Goal: Task Accomplishment & Management: Manage account settings

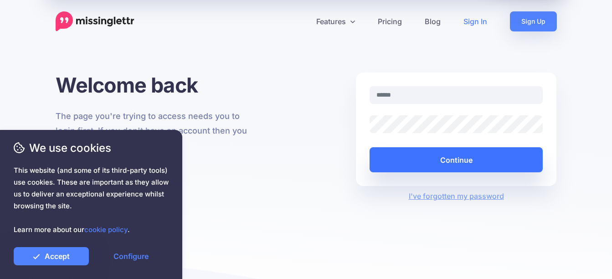
type input "**********"
click at [465, 159] on button "Continue" at bounding box center [457, 159] width 174 height 25
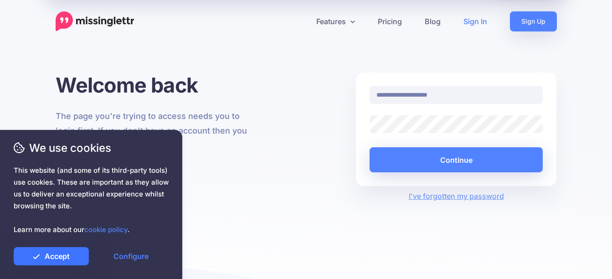
click at [66, 255] on link "Accept" at bounding box center [51, 256] width 75 height 18
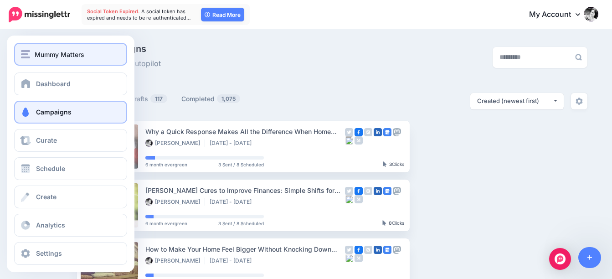
click at [24, 53] on img "button" at bounding box center [25, 54] width 9 height 8
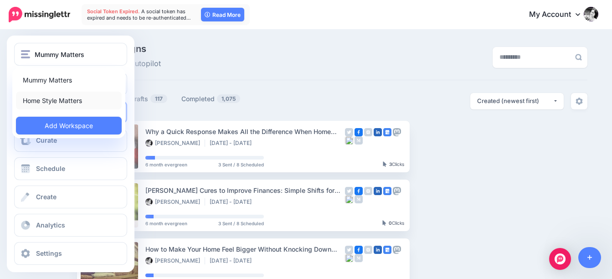
click at [43, 102] on link "Home Style Matters" at bounding box center [69, 101] width 106 height 18
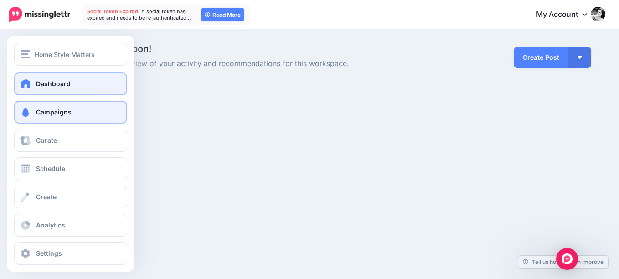
click at [39, 114] on span "Campaigns" at bounding box center [54, 112] width 36 height 8
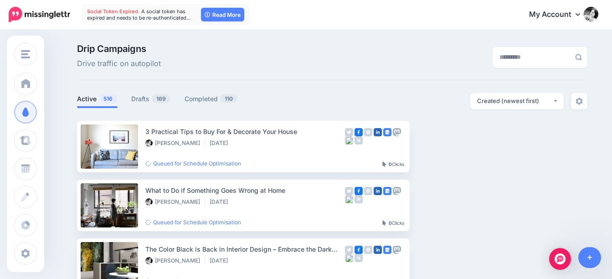
click at [40, 114] on span "Campaigns" at bounding box center [54, 112] width 36 height 8
click at [543, 102] on div "Created (newest first)" at bounding box center [515, 101] width 76 height 9
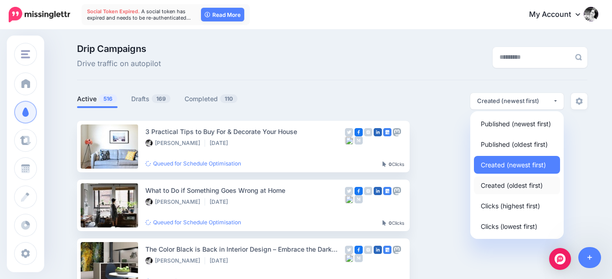
click at [512, 185] on span "Created (oldest first)" at bounding box center [512, 185] width 62 height 11
select select "**********"
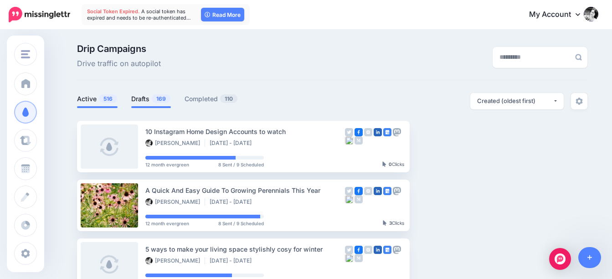
click at [152, 98] on link "Drafts 169" at bounding box center [151, 98] width 40 height 11
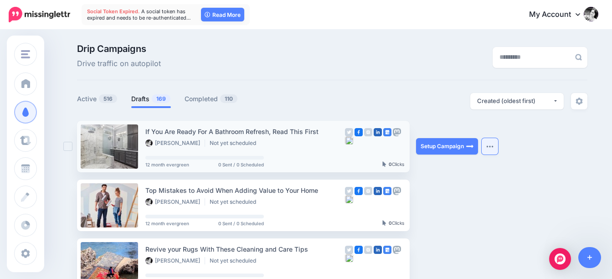
click at [494, 145] on img "button" at bounding box center [490, 146] width 7 height 3
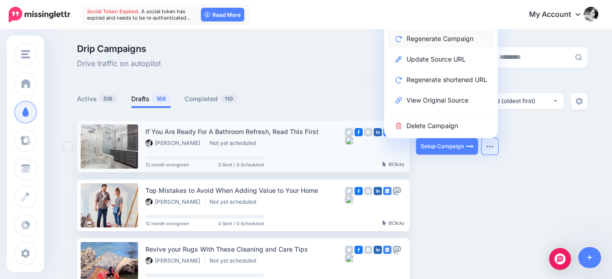
click at [441, 35] on link "Regenerate Campaign" at bounding box center [441, 39] width 106 height 18
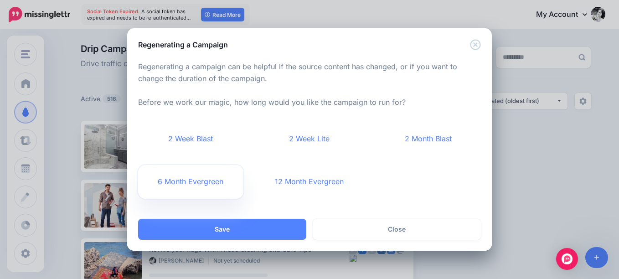
click at [206, 180] on link "6 Month Evergreen" at bounding box center [190, 182] width 105 height 34
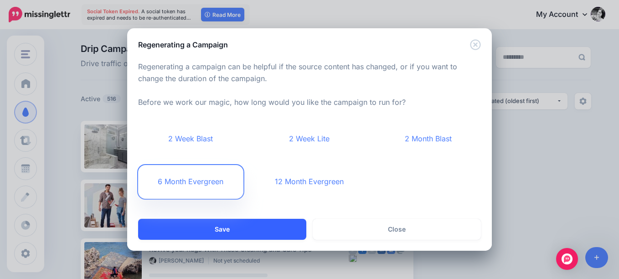
click at [250, 232] on button "Save" at bounding box center [222, 229] width 168 height 21
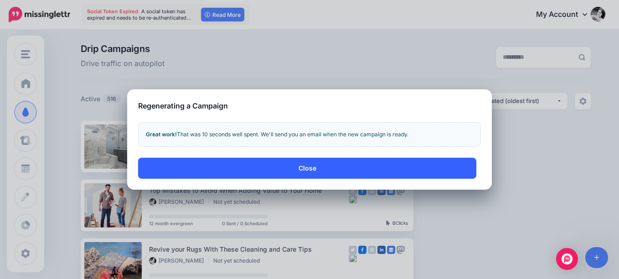
click at [303, 164] on button "Close" at bounding box center [307, 168] width 338 height 21
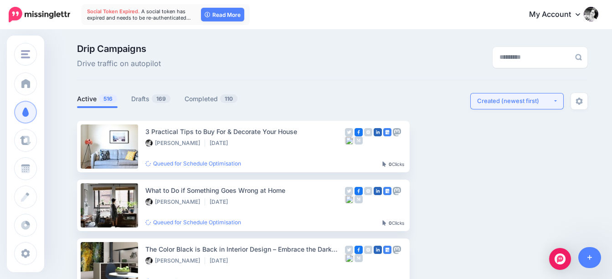
click at [530, 100] on div "Created (newest first)" at bounding box center [515, 101] width 76 height 9
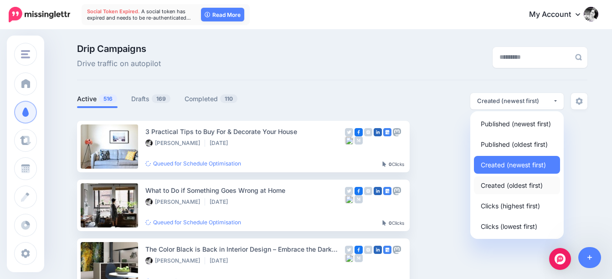
click at [500, 186] on span "Created (oldest first)" at bounding box center [512, 185] width 62 height 11
select select "**********"
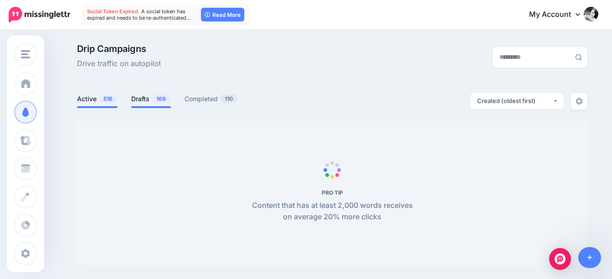
click at [146, 97] on link "Drafts 169" at bounding box center [151, 98] width 40 height 11
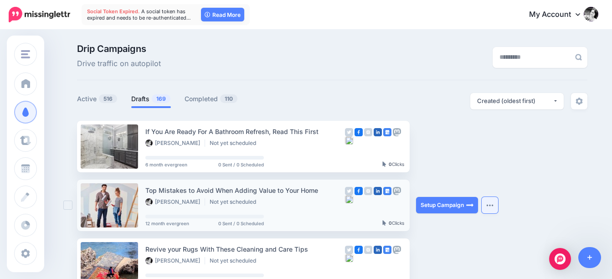
click at [498, 203] on button "button" at bounding box center [490, 205] width 16 height 16
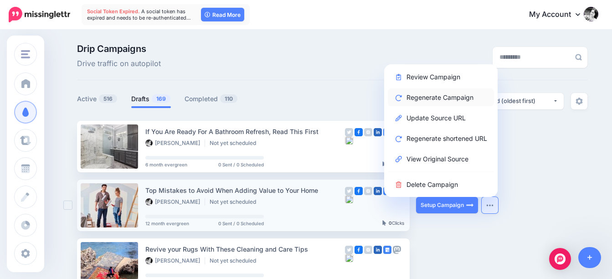
click at [457, 95] on link "Regenerate Campaign" at bounding box center [441, 97] width 106 height 18
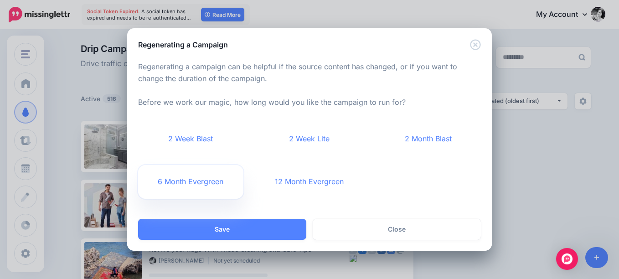
click at [204, 182] on link "6 Month Evergreen" at bounding box center [190, 182] width 105 height 34
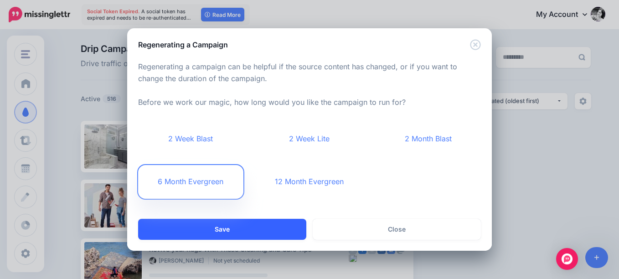
click at [267, 230] on button "Save" at bounding box center [222, 229] width 168 height 21
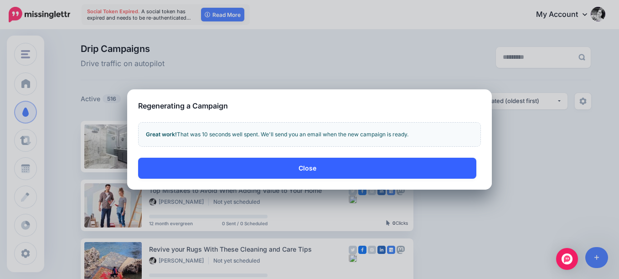
click at [313, 169] on button "Close" at bounding box center [307, 168] width 338 height 21
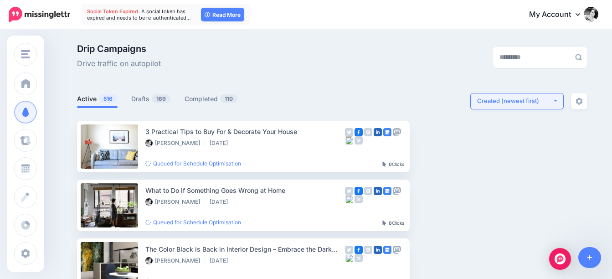
click at [509, 98] on div "Created (newest first)" at bounding box center [515, 101] width 76 height 9
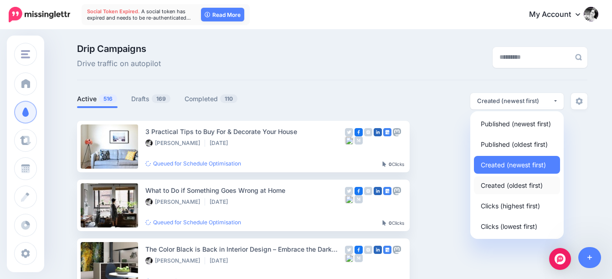
click at [491, 185] on span "Created (oldest first)" at bounding box center [512, 185] width 62 height 11
select select "**********"
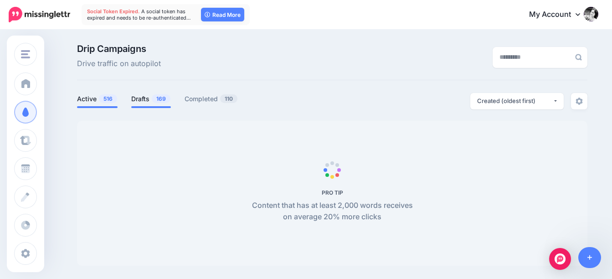
click at [149, 101] on link "Drafts 169" at bounding box center [151, 98] width 40 height 11
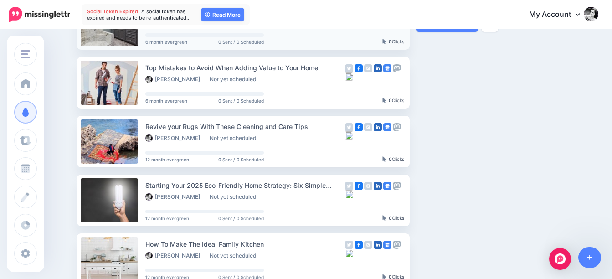
scroll to position [137, 0]
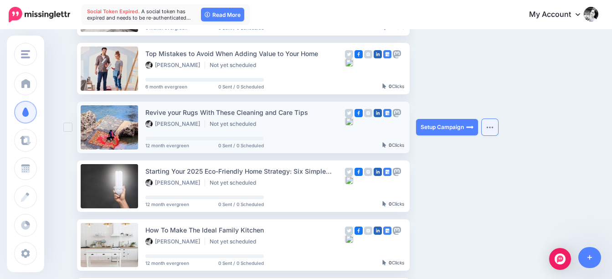
click at [491, 126] on img "button" at bounding box center [490, 127] width 7 height 3
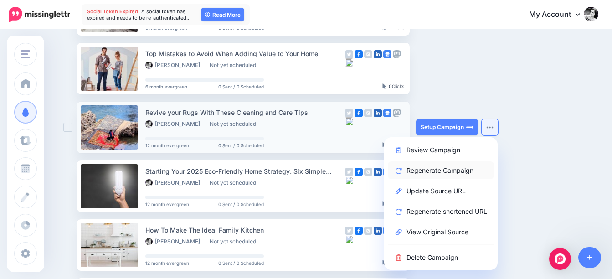
click at [436, 171] on link "Regenerate Campaign" at bounding box center [441, 170] width 106 height 18
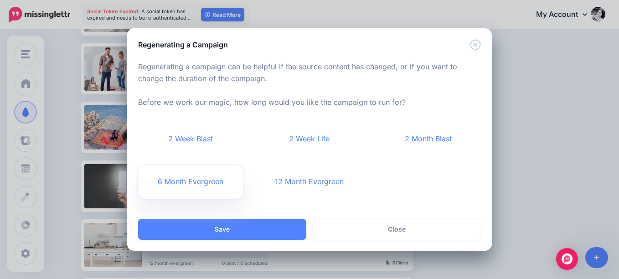
click at [199, 179] on link "6 Month Evergreen" at bounding box center [190, 182] width 105 height 34
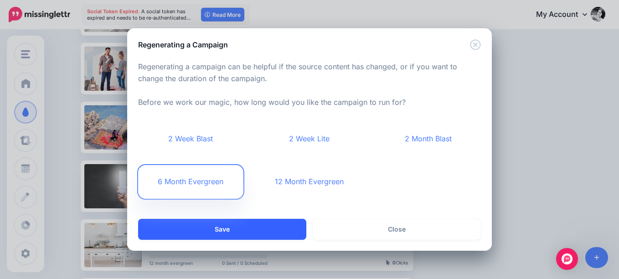
click at [271, 233] on button "Save" at bounding box center [222, 229] width 168 height 21
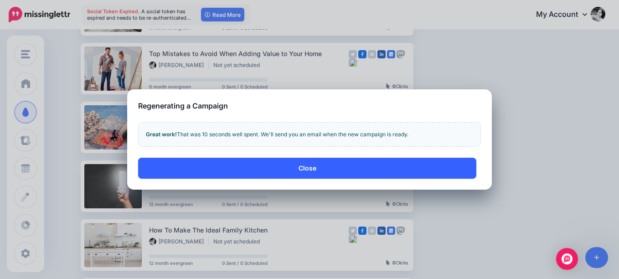
click at [308, 168] on button "Close" at bounding box center [307, 168] width 338 height 21
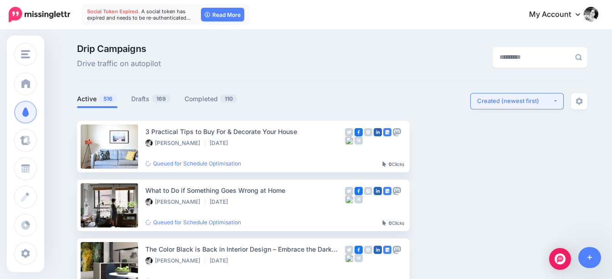
click at [521, 102] on div "Created (newest first)" at bounding box center [515, 101] width 76 height 9
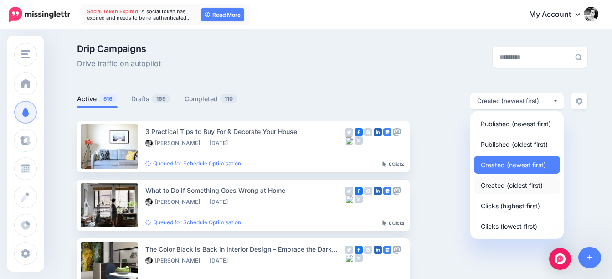
click at [511, 184] on span "Created (oldest first)" at bounding box center [512, 185] width 62 height 11
select select "**********"
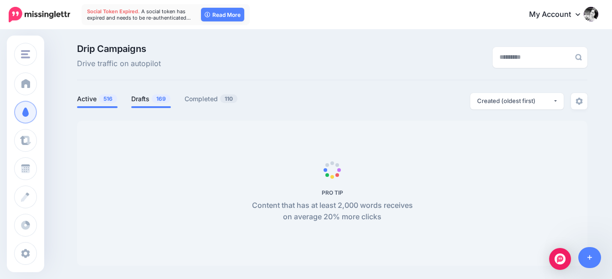
click at [147, 100] on link "Drafts 169" at bounding box center [151, 98] width 40 height 11
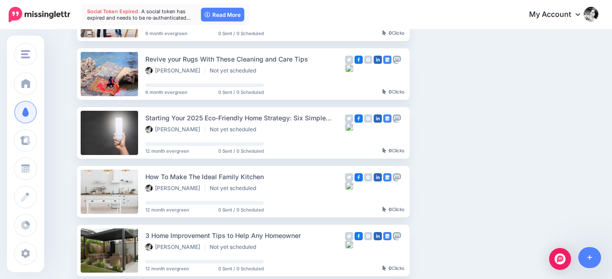
scroll to position [228, 0]
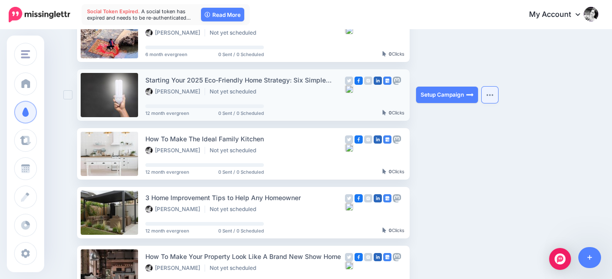
click at [498, 91] on button "button" at bounding box center [490, 95] width 16 height 16
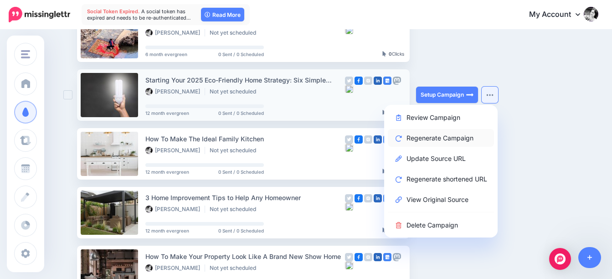
click at [465, 139] on link "Regenerate Campaign" at bounding box center [441, 138] width 106 height 18
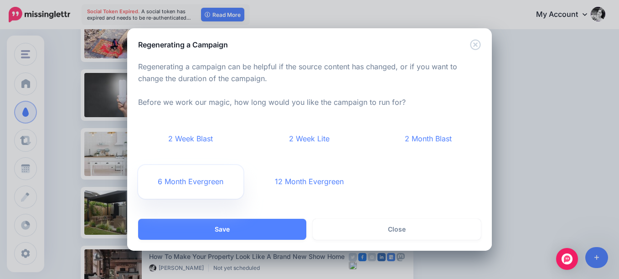
click at [192, 181] on link "6 Month Evergreen" at bounding box center [190, 182] width 105 height 34
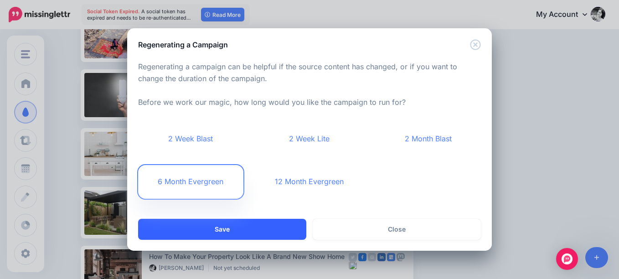
click at [263, 229] on button "Save" at bounding box center [222, 229] width 168 height 21
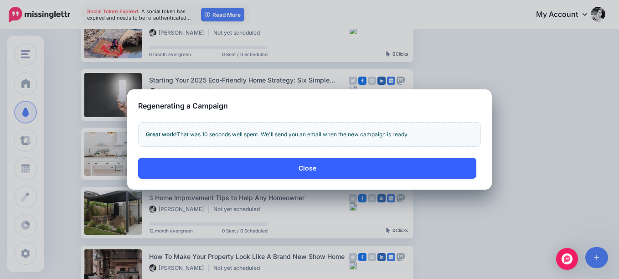
click at [303, 166] on button "Close" at bounding box center [307, 168] width 338 height 21
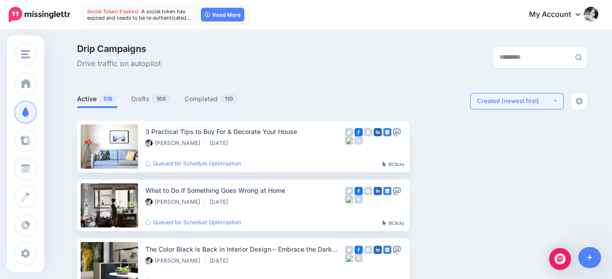
click at [517, 101] on div "Created (newest first)" at bounding box center [515, 101] width 76 height 9
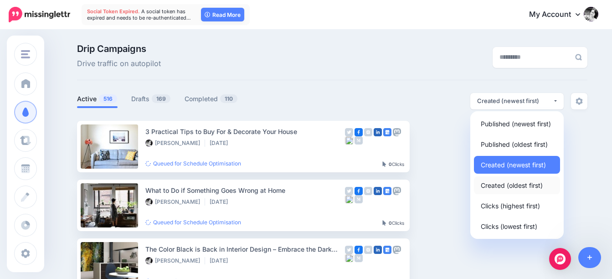
click at [497, 184] on span "Created (oldest first)" at bounding box center [512, 185] width 62 height 11
select select "**********"
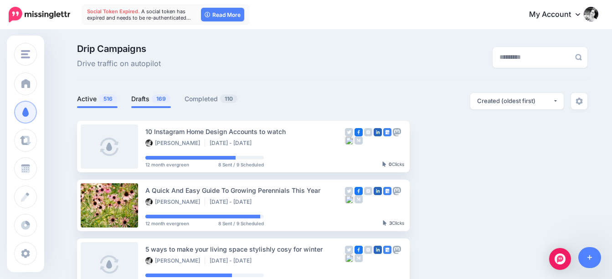
click at [147, 99] on link "Drafts 169" at bounding box center [151, 98] width 40 height 11
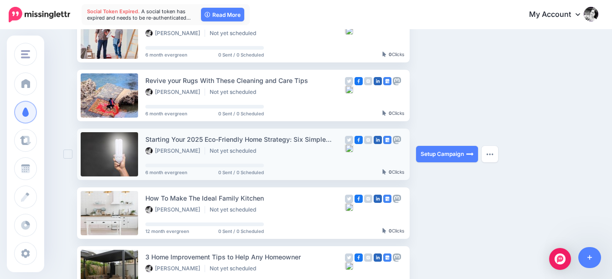
scroll to position [182, 0]
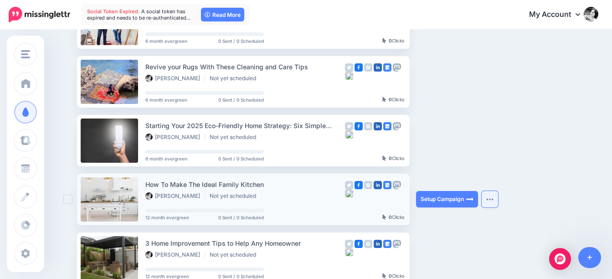
click at [494, 199] on img "button" at bounding box center [490, 199] width 7 height 3
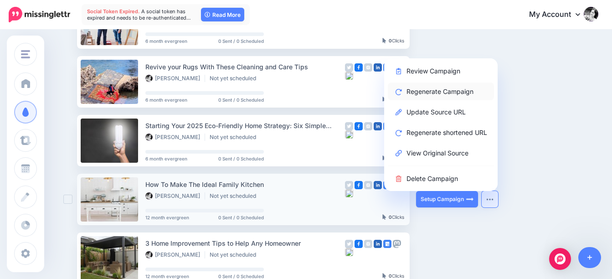
click at [446, 90] on link "Regenerate Campaign" at bounding box center [441, 92] width 106 height 18
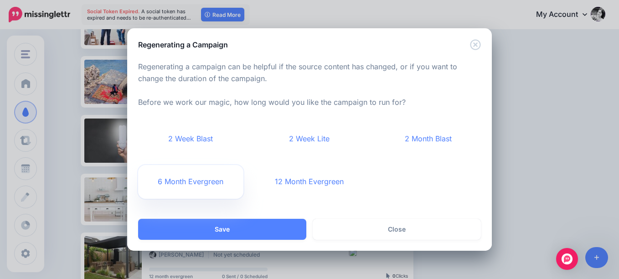
click at [207, 183] on link "6 Month Evergreen" at bounding box center [190, 182] width 105 height 34
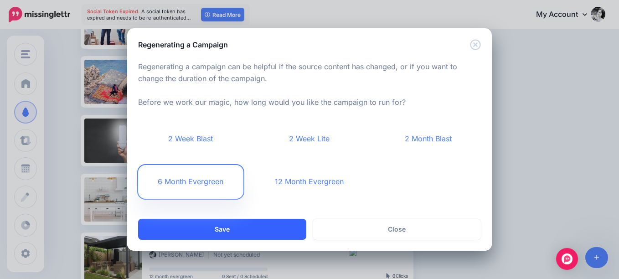
click at [258, 229] on button "Save" at bounding box center [222, 229] width 168 height 21
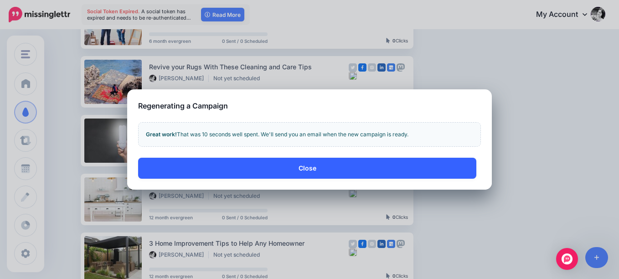
click at [306, 168] on button "Close" at bounding box center [307, 168] width 338 height 21
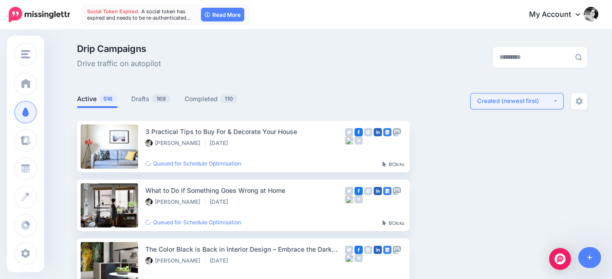
click at [524, 105] on div "Created (newest first)" at bounding box center [515, 101] width 76 height 9
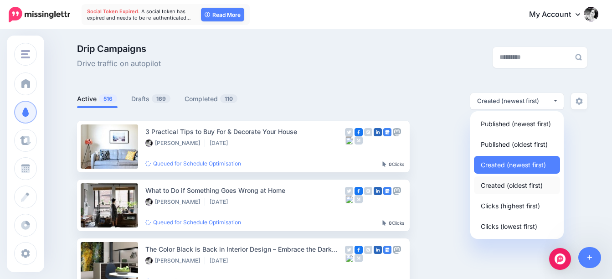
click at [519, 187] on span "Created (oldest first)" at bounding box center [512, 185] width 62 height 11
select select "**********"
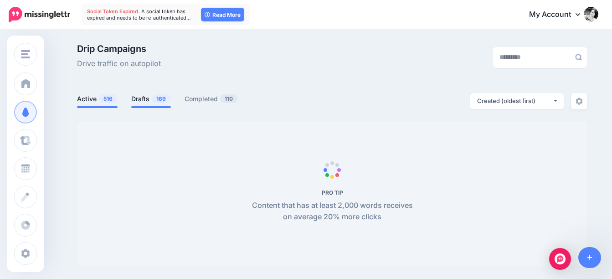
click at [143, 97] on link "Drafts 169" at bounding box center [151, 98] width 40 height 11
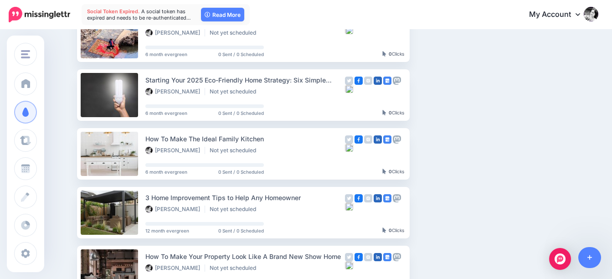
scroll to position [274, 0]
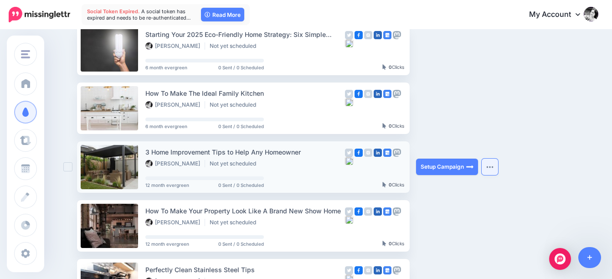
click at [494, 167] on img "button" at bounding box center [490, 167] width 7 height 3
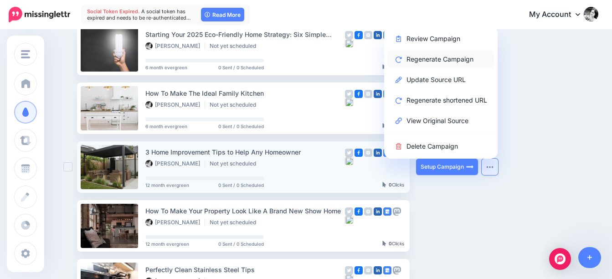
click at [445, 57] on link "Regenerate Campaign" at bounding box center [441, 59] width 106 height 18
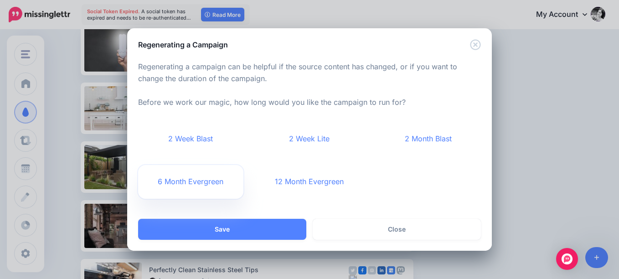
click at [195, 187] on link "6 Month Evergreen" at bounding box center [190, 182] width 105 height 34
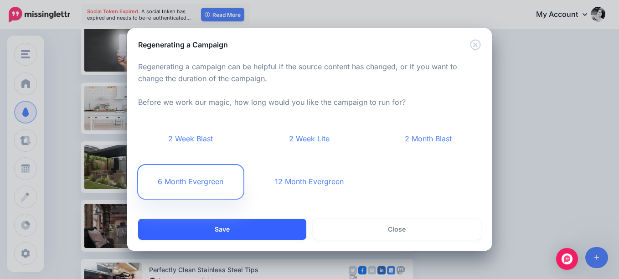
click at [245, 230] on button "Save" at bounding box center [222, 229] width 168 height 21
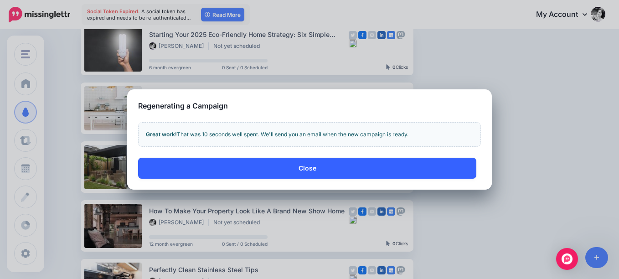
click at [314, 171] on button "Close" at bounding box center [307, 168] width 338 height 21
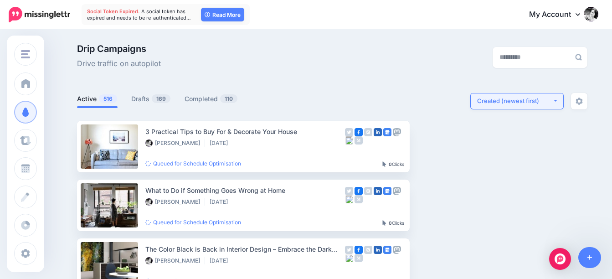
click at [535, 100] on div "Created (newest first)" at bounding box center [515, 101] width 76 height 9
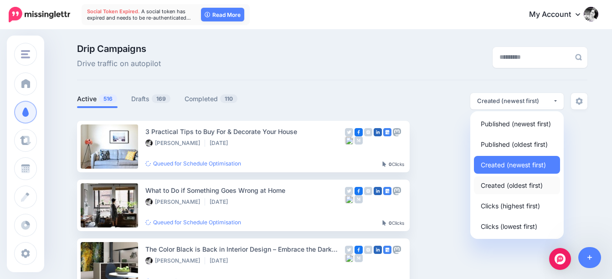
click at [518, 183] on span "Created (oldest first)" at bounding box center [512, 185] width 62 height 11
select select "**********"
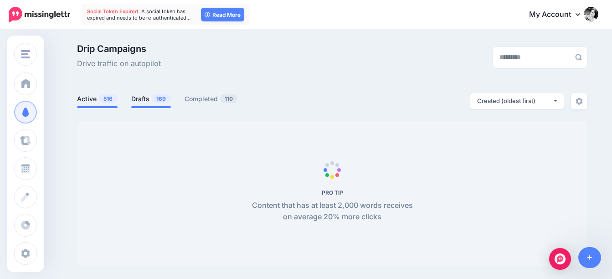
click at [152, 101] on link "Drafts 169" at bounding box center [151, 98] width 40 height 11
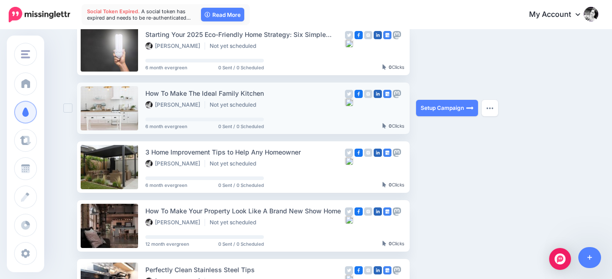
scroll to position [319, 0]
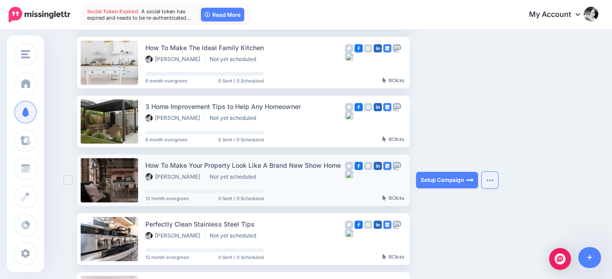
click at [493, 180] on img "button" at bounding box center [490, 180] width 7 height 3
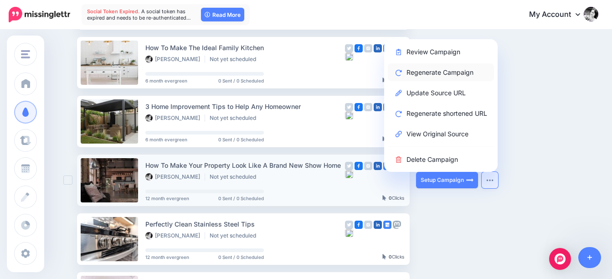
click at [436, 69] on link "Regenerate Campaign" at bounding box center [441, 72] width 106 height 18
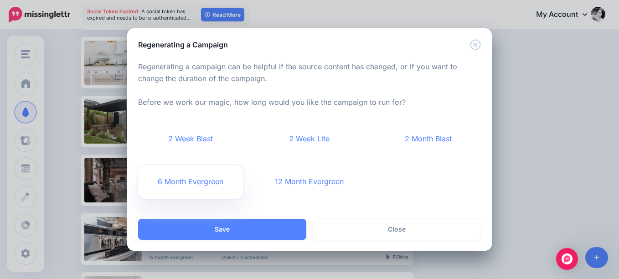
click at [189, 182] on link "6 Month Evergreen" at bounding box center [190, 182] width 105 height 34
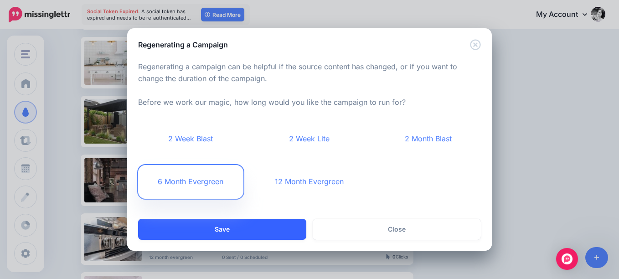
click at [264, 233] on button "Save" at bounding box center [222, 229] width 168 height 21
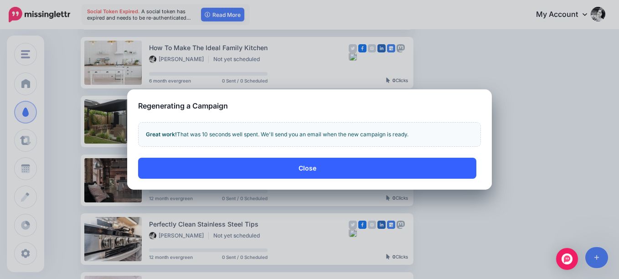
click at [302, 162] on button "Close" at bounding box center [307, 168] width 338 height 21
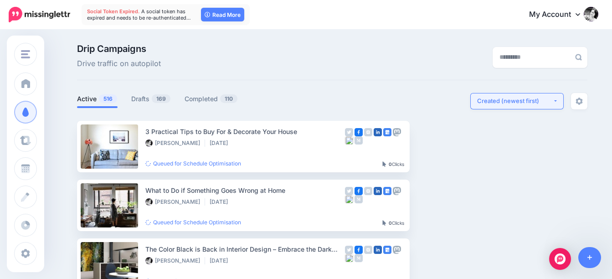
click at [531, 104] on div "Created (newest first)" at bounding box center [515, 101] width 76 height 9
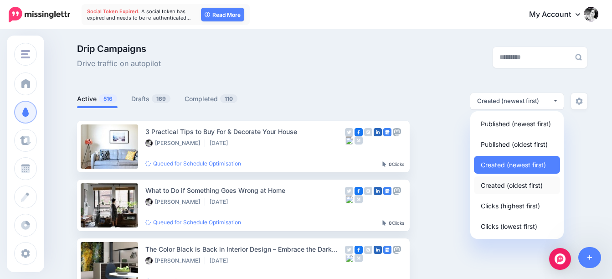
click at [493, 185] on span "Created (oldest first)" at bounding box center [512, 185] width 62 height 11
select select "**********"
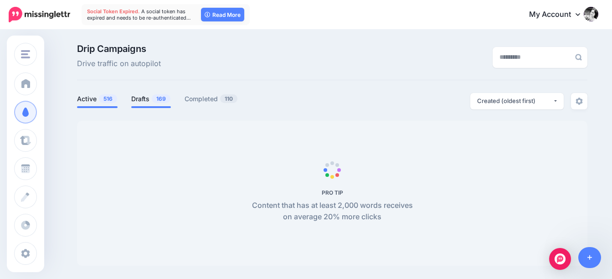
click at [155, 101] on link "Drafts 169" at bounding box center [151, 98] width 40 height 11
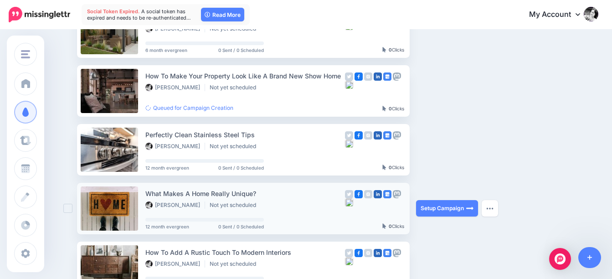
scroll to position [410, 0]
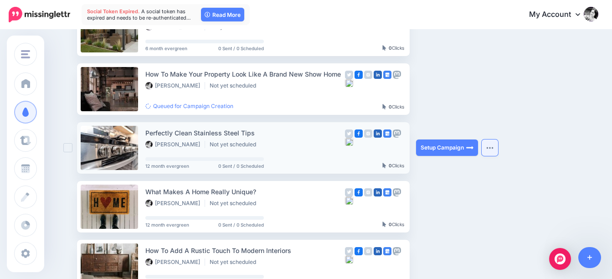
click at [494, 145] on button "button" at bounding box center [490, 148] width 16 height 16
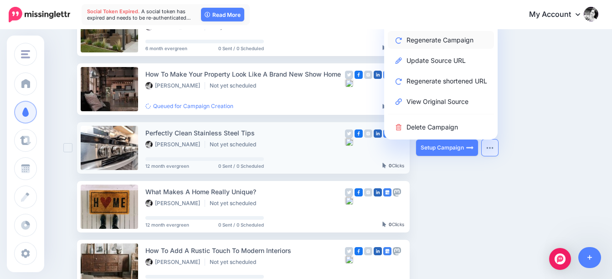
click at [448, 37] on link "Regenerate Campaign" at bounding box center [441, 40] width 106 height 18
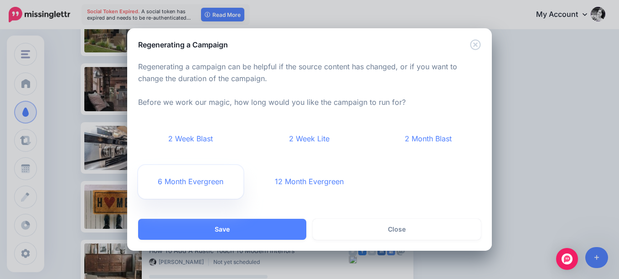
click at [175, 182] on link "6 Month Evergreen" at bounding box center [190, 182] width 105 height 34
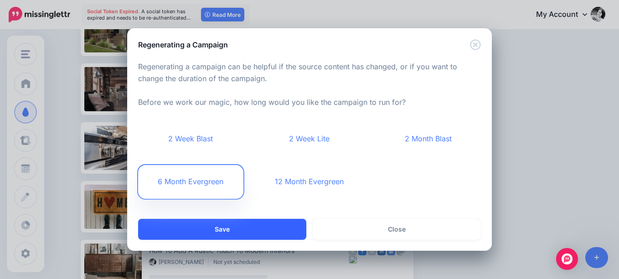
click at [274, 229] on button "Save" at bounding box center [222, 229] width 168 height 21
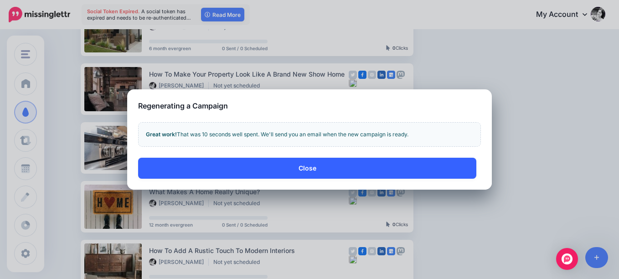
click at [318, 167] on button "Close" at bounding box center [307, 168] width 338 height 21
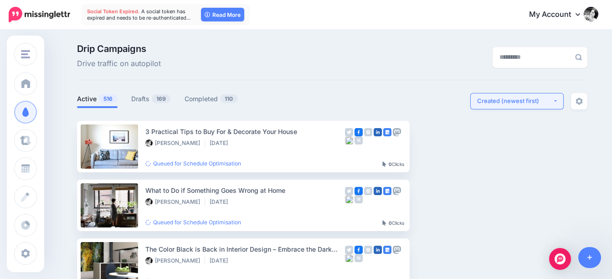
click at [538, 104] on div "Created (newest first)" at bounding box center [515, 101] width 76 height 9
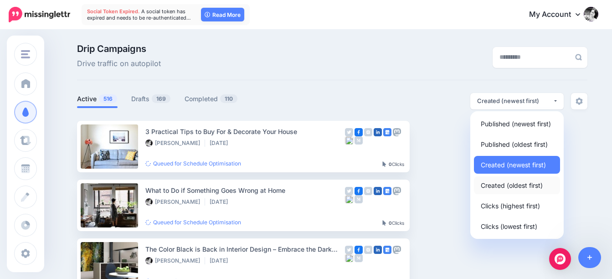
click at [529, 184] on span "Created (oldest first)" at bounding box center [512, 185] width 62 height 11
select select "**********"
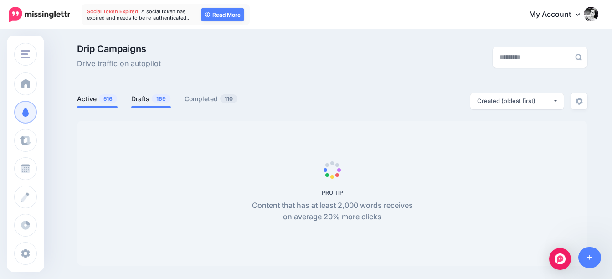
click at [156, 95] on link "Drafts 169" at bounding box center [151, 98] width 40 height 11
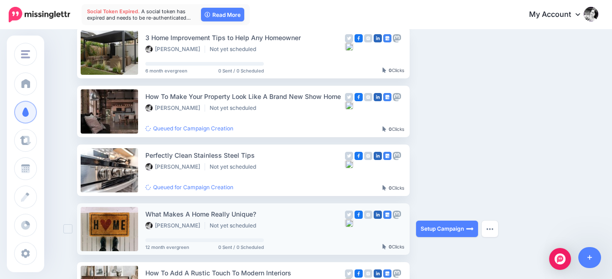
scroll to position [410, 0]
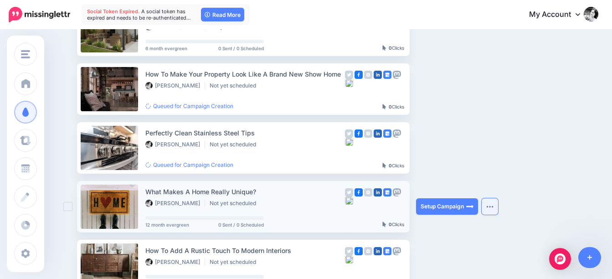
click at [497, 204] on button "button" at bounding box center [490, 206] width 16 height 16
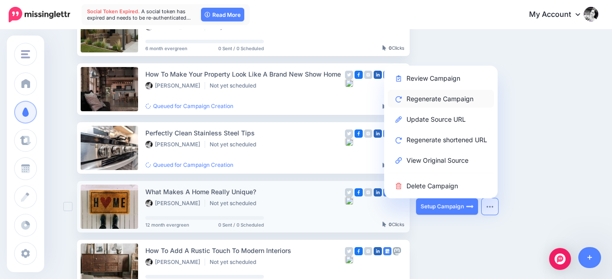
click at [456, 98] on link "Regenerate Campaign" at bounding box center [441, 99] width 106 height 18
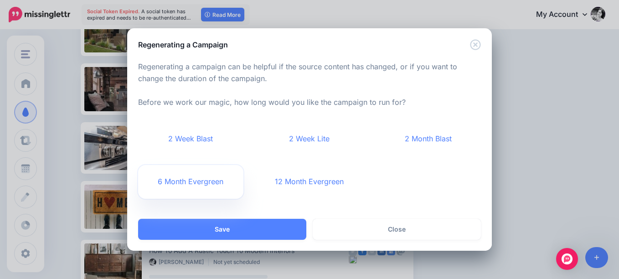
click at [198, 185] on link "6 Month Evergreen" at bounding box center [190, 182] width 105 height 34
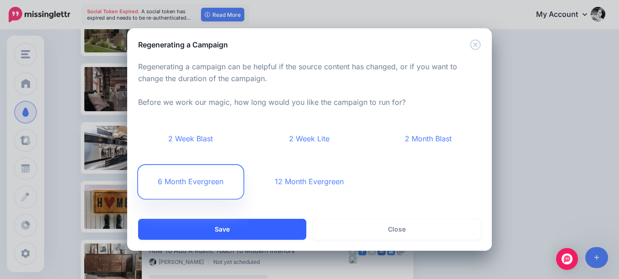
click at [245, 236] on button "Save" at bounding box center [222, 229] width 168 height 21
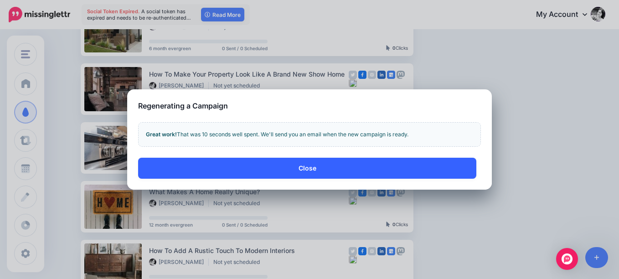
click at [306, 165] on button "Close" at bounding box center [307, 168] width 338 height 21
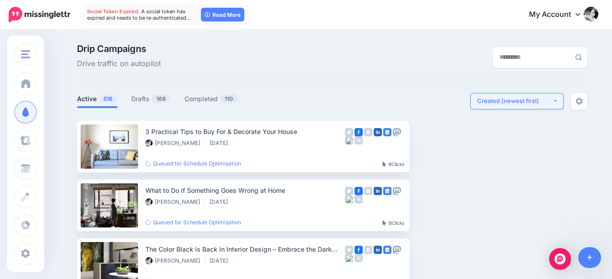
click at [519, 106] on button "Created (newest first)" at bounding box center [517, 101] width 93 height 16
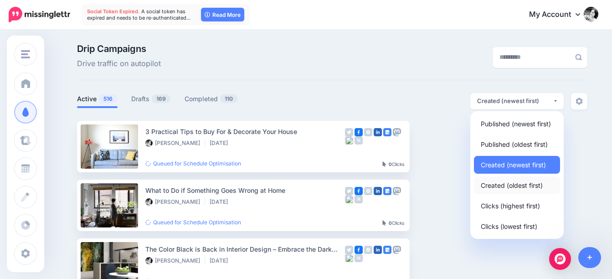
click at [509, 186] on span "Created (oldest first)" at bounding box center [512, 185] width 62 height 11
select select "**********"
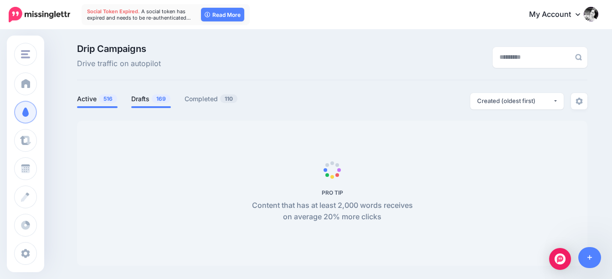
click at [151, 103] on link "Drafts 169" at bounding box center [151, 98] width 40 height 11
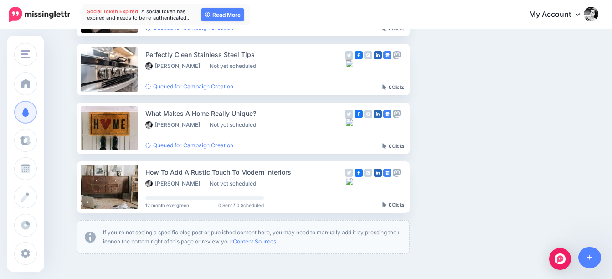
scroll to position [502, 0]
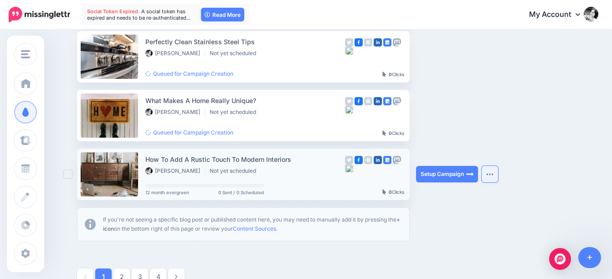
click at [494, 175] on img "button" at bounding box center [490, 174] width 7 height 3
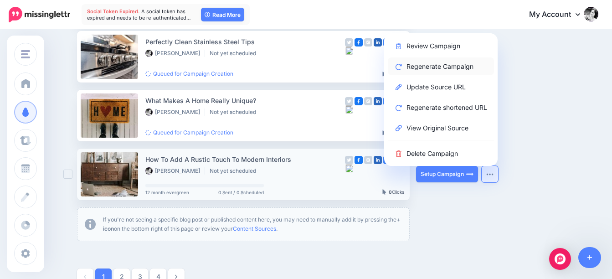
click at [456, 67] on link "Regenerate Campaign" at bounding box center [441, 66] width 106 height 18
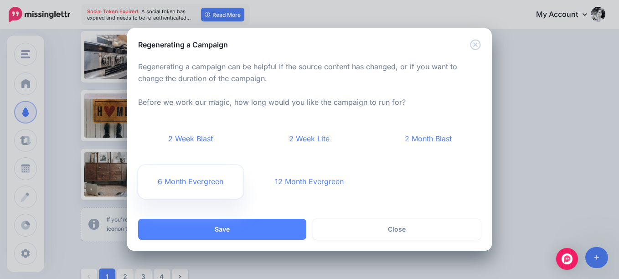
click at [182, 183] on link "6 Month Evergreen" at bounding box center [190, 182] width 105 height 34
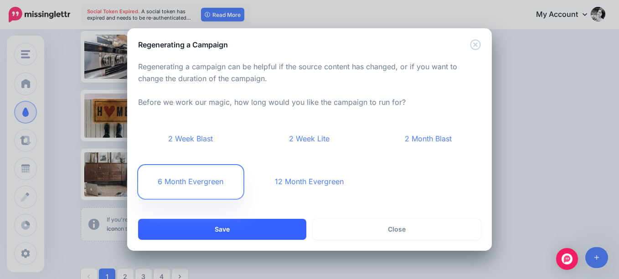
click at [258, 233] on button "Save" at bounding box center [222, 229] width 168 height 21
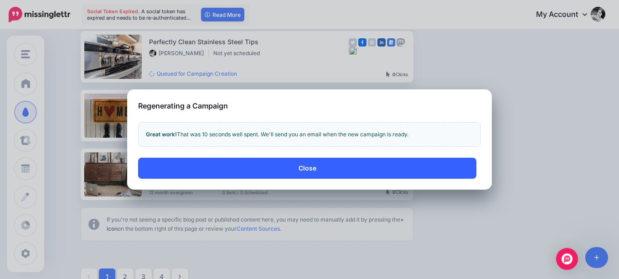
click at [317, 164] on button "Close" at bounding box center [307, 168] width 338 height 21
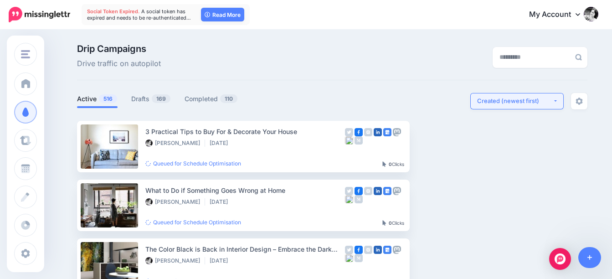
click at [540, 101] on div "Created (newest first)" at bounding box center [515, 101] width 76 height 9
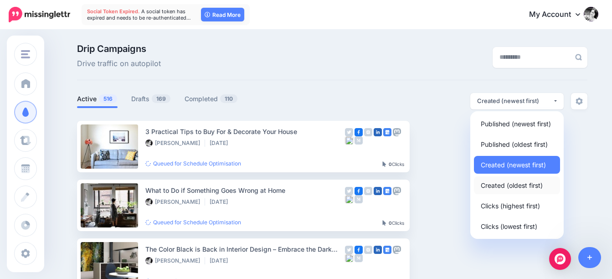
click at [505, 187] on span "Created (oldest first)" at bounding box center [512, 185] width 62 height 11
select select "**********"
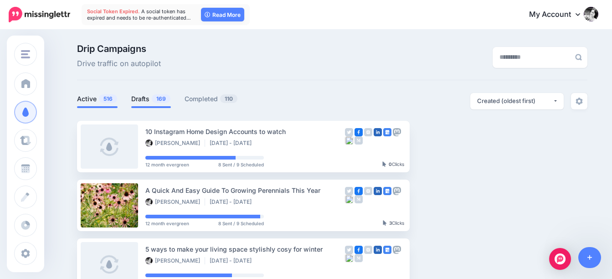
click at [157, 98] on span "169" at bounding box center [161, 98] width 19 height 9
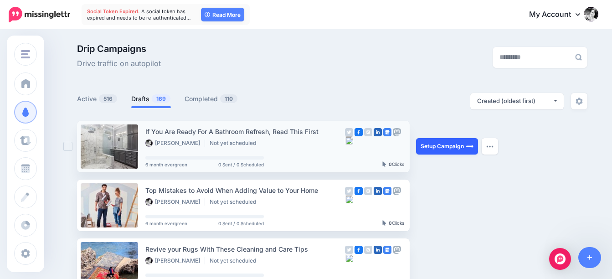
click at [446, 147] on link "Setup Campaign" at bounding box center [447, 146] width 62 height 16
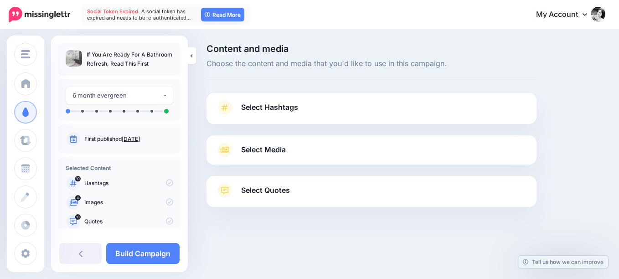
click at [293, 107] on span "Select Hashtags" at bounding box center [269, 107] width 57 height 12
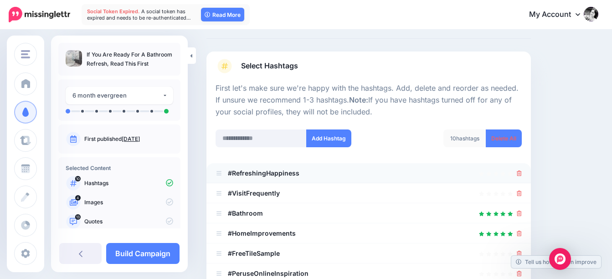
scroll to position [91, 0]
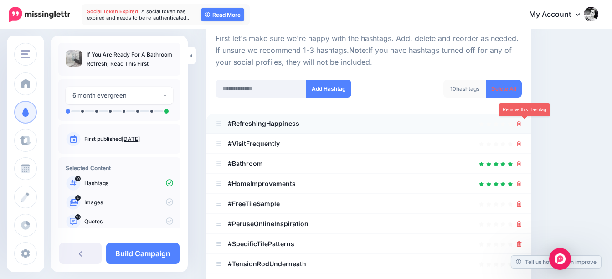
click at [522, 125] on icon at bounding box center [519, 123] width 5 height 5
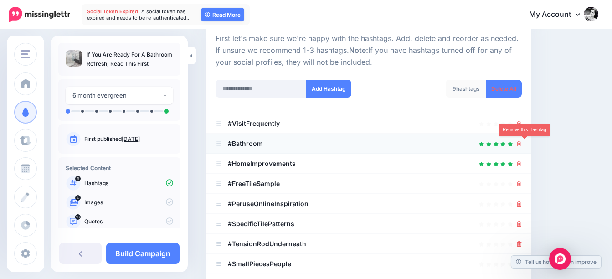
click at [522, 143] on icon at bounding box center [519, 143] width 5 height 5
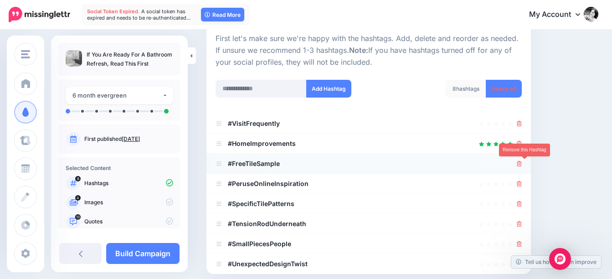
click at [522, 164] on icon at bounding box center [519, 163] width 5 height 5
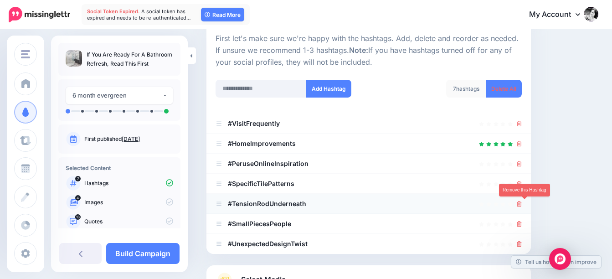
click at [522, 205] on icon at bounding box center [519, 203] width 5 height 5
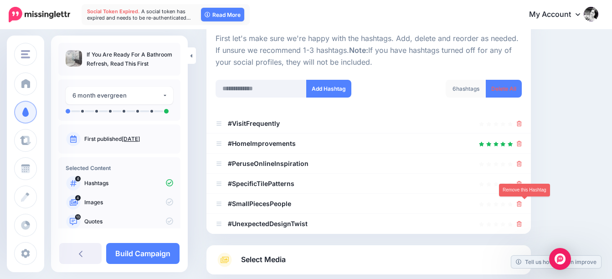
click at [522, 205] on icon at bounding box center [519, 203] width 5 height 5
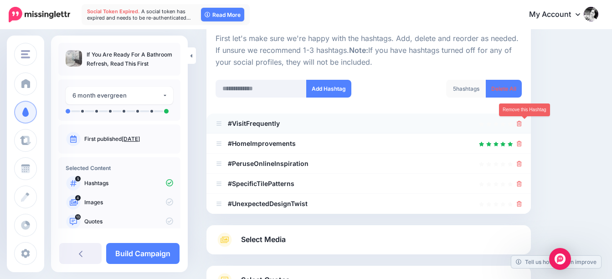
click at [522, 122] on icon at bounding box center [519, 123] width 5 height 5
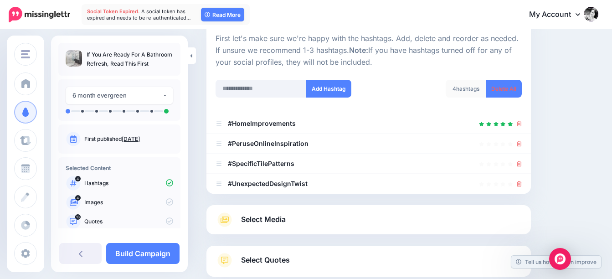
click at [266, 219] on span "Select Media" at bounding box center [263, 219] width 45 height 12
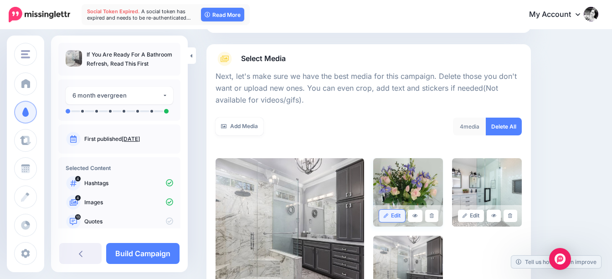
scroll to position [137, 0]
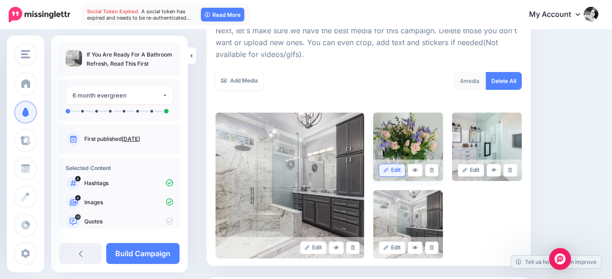
click at [434, 170] on icon at bounding box center [432, 170] width 4 height 5
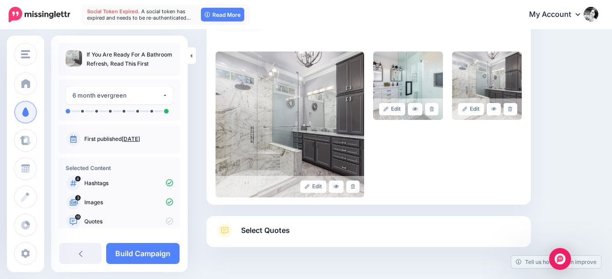
scroll to position [228, 0]
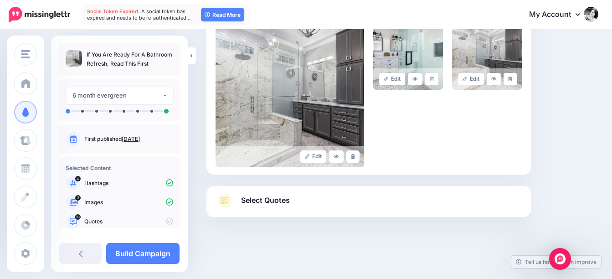
click at [314, 194] on link "Select Quotes" at bounding box center [369, 205] width 306 height 24
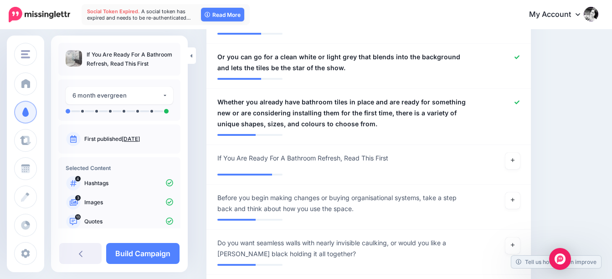
scroll to position [730, 0]
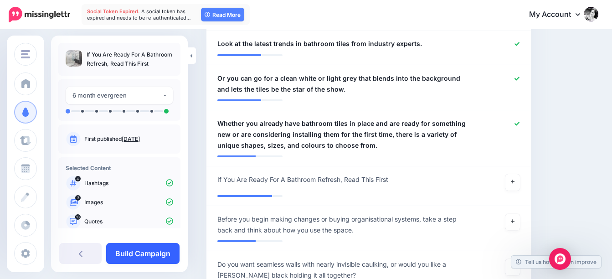
click at [161, 254] on link "Build Campaign" at bounding box center [142, 253] width 73 height 21
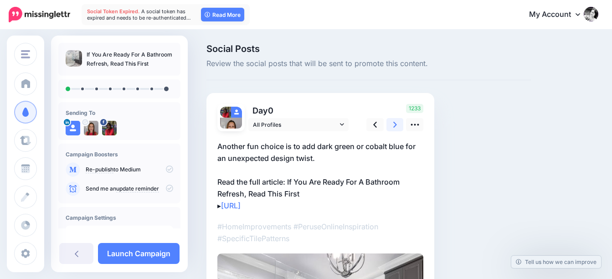
click at [394, 124] on icon at bounding box center [396, 125] width 4 height 10
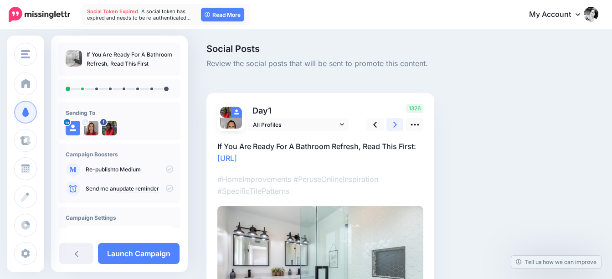
click at [394, 124] on icon at bounding box center [396, 125] width 4 height 10
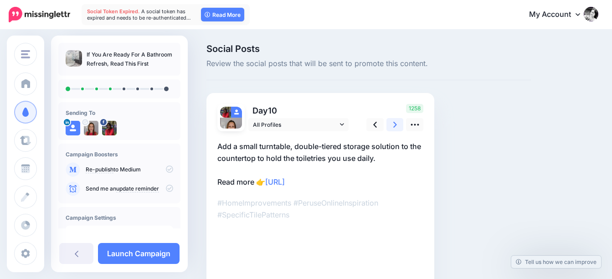
click at [394, 124] on icon at bounding box center [396, 125] width 4 height 10
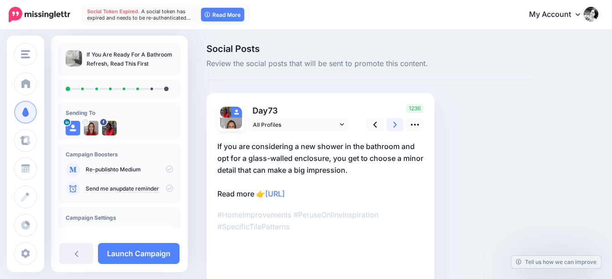
click at [394, 124] on icon at bounding box center [396, 125] width 4 height 10
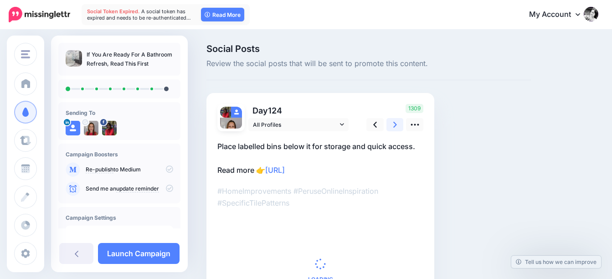
click at [394, 124] on icon at bounding box center [396, 125] width 4 height 10
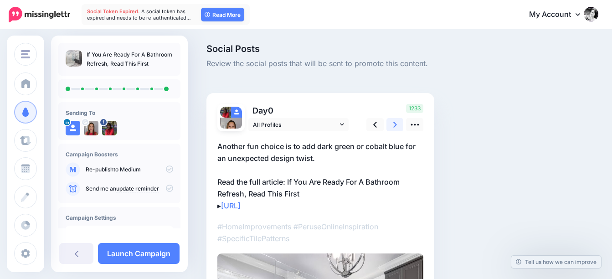
click at [394, 124] on icon at bounding box center [396, 125] width 4 height 10
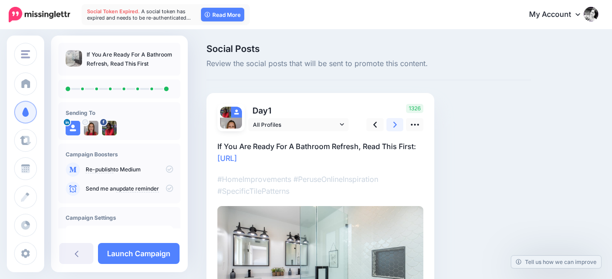
click at [394, 124] on icon at bounding box center [396, 125] width 4 height 10
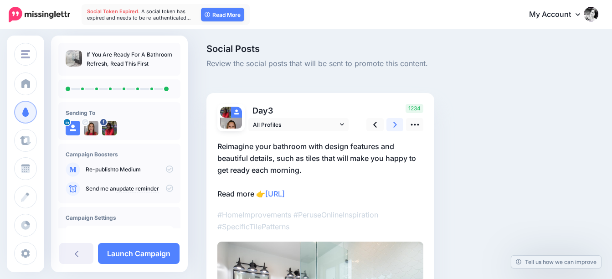
scroll to position [111, 0]
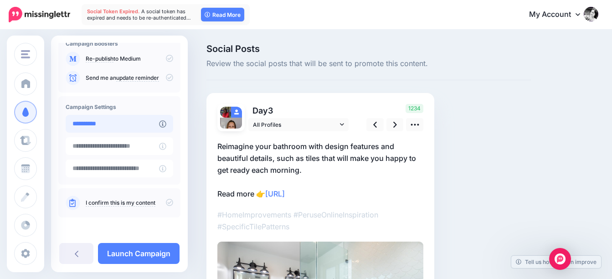
click at [112, 119] on input "**********" at bounding box center [112, 124] width 93 height 18
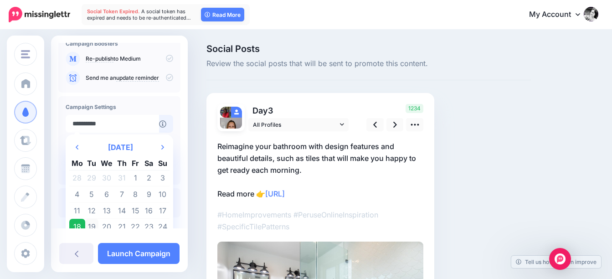
click at [95, 226] on td "19" at bounding box center [92, 227] width 14 height 16
type input "**********"
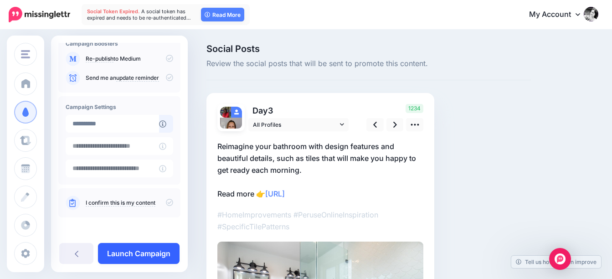
click at [155, 260] on link "Launch Campaign" at bounding box center [139, 253] width 82 height 21
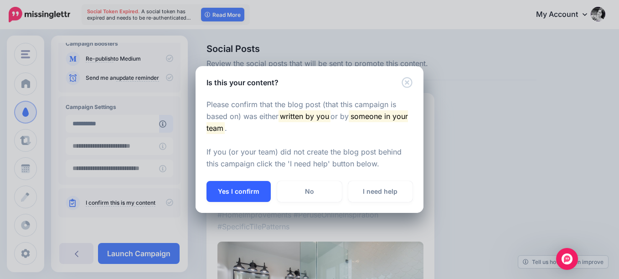
click at [246, 192] on button "Yes I confirm" at bounding box center [239, 191] width 64 height 21
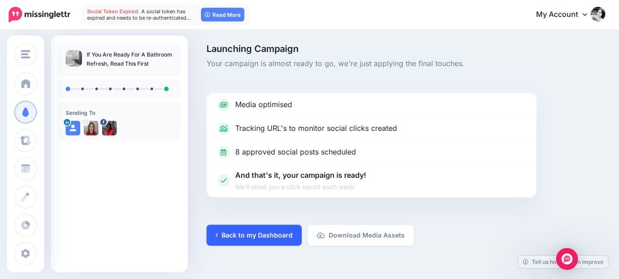
click at [270, 235] on link "Back to my Dashboard" at bounding box center [254, 235] width 95 height 21
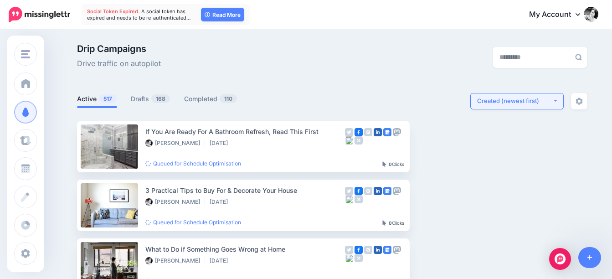
click at [528, 97] on div "Created (newest first)" at bounding box center [515, 101] width 76 height 9
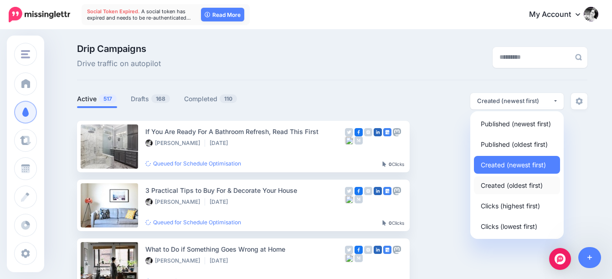
click at [519, 188] on span "Created (oldest first)" at bounding box center [512, 185] width 62 height 11
select select "**********"
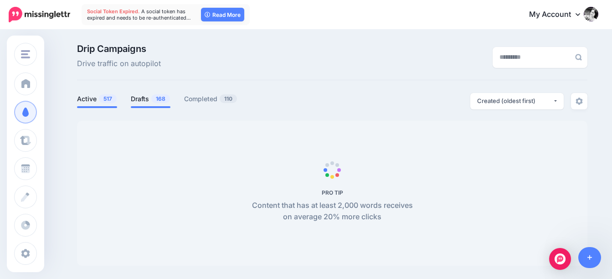
click at [147, 101] on link "Drafts 168" at bounding box center [151, 98] width 40 height 11
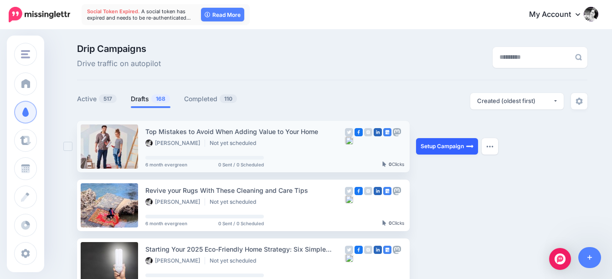
click at [456, 152] on link "Setup Campaign" at bounding box center [447, 146] width 62 height 16
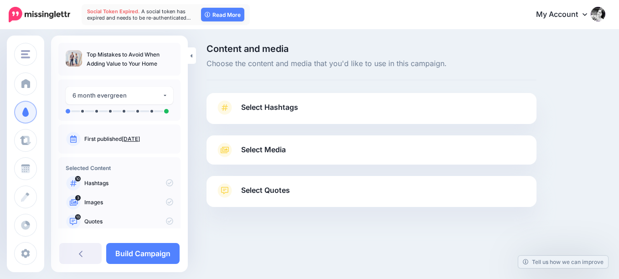
click at [346, 112] on link "Select Hashtags" at bounding box center [372, 112] width 312 height 24
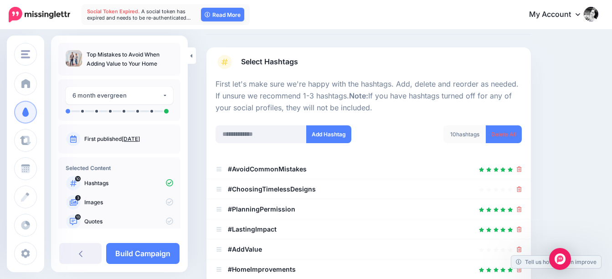
scroll to position [91, 0]
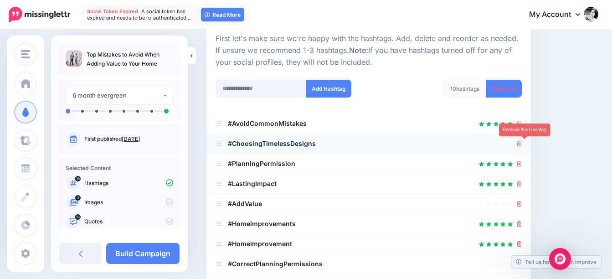
click at [522, 143] on icon at bounding box center [519, 143] width 5 height 5
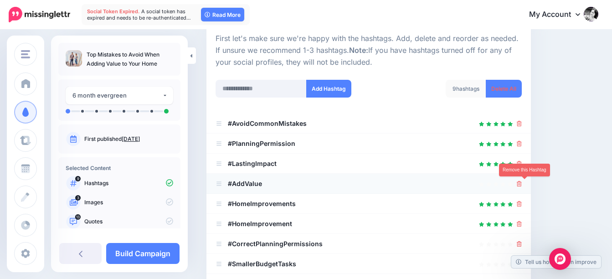
click at [522, 184] on icon at bounding box center [519, 183] width 5 height 5
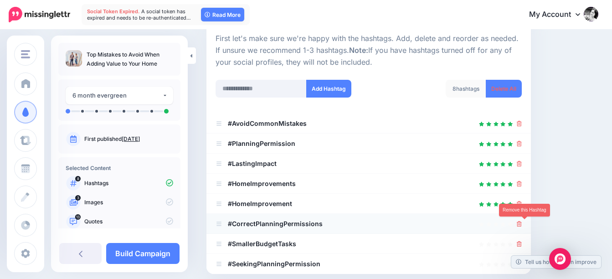
click at [522, 223] on icon at bounding box center [519, 223] width 5 height 5
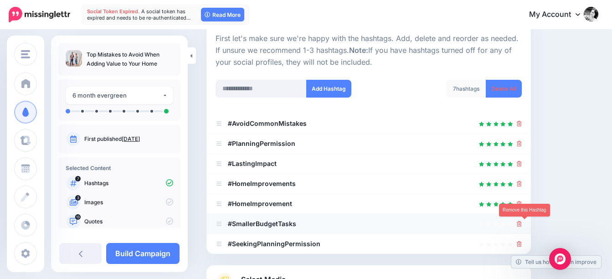
click at [522, 222] on icon at bounding box center [519, 223] width 5 height 5
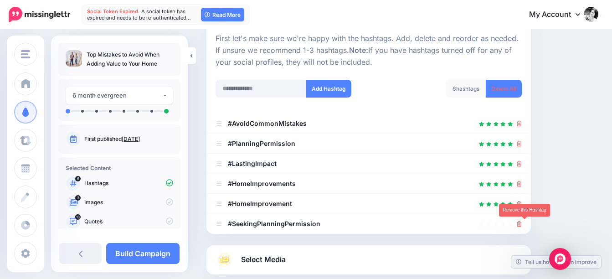
click at [522, 222] on icon at bounding box center [519, 223] width 5 height 5
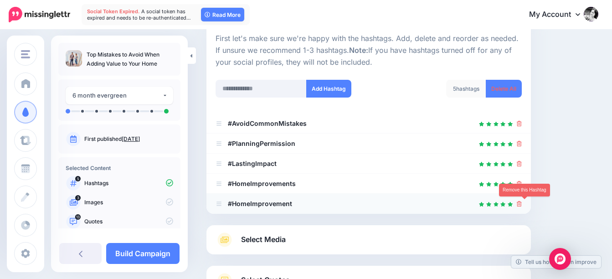
click at [522, 204] on icon at bounding box center [519, 203] width 5 height 5
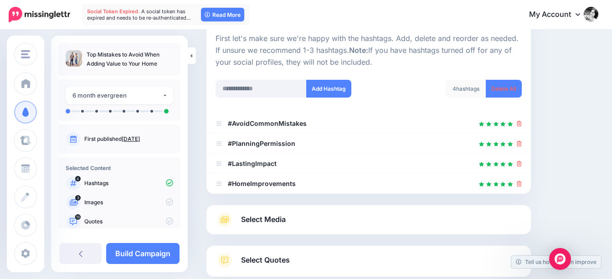
click at [276, 220] on span "Select Media" at bounding box center [263, 219] width 45 height 12
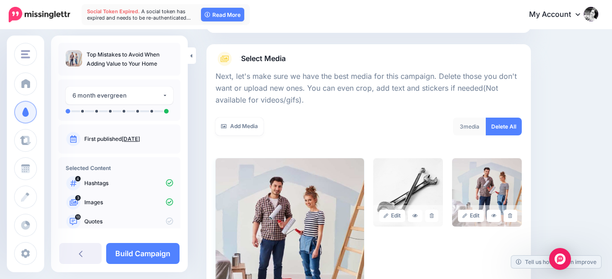
scroll to position [137, 0]
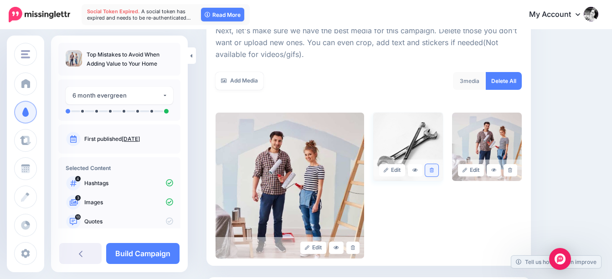
click at [434, 168] on icon at bounding box center [432, 170] width 4 height 5
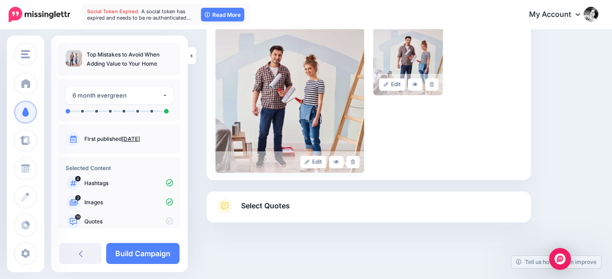
scroll to position [225, 0]
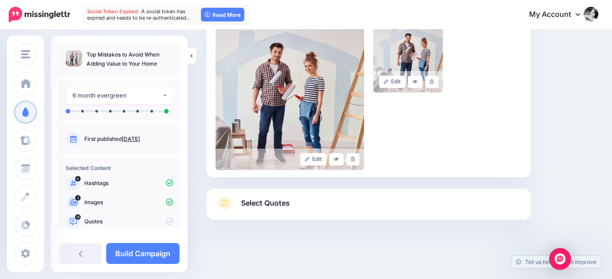
click at [277, 205] on span "Select Quotes" at bounding box center [265, 203] width 49 height 12
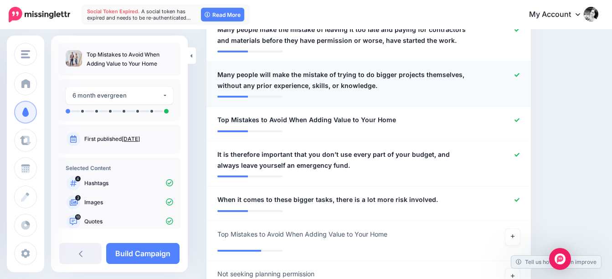
scroll to position [636, 0]
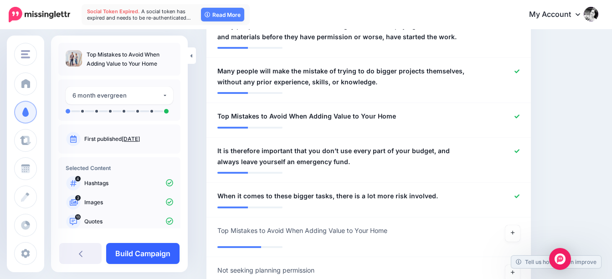
click at [163, 250] on link "Build Campaign" at bounding box center [142, 253] width 73 height 21
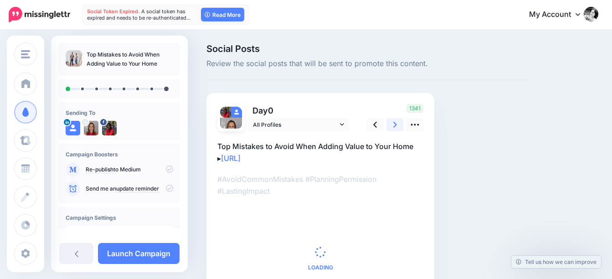
click at [396, 123] on icon at bounding box center [396, 125] width 4 height 10
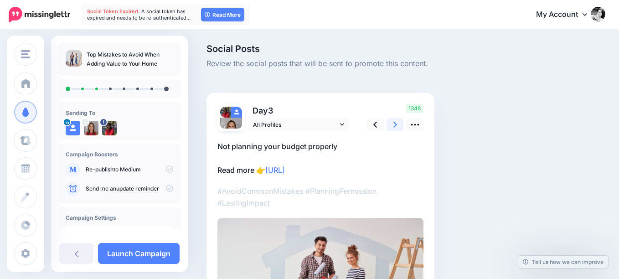
click at [396, 123] on icon at bounding box center [396, 125] width 4 height 10
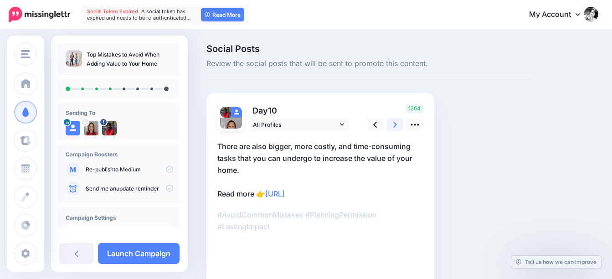
click at [396, 123] on icon at bounding box center [396, 125] width 4 height 10
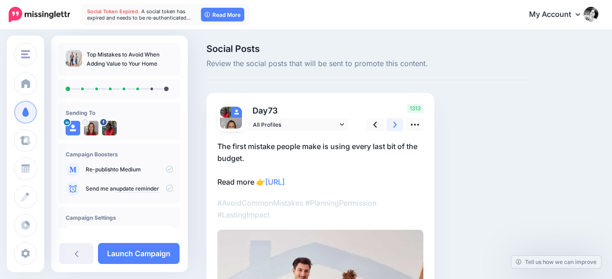
click at [396, 123] on icon at bounding box center [396, 125] width 4 height 10
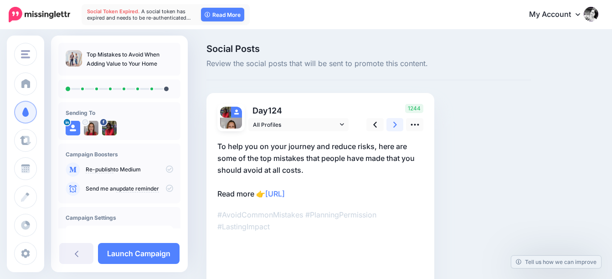
click at [396, 123] on icon at bounding box center [396, 125] width 4 height 10
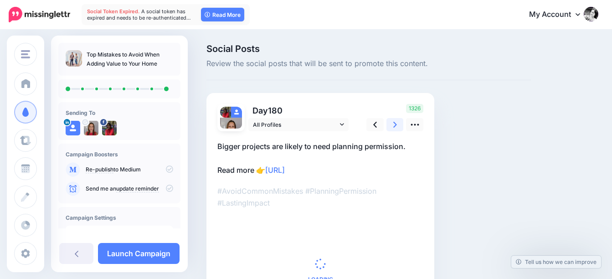
click at [396, 123] on icon at bounding box center [396, 125] width 4 height 10
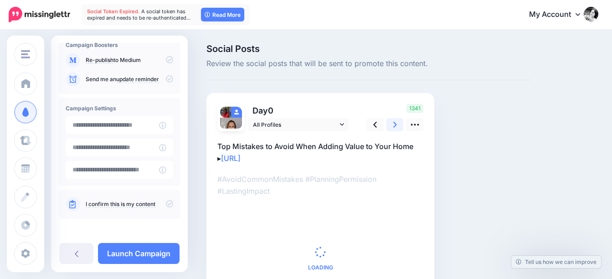
scroll to position [111, 0]
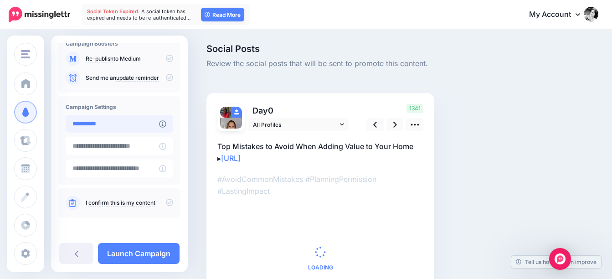
click at [111, 123] on input "**********" at bounding box center [112, 124] width 93 height 18
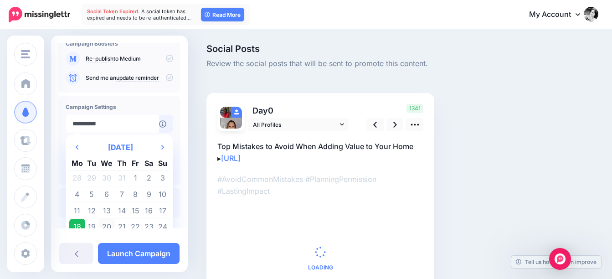
click at [109, 226] on td "20" at bounding box center [107, 227] width 16 height 16
type input "**********"
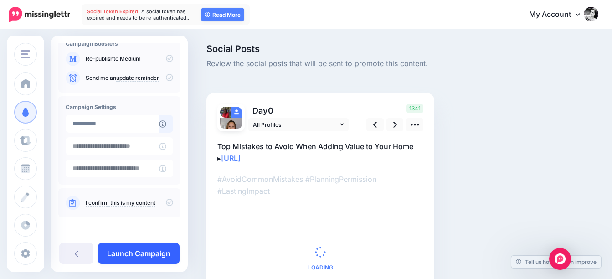
click at [146, 255] on link "Launch Campaign" at bounding box center [139, 253] width 82 height 21
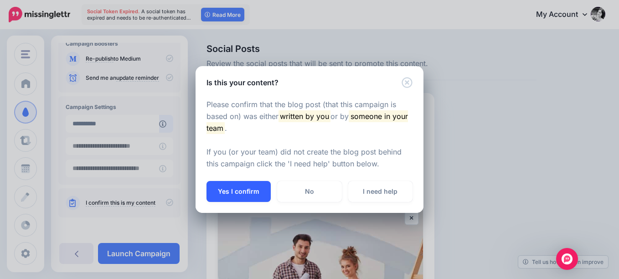
click at [256, 192] on button "Yes I confirm" at bounding box center [239, 191] width 64 height 21
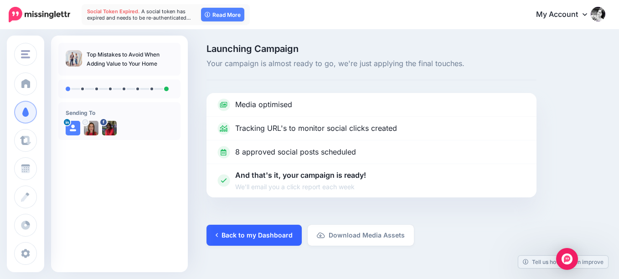
click at [278, 243] on link "Back to my Dashboard" at bounding box center [254, 235] width 95 height 21
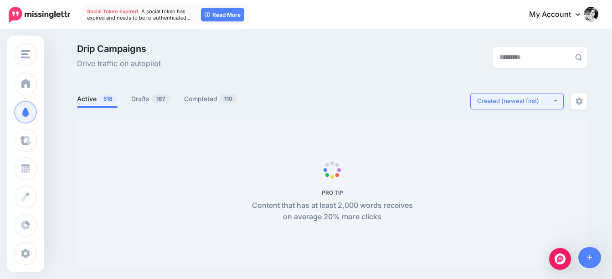
click at [536, 99] on div "Created (newest first)" at bounding box center [515, 101] width 76 height 9
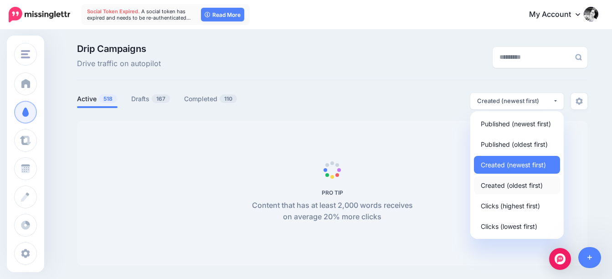
click at [518, 183] on span "Created (oldest first)" at bounding box center [512, 185] width 62 height 11
select select "**********"
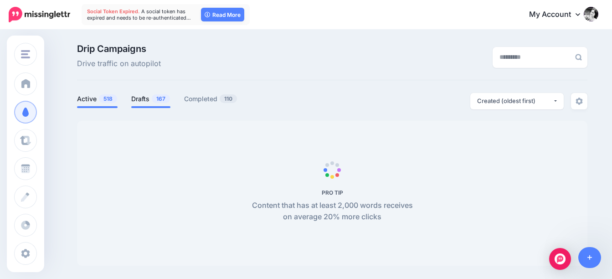
click at [151, 100] on link "Drafts 167" at bounding box center [150, 98] width 39 height 11
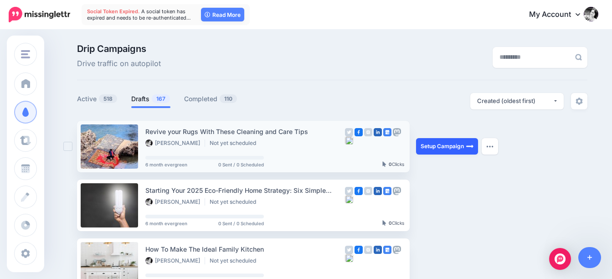
click at [453, 145] on link "Setup Campaign" at bounding box center [447, 146] width 62 height 16
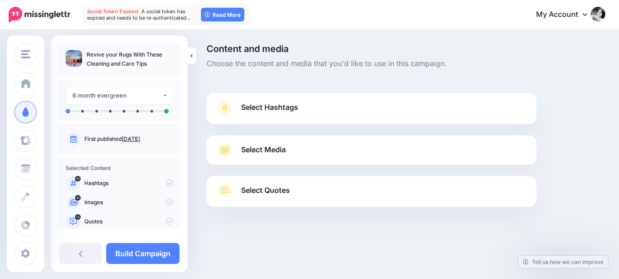
click at [278, 111] on span "Select Hashtags" at bounding box center [269, 107] width 57 height 12
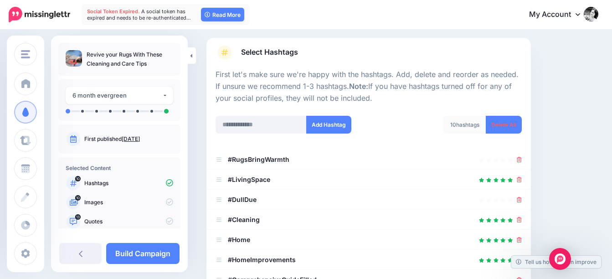
scroll to position [91, 0]
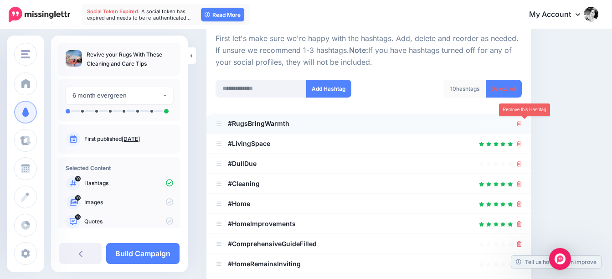
click at [522, 124] on icon at bounding box center [519, 123] width 5 height 5
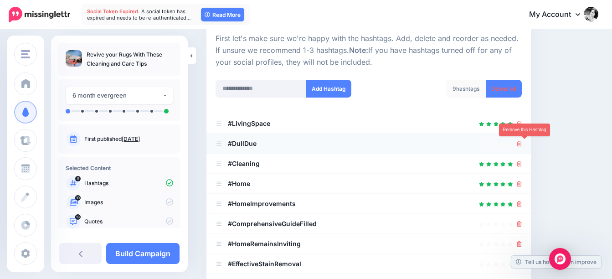
click at [522, 142] on icon at bounding box center [519, 143] width 5 height 5
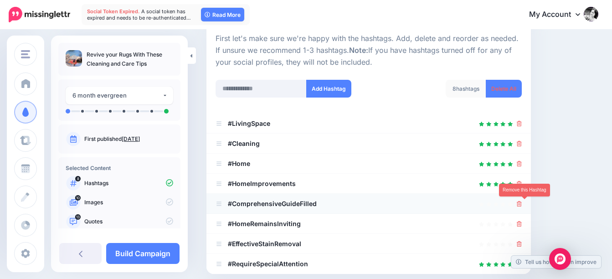
click at [522, 203] on icon at bounding box center [519, 203] width 5 height 5
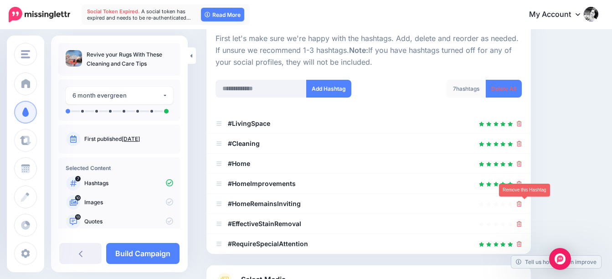
click at [522, 203] on icon at bounding box center [519, 203] width 5 height 5
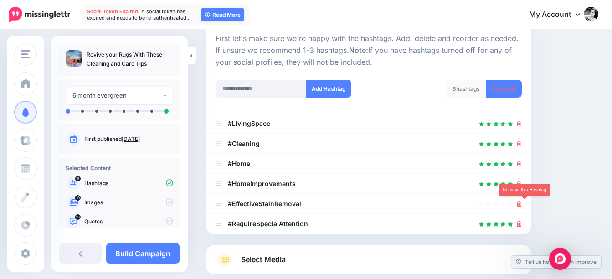
click at [522, 203] on icon at bounding box center [519, 203] width 5 height 5
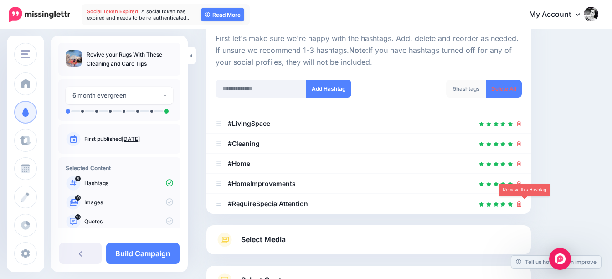
click at [522, 203] on icon at bounding box center [519, 203] width 5 height 5
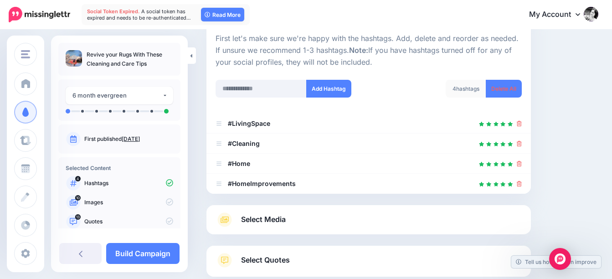
click at [266, 219] on span "Select Media" at bounding box center [263, 219] width 45 height 12
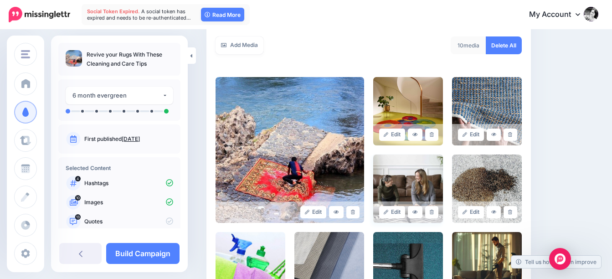
scroll to position [182, 0]
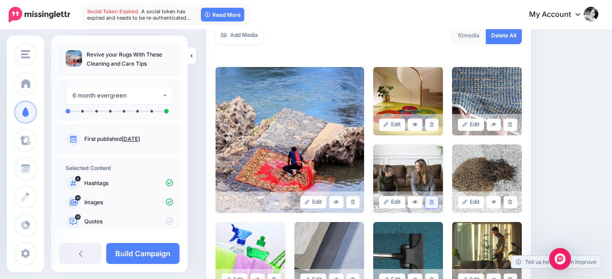
click at [434, 202] on icon at bounding box center [432, 202] width 4 height 5
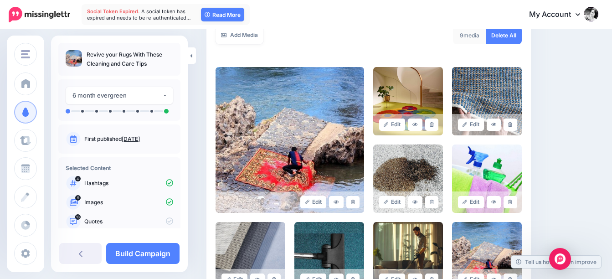
scroll to position [228, 0]
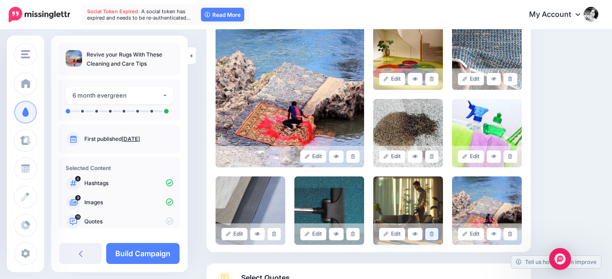
click at [434, 234] on icon at bounding box center [432, 234] width 4 height 5
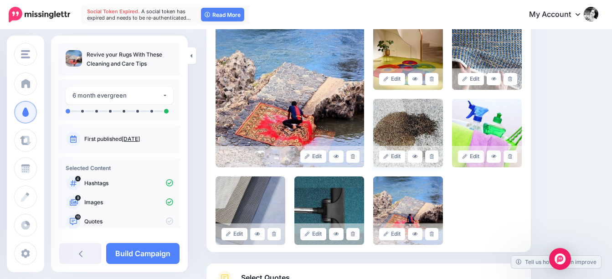
scroll to position [274, 0]
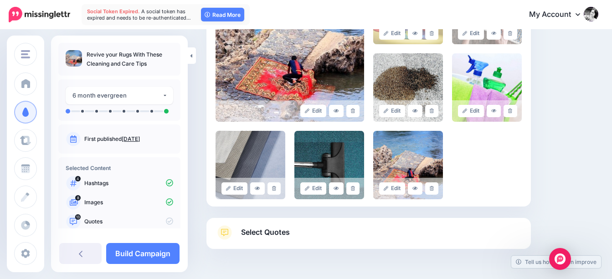
click at [261, 230] on span "Select Quotes" at bounding box center [265, 232] width 49 height 12
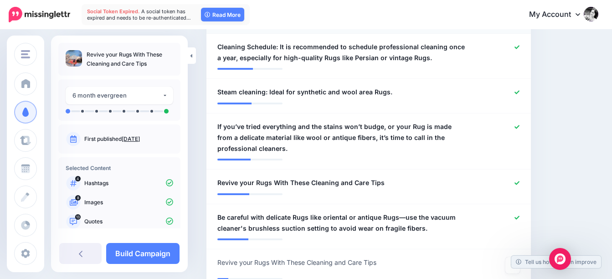
scroll to position [684, 0]
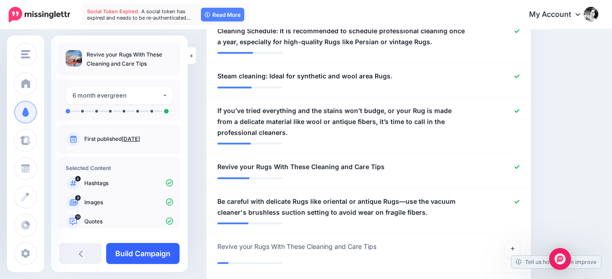
click at [133, 249] on link "Build Campaign" at bounding box center [142, 253] width 73 height 21
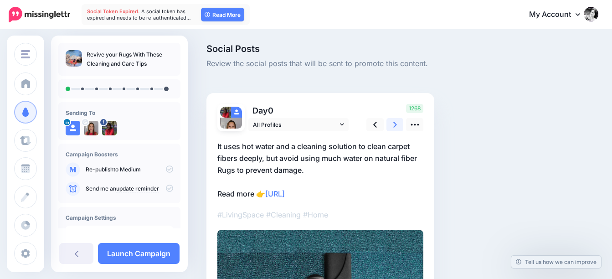
click at [397, 124] on link at bounding box center [395, 124] width 17 height 13
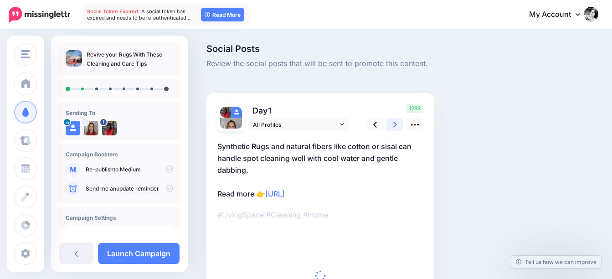
click at [397, 124] on link at bounding box center [395, 124] width 17 height 13
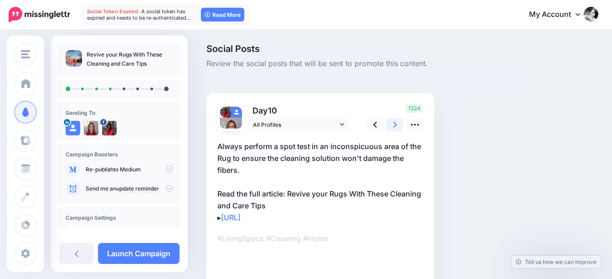
click at [397, 124] on link at bounding box center [395, 124] width 17 height 13
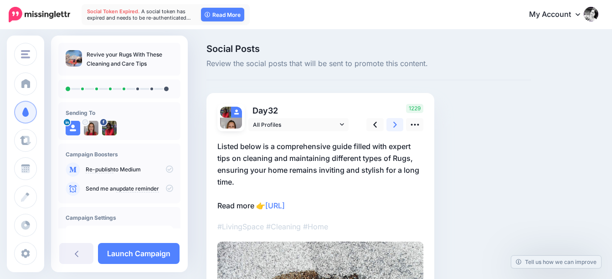
click at [397, 124] on link at bounding box center [395, 124] width 17 height 13
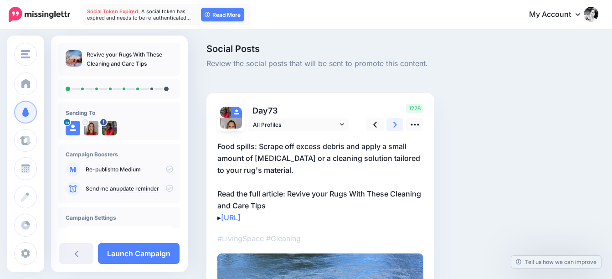
click at [397, 124] on link at bounding box center [395, 124] width 17 height 13
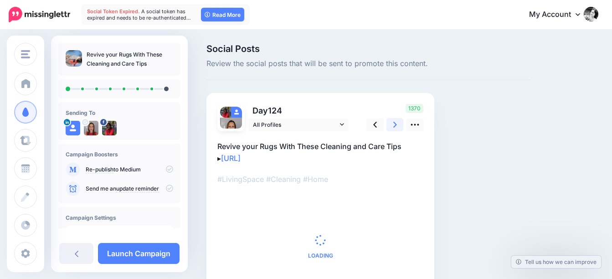
click at [397, 124] on link at bounding box center [395, 124] width 17 height 13
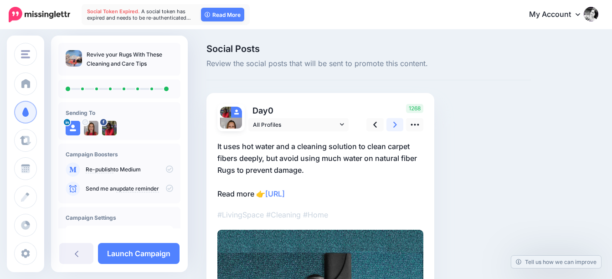
click at [397, 124] on link at bounding box center [395, 124] width 17 height 13
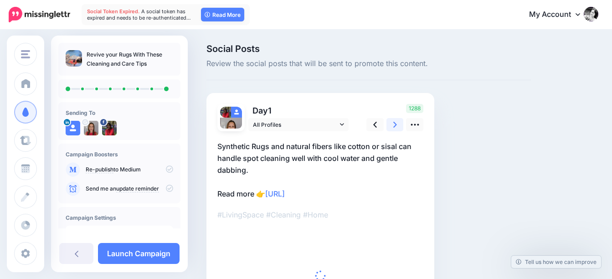
click at [397, 124] on link at bounding box center [395, 124] width 17 height 13
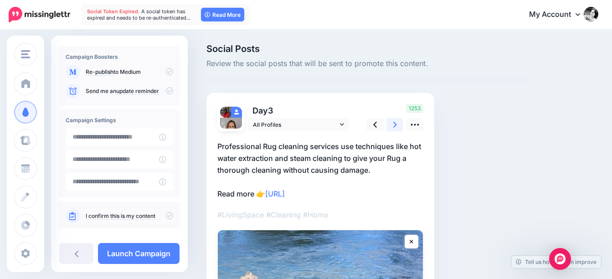
scroll to position [111, 0]
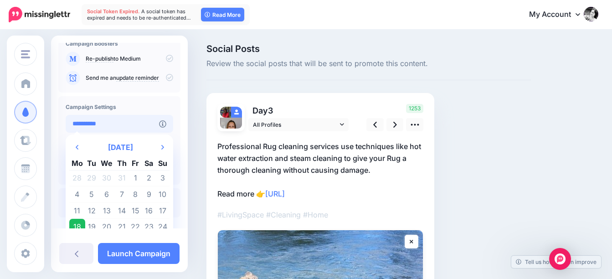
click at [126, 125] on input "**********" at bounding box center [112, 124] width 93 height 18
click at [120, 226] on td "21" at bounding box center [122, 227] width 14 height 16
type input "**********"
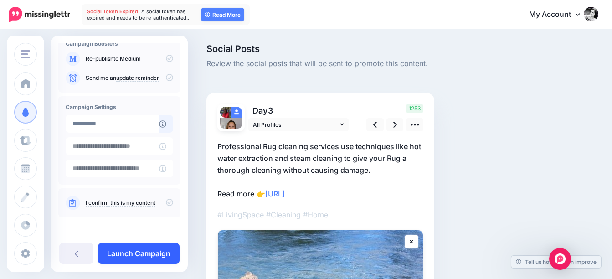
click at [147, 252] on link "Launch Campaign" at bounding box center [139, 253] width 82 height 21
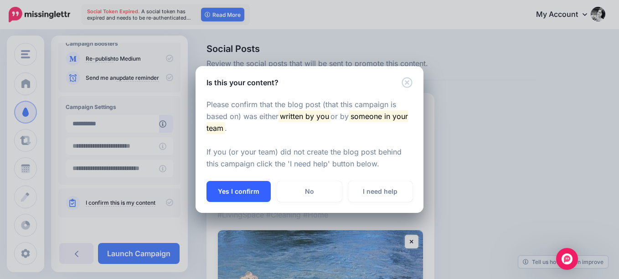
click at [243, 189] on button "Yes I confirm" at bounding box center [239, 191] width 64 height 21
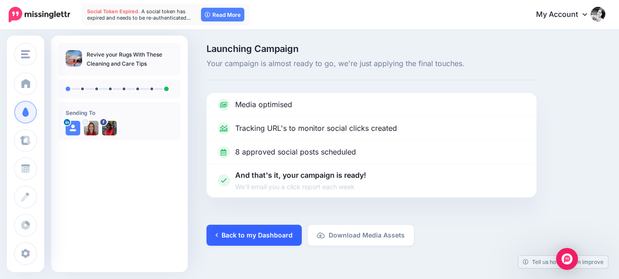
click at [253, 237] on link "Back to my Dashboard" at bounding box center [254, 235] width 95 height 21
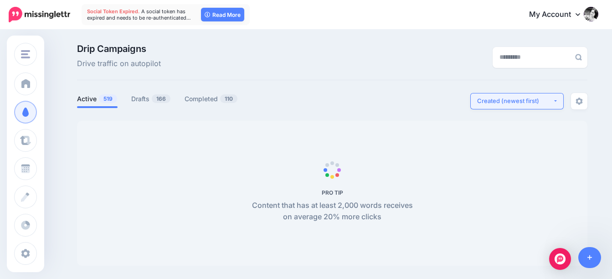
click at [503, 100] on div "Created (newest first)" at bounding box center [515, 101] width 76 height 9
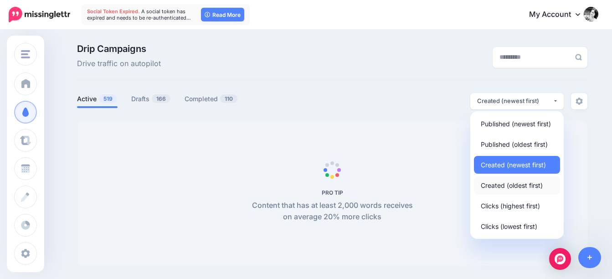
click at [503, 188] on span "Created (oldest first)" at bounding box center [512, 185] width 62 height 11
select select "**********"
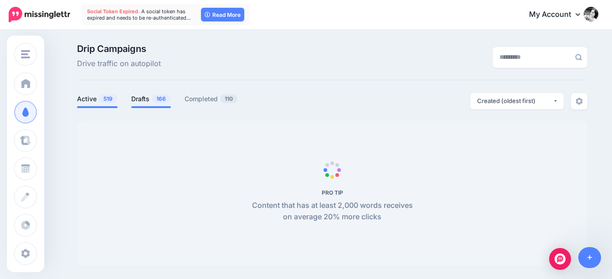
click at [146, 102] on link "Drafts 166" at bounding box center [151, 98] width 40 height 11
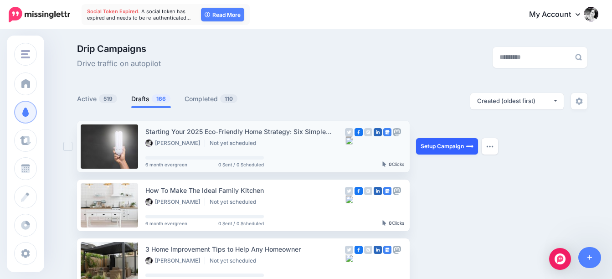
click at [459, 149] on link "Setup Campaign" at bounding box center [447, 146] width 62 height 16
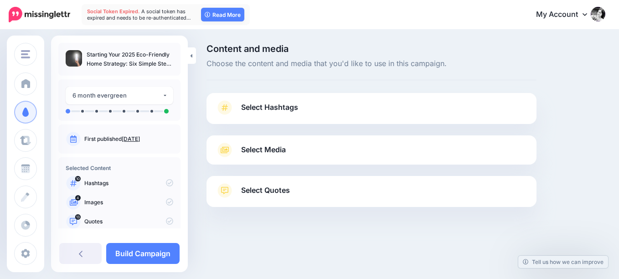
click at [271, 107] on span "Select Hashtags" at bounding box center [269, 107] width 57 height 12
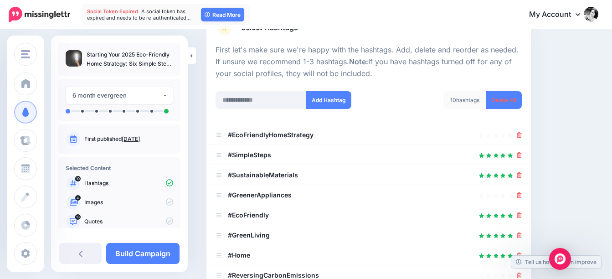
scroll to position [91, 0]
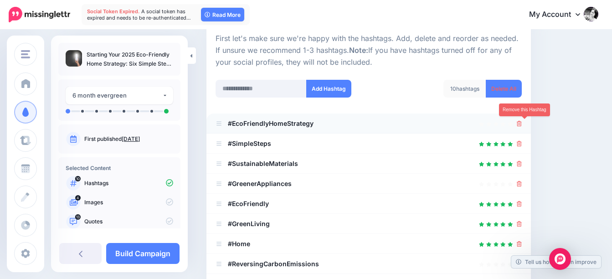
click at [522, 125] on icon at bounding box center [519, 123] width 5 height 5
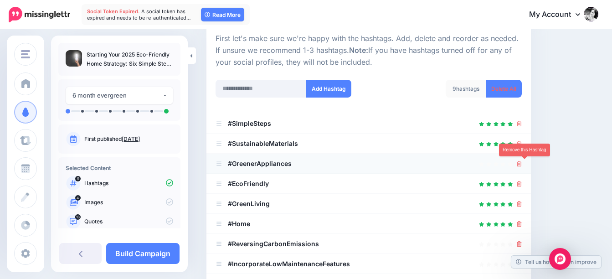
click at [522, 164] on icon at bounding box center [519, 163] width 5 height 5
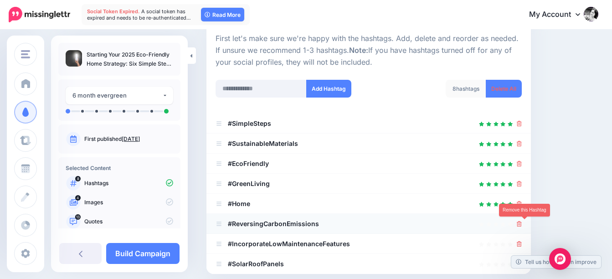
click at [522, 225] on icon at bounding box center [519, 223] width 5 height 5
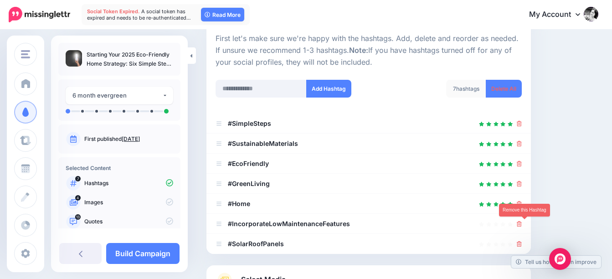
click at [522, 225] on icon at bounding box center [519, 223] width 5 height 5
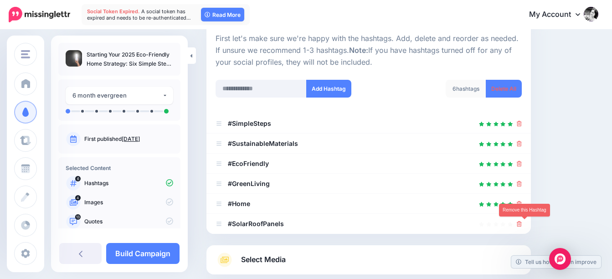
click at [522, 225] on icon at bounding box center [519, 223] width 5 height 5
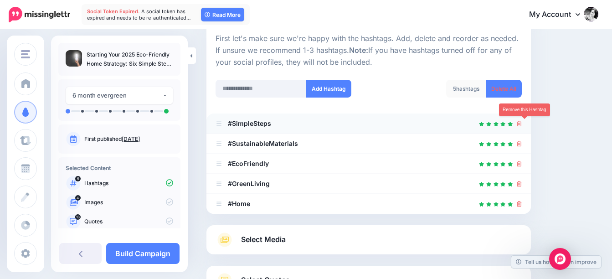
click at [522, 123] on icon at bounding box center [519, 123] width 5 height 5
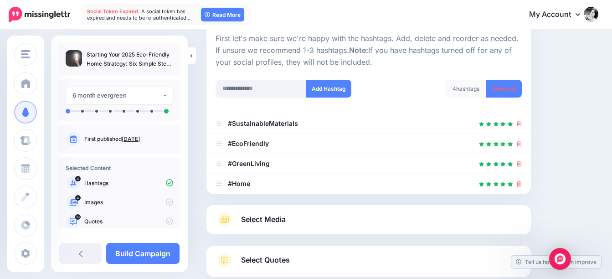
click at [283, 218] on span "Select Media" at bounding box center [263, 219] width 45 height 12
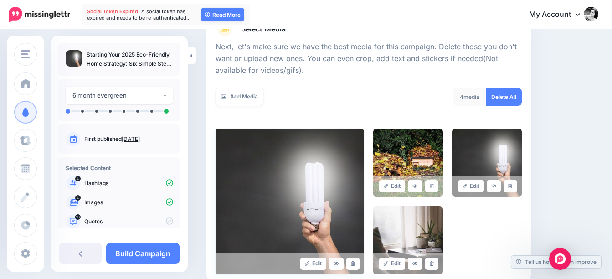
scroll to position [137, 0]
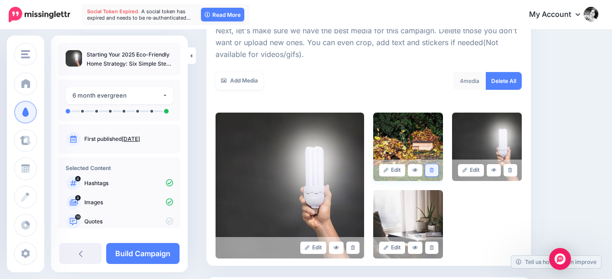
click at [434, 169] on icon at bounding box center [432, 170] width 4 height 5
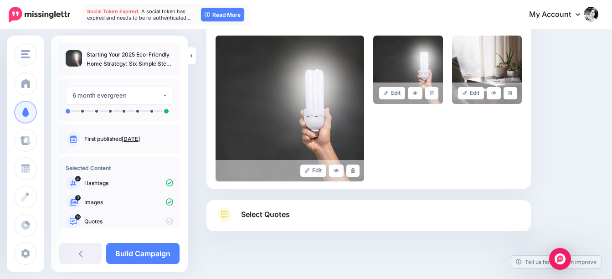
scroll to position [228, 0]
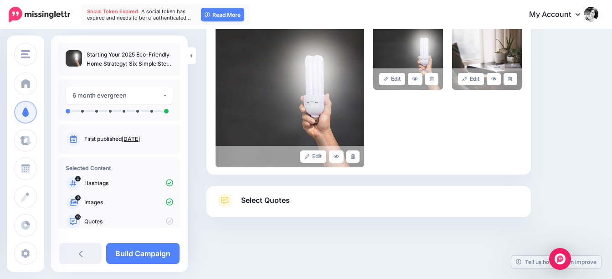
click at [269, 203] on span "Select Quotes" at bounding box center [265, 200] width 49 height 12
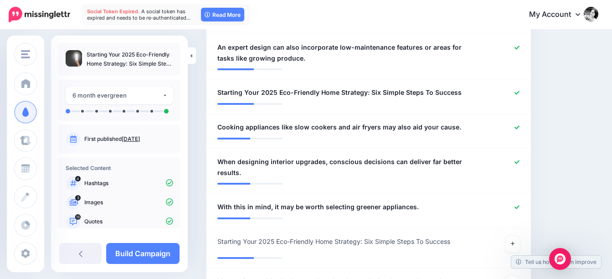
scroll to position [638, 0]
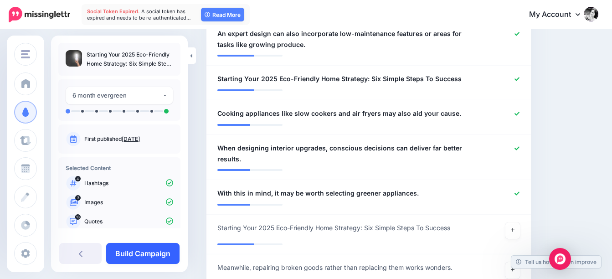
click at [165, 251] on link "Build Campaign" at bounding box center [142, 253] width 73 height 21
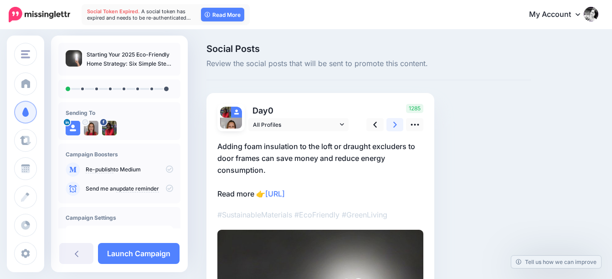
click at [396, 124] on icon at bounding box center [396, 125] width 4 height 10
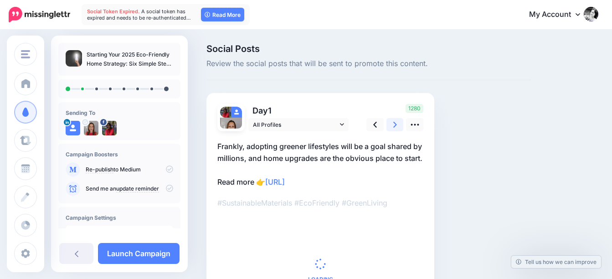
click at [396, 124] on icon at bounding box center [396, 125] width 4 height 10
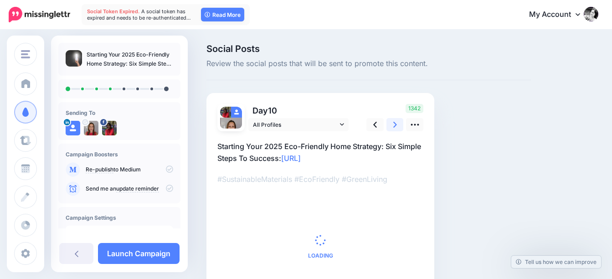
click at [396, 124] on icon at bounding box center [396, 125] width 4 height 10
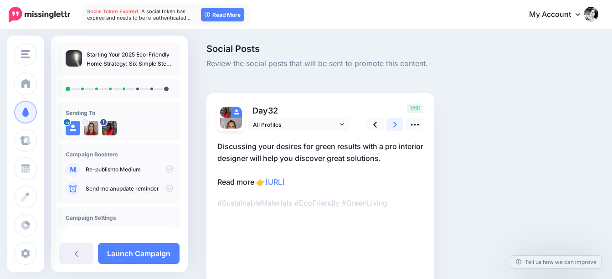
click at [396, 124] on icon at bounding box center [396, 125] width 4 height 10
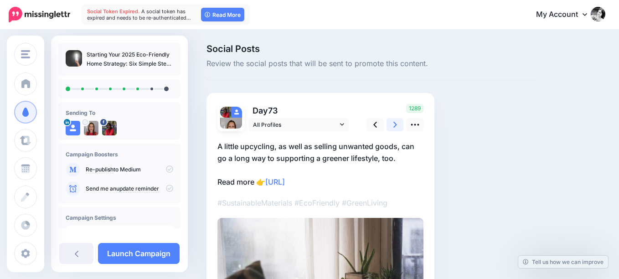
click at [396, 124] on icon at bounding box center [396, 125] width 4 height 10
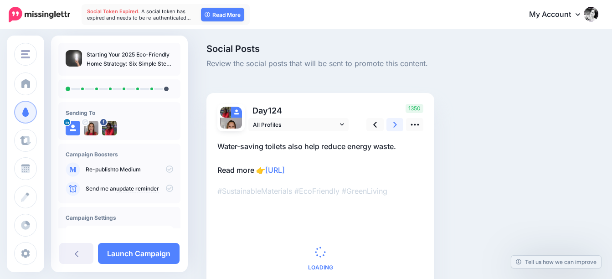
click at [396, 124] on icon at bounding box center [396, 125] width 4 height 10
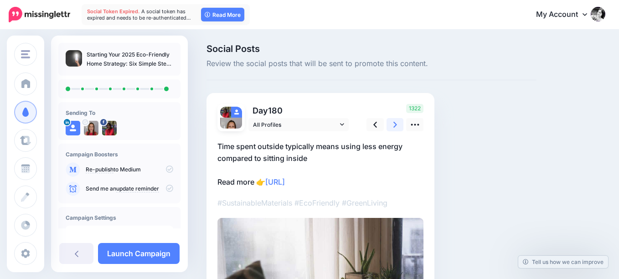
click at [396, 124] on icon at bounding box center [396, 125] width 4 height 10
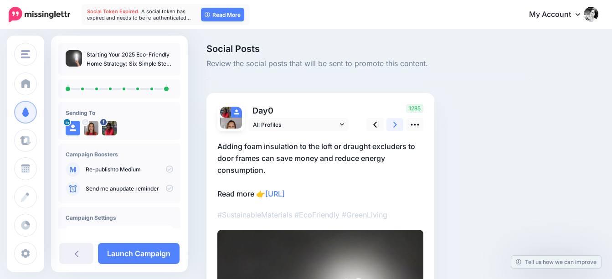
click at [396, 124] on icon at bounding box center [396, 125] width 4 height 10
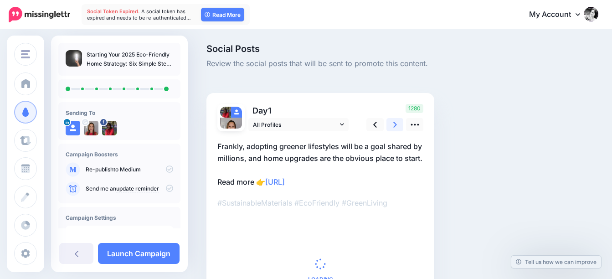
click at [396, 124] on icon at bounding box center [396, 125] width 4 height 10
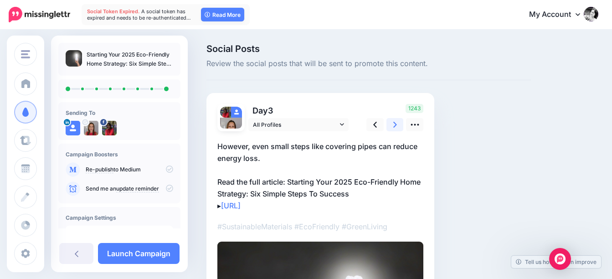
scroll to position [111, 0]
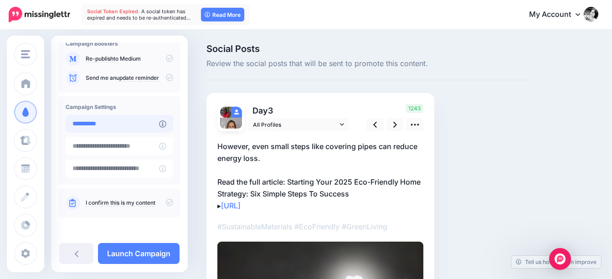
click at [126, 123] on input "**********" at bounding box center [112, 124] width 93 height 18
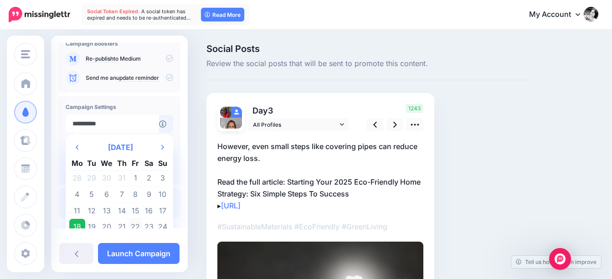
click at [134, 226] on td "22" at bounding box center [136, 227] width 14 height 16
type input "**********"
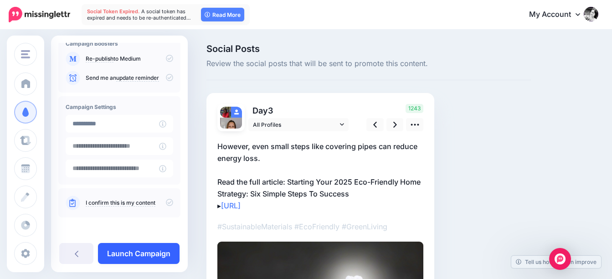
click at [153, 252] on link "Launch Campaign" at bounding box center [139, 253] width 82 height 21
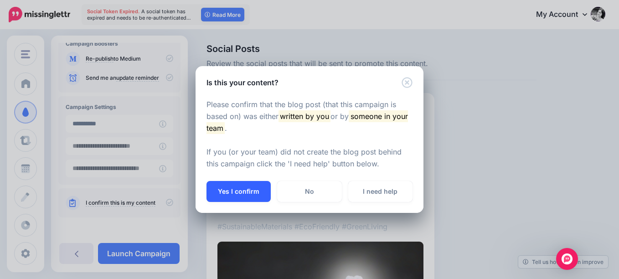
click at [241, 190] on button "Yes I confirm" at bounding box center [239, 191] width 64 height 21
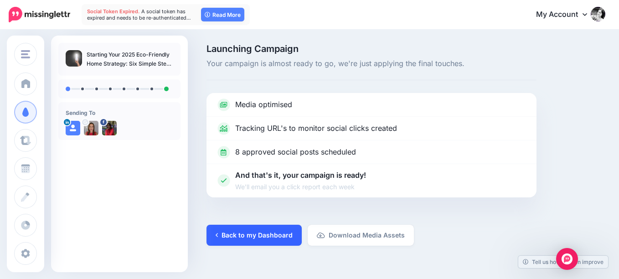
click at [263, 236] on link "Back to my Dashboard" at bounding box center [254, 235] width 95 height 21
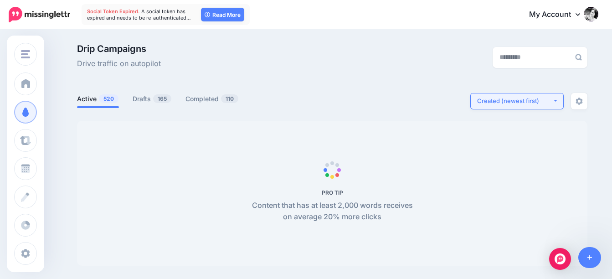
click at [532, 97] on div "Created (newest first)" at bounding box center [515, 101] width 76 height 9
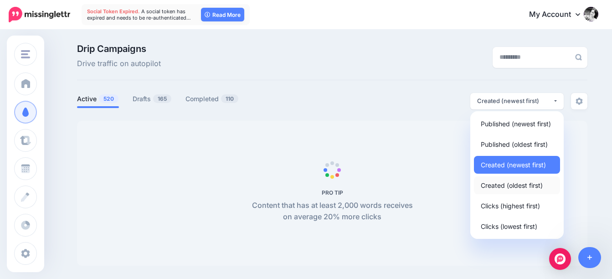
click at [504, 191] on span "Created (oldest first)" at bounding box center [512, 185] width 62 height 11
select select "**********"
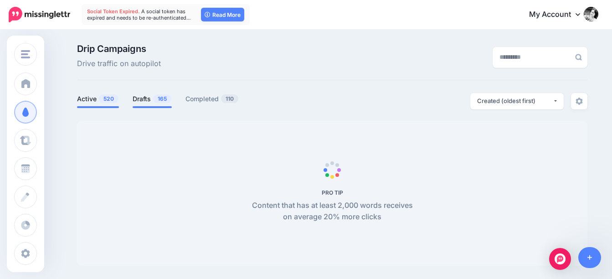
click at [147, 100] on link "Drafts 165" at bounding box center [152, 98] width 39 height 11
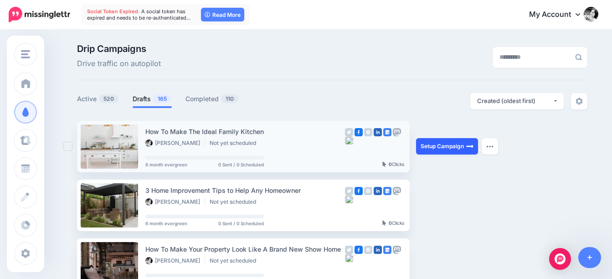
click at [451, 147] on link "Setup Campaign" at bounding box center [447, 146] width 62 height 16
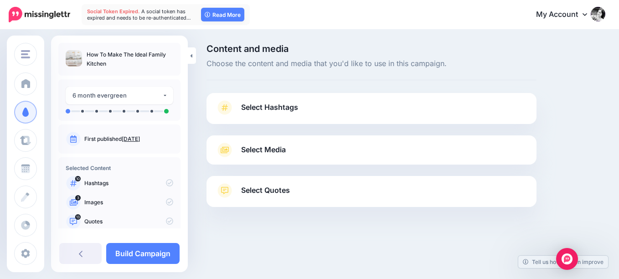
click at [310, 109] on link "Select Hashtags" at bounding box center [372, 112] width 312 height 24
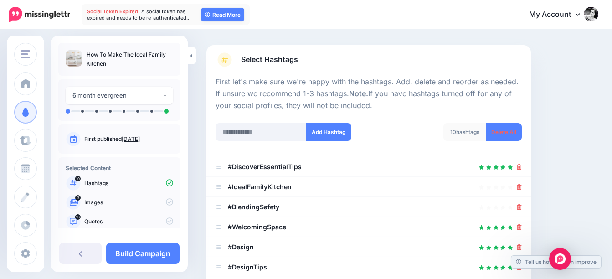
scroll to position [91, 0]
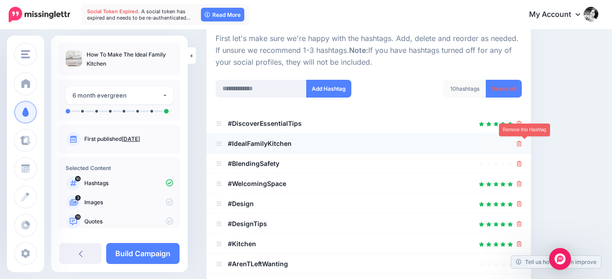
click at [522, 143] on icon at bounding box center [519, 143] width 5 height 5
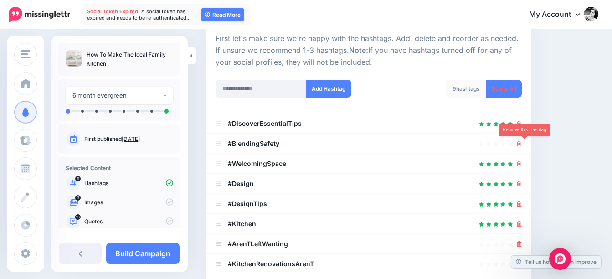
click at [522, 143] on icon at bounding box center [519, 143] width 5 height 5
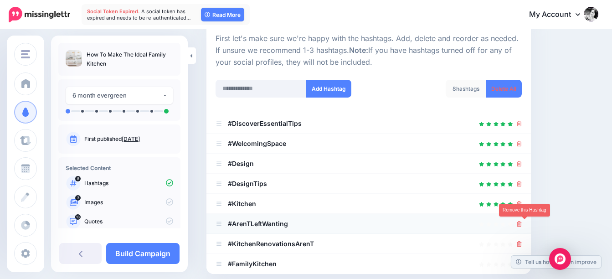
click at [522, 224] on icon at bounding box center [519, 223] width 5 height 5
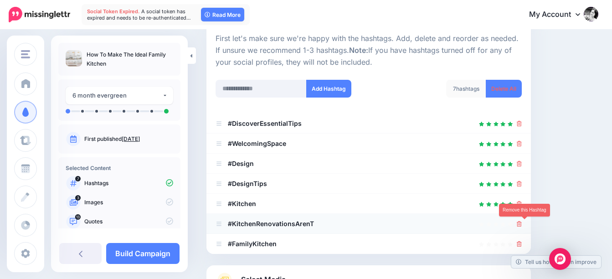
click at [522, 224] on icon at bounding box center [519, 223] width 5 height 5
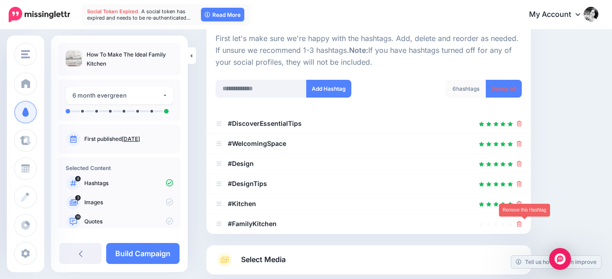
click at [522, 224] on icon at bounding box center [519, 223] width 5 height 5
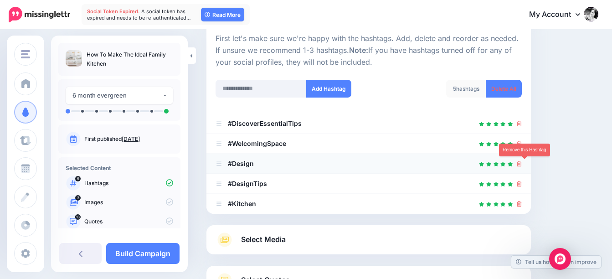
click at [522, 162] on icon at bounding box center [519, 163] width 5 height 5
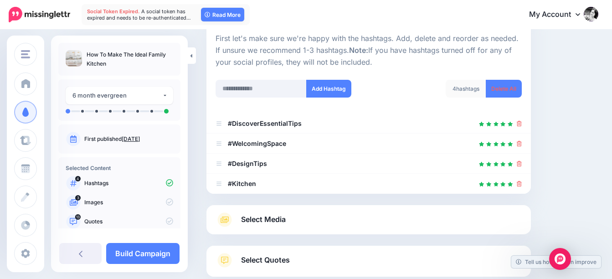
click at [283, 220] on span "Select Media" at bounding box center [263, 219] width 45 height 12
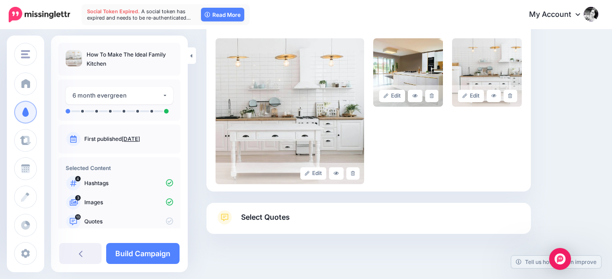
scroll to position [228, 0]
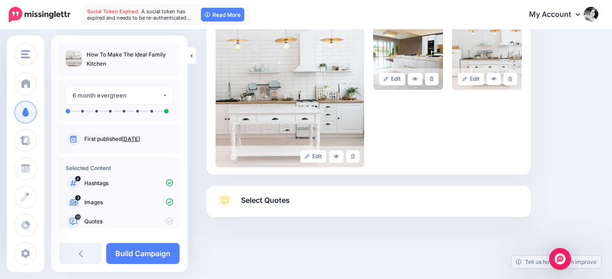
click at [274, 199] on span "Select Quotes" at bounding box center [265, 200] width 49 height 12
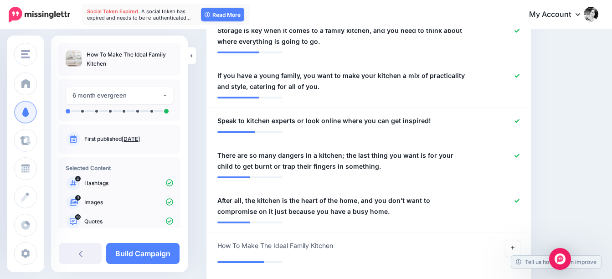
scroll to position [638, 0]
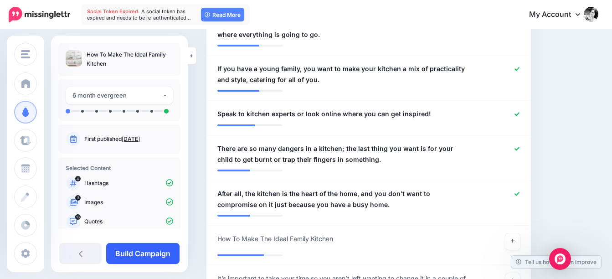
click at [162, 254] on link "Build Campaign" at bounding box center [142, 253] width 73 height 21
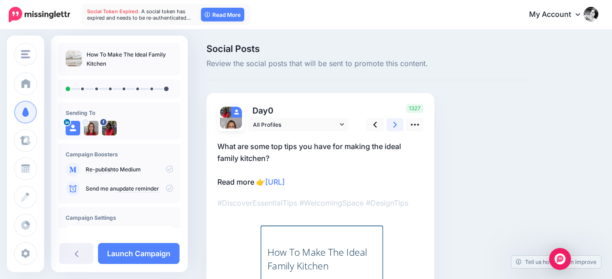
click at [395, 124] on icon at bounding box center [396, 125] width 4 height 10
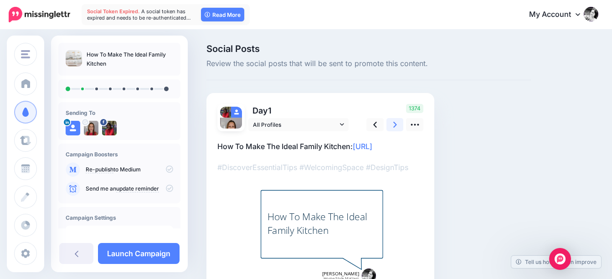
click at [395, 124] on icon at bounding box center [396, 125] width 4 height 10
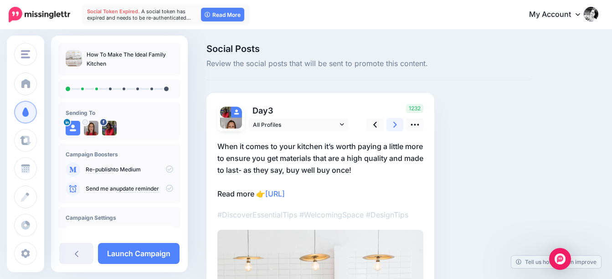
click at [395, 124] on icon at bounding box center [396, 125] width 4 height 10
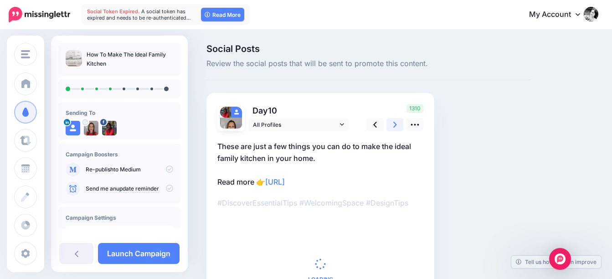
click at [395, 124] on icon at bounding box center [396, 125] width 4 height 10
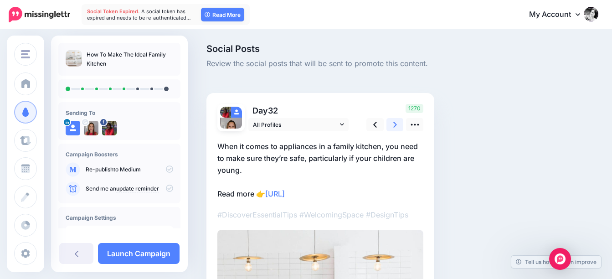
click at [395, 124] on icon at bounding box center [396, 125] width 4 height 10
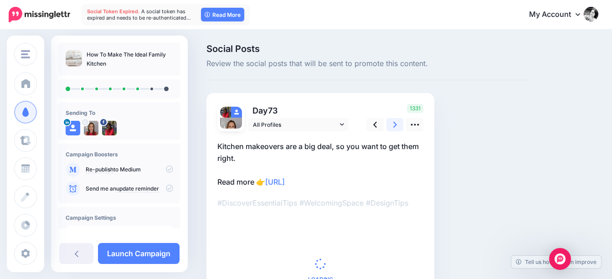
click at [395, 124] on icon at bounding box center [396, 125] width 4 height 10
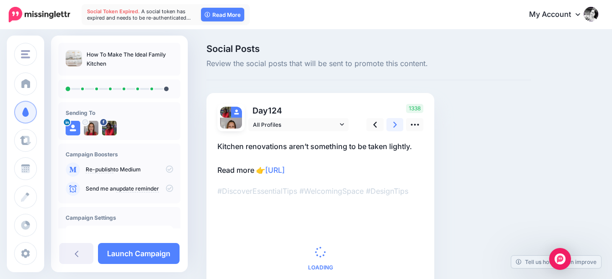
click at [395, 124] on icon at bounding box center [396, 125] width 4 height 10
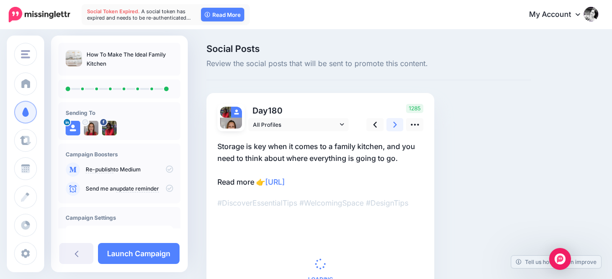
click at [395, 124] on icon at bounding box center [396, 125] width 4 height 10
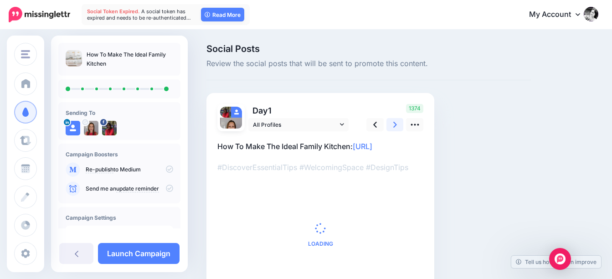
click at [395, 124] on icon at bounding box center [396, 125] width 4 height 10
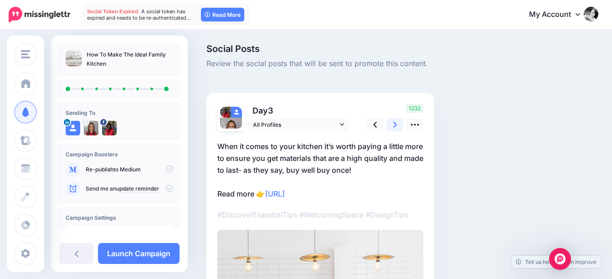
click at [395, 124] on icon at bounding box center [396, 125] width 4 height 10
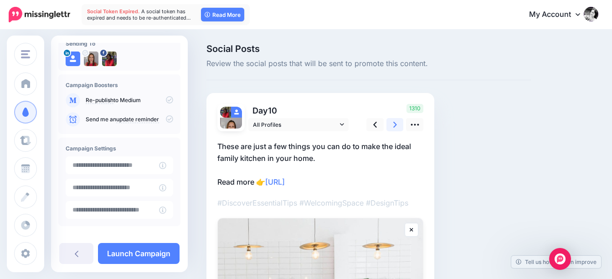
scroll to position [111, 0]
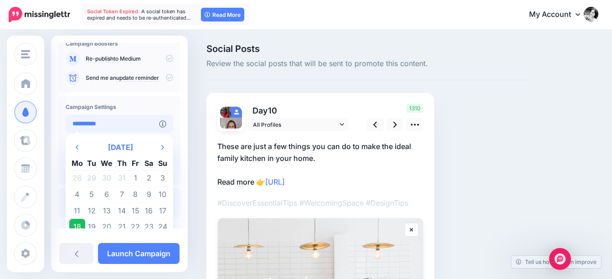
click at [127, 124] on input "**********" at bounding box center [112, 124] width 93 height 18
click at [148, 226] on td "23" at bounding box center [149, 227] width 14 height 16
type input "**********"
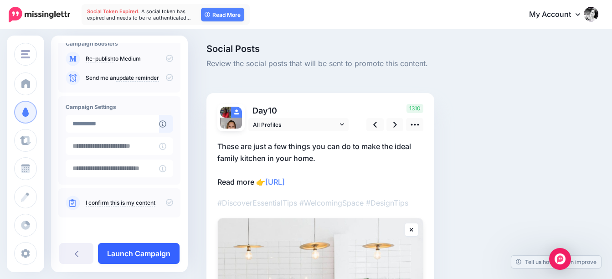
click at [155, 255] on link "Launch Campaign" at bounding box center [139, 253] width 82 height 21
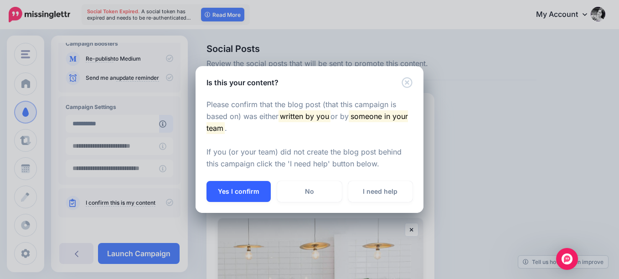
click at [250, 193] on button "Yes I confirm" at bounding box center [239, 191] width 64 height 21
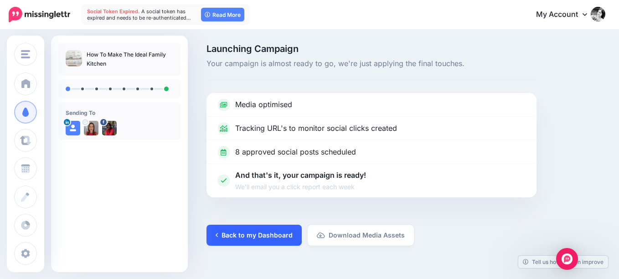
click at [263, 236] on link "Back to my Dashboard" at bounding box center [254, 235] width 95 height 21
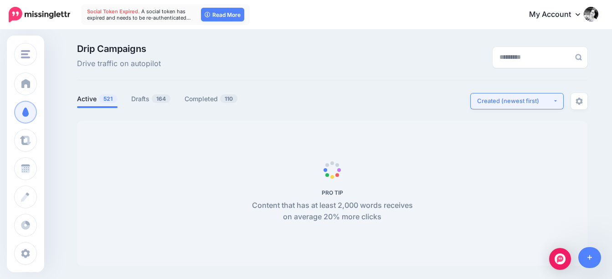
click at [515, 101] on div "Created (newest first)" at bounding box center [515, 101] width 76 height 9
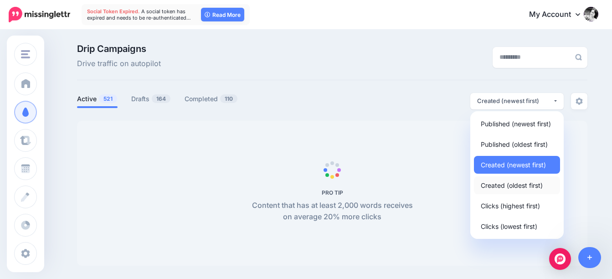
click at [514, 187] on span "Created (oldest first)" at bounding box center [512, 185] width 62 height 11
select select "**********"
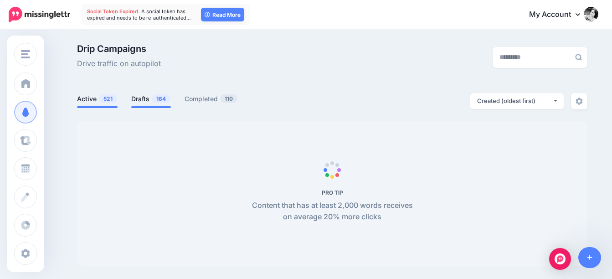
click at [149, 99] on link "Drafts 164" at bounding box center [151, 98] width 40 height 11
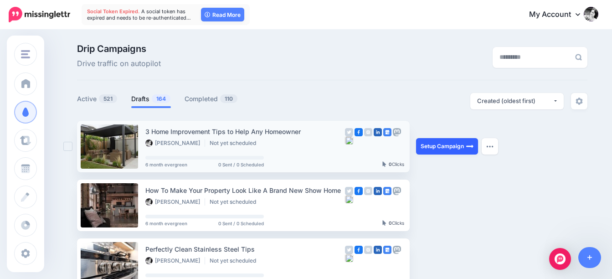
click at [447, 149] on link "Setup Campaign" at bounding box center [447, 146] width 62 height 16
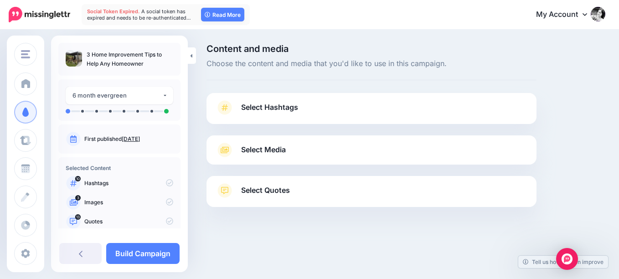
click at [280, 105] on span "Select Hashtags" at bounding box center [269, 107] width 57 height 12
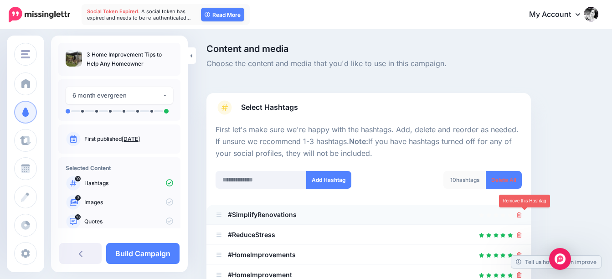
click at [522, 215] on icon at bounding box center [519, 214] width 5 height 5
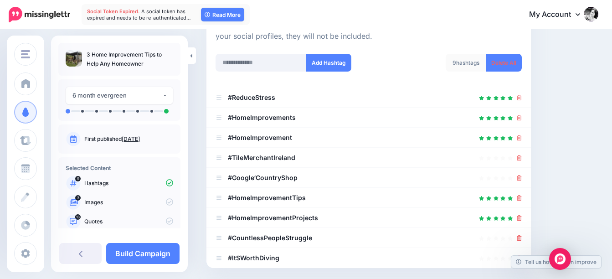
scroll to position [137, 0]
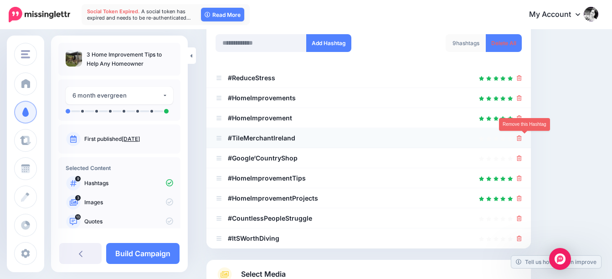
click at [522, 135] on icon at bounding box center [519, 137] width 5 height 5
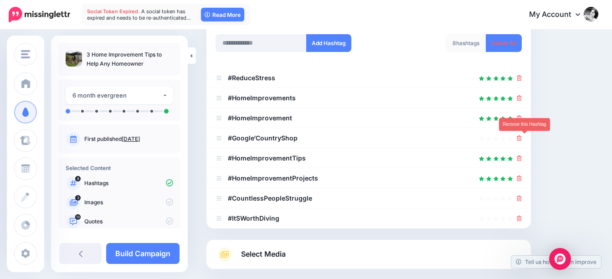
click at [522, 135] on icon at bounding box center [519, 137] width 5 height 5
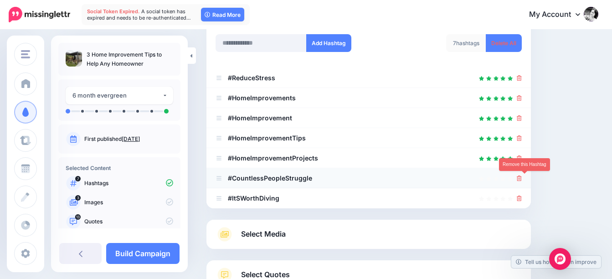
click at [522, 178] on icon at bounding box center [519, 178] width 5 height 5
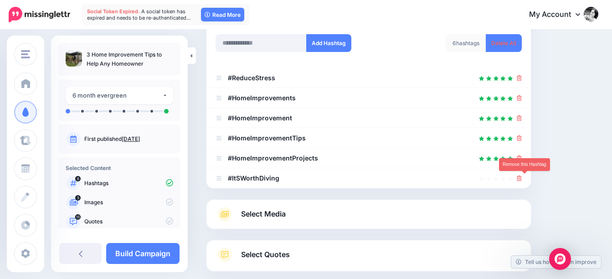
click at [522, 178] on icon at bounding box center [519, 178] width 5 height 5
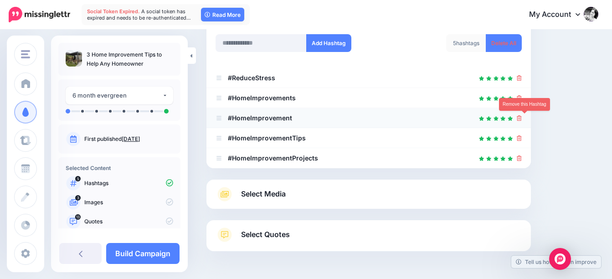
click at [522, 117] on icon at bounding box center [519, 117] width 5 height 5
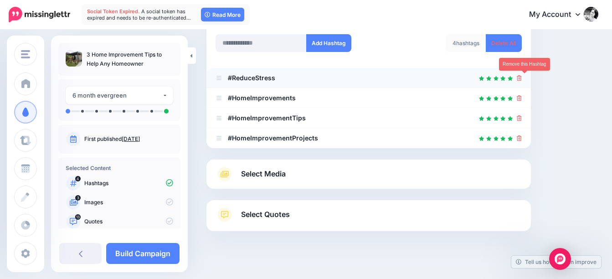
click at [522, 78] on icon at bounding box center [519, 77] width 5 height 5
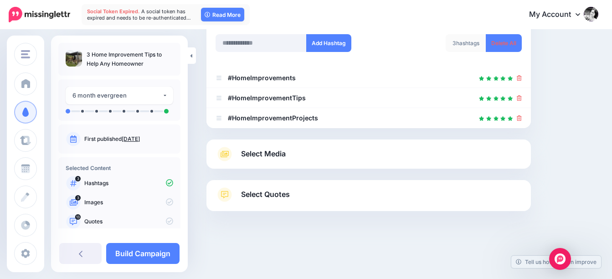
click at [272, 153] on span "Select Media" at bounding box center [263, 154] width 45 height 12
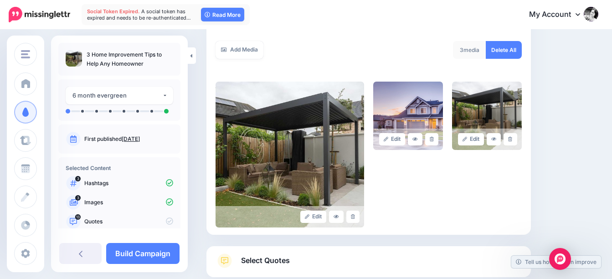
scroll to position [228, 0]
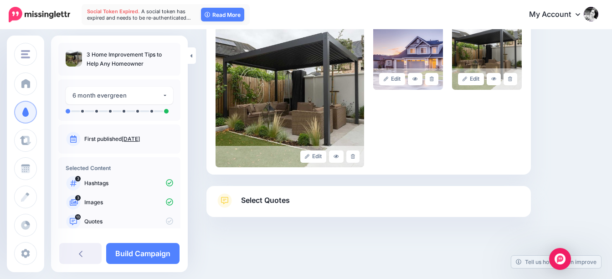
click at [267, 197] on span "Select Quotes" at bounding box center [265, 200] width 49 height 12
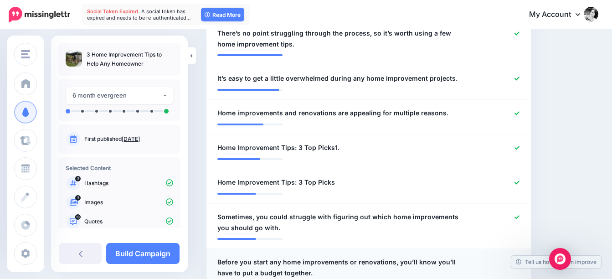
scroll to position [319, 0]
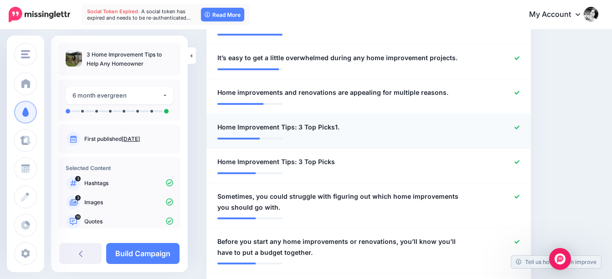
click at [519, 125] on div at bounding box center [500, 127] width 53 height 11
click at [520, 127] on icon at bounding box center [517, 127] width 5 height 4
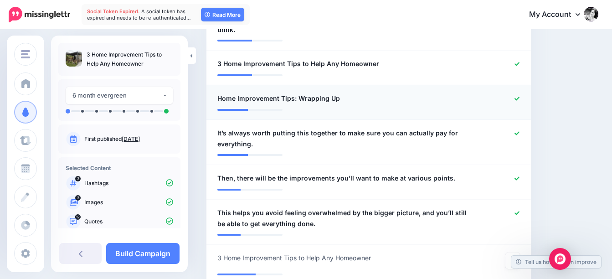
scroll to position [593, 0]
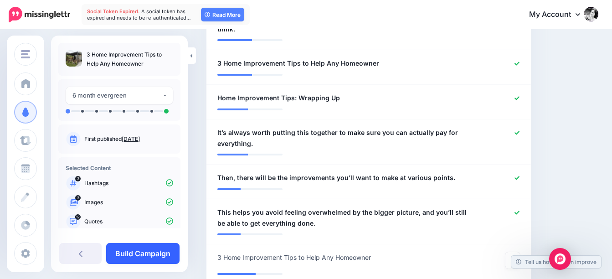
click at [164, 251] on link "Build Campaign" at bounding box center [142, 253] width 73 height 21
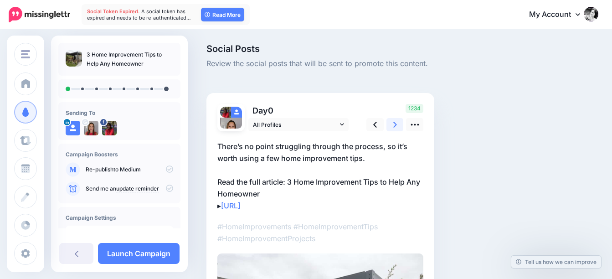
click at [394, 123] on icon at bounding box center [396, 125] width 4 height 10
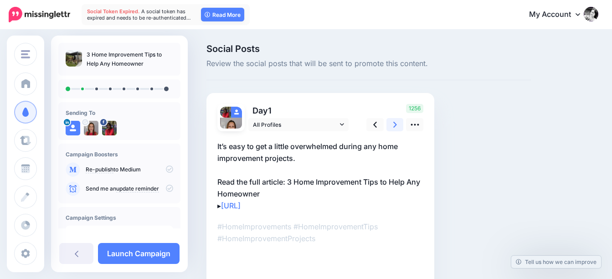
click at [394, 123] on icon at bounding box center [396, 125] width 4 height 10
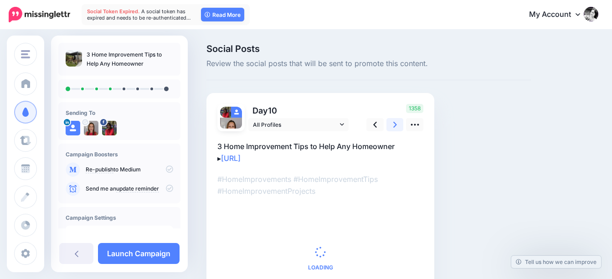
click at [394, 123] on icon at bounding box center [396, 125] width 4 height 10
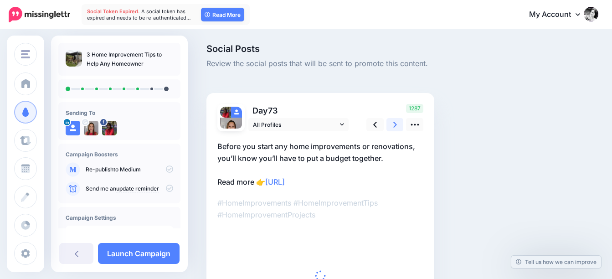
click at [394, 123] on icon at bounding box center [396, 125] width 4 height 10
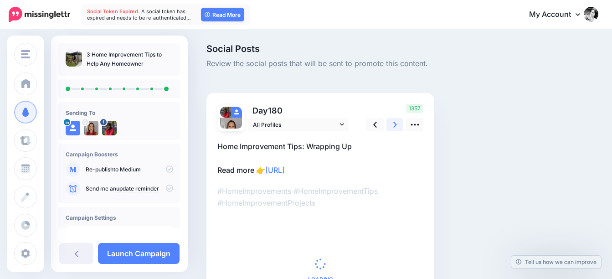
click at [394, 123] on icon at bounding box center [396, 125] width 4 height 10
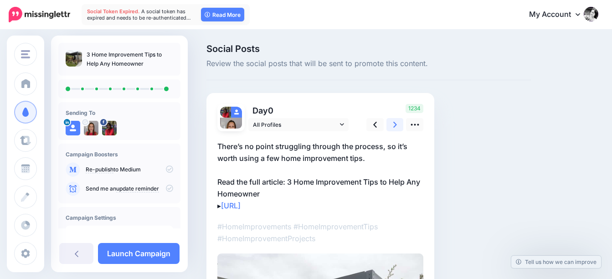
scroll to position [111, 0]
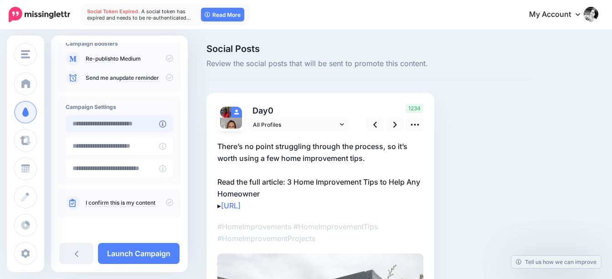
click at [131, 124] on input "text" at bounding box center [112, 124] width 93 height 18
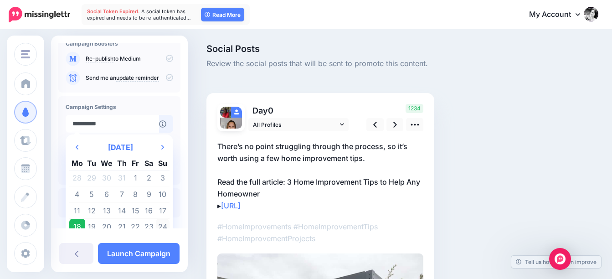
click at [161, 227] on td "24" at bounding box center [163, 227] width 14 height 16
type input "**********"
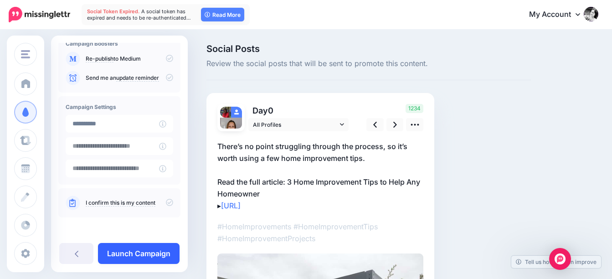
click at [150, 252] on link "Launch Campaign" at bounding box center [139, 253] width 82 height 21
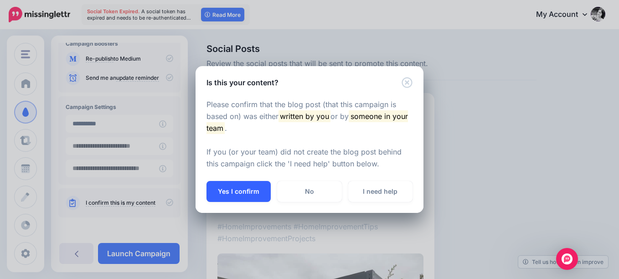
click at [250, 190] on button "Yes I confirm" at bounding box center [239, 191] width 64 height 21
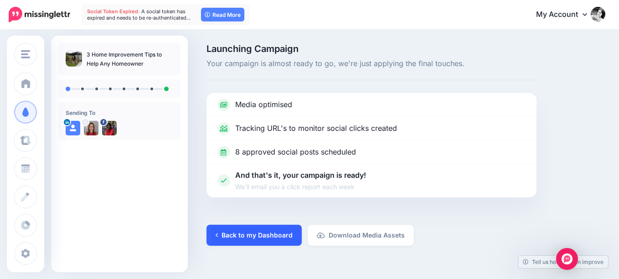
click at [263, 231] on link "Back to my Dashboard" at bounding box center [254, 235] width 95 height 21
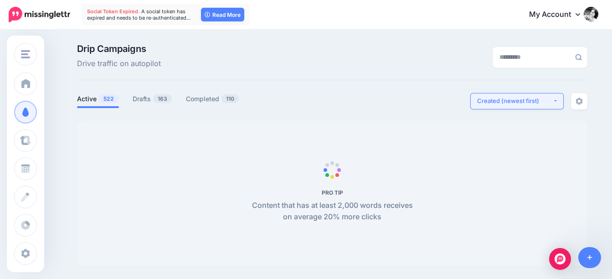
click at [519, 100] on div "Created (newest first)" at bounding box center [515, 101] width 76 height 9
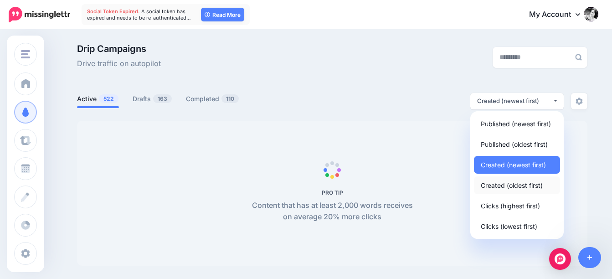
click at [511, 186] on span "Created (oldest first)" at bounding box center [512, 185] width 62 height 11
select select "**********"
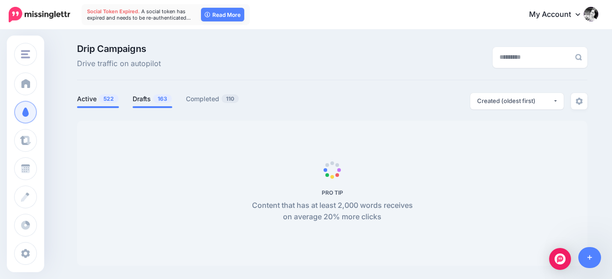
click at [165, 98] on span "163" at bounding box center [162, 98] width 19 height 9
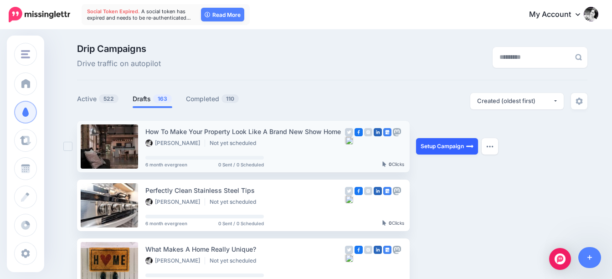
click at [447, 144] on link "Setup Campaign" at bounding box center [447, 146] width 62 height 16
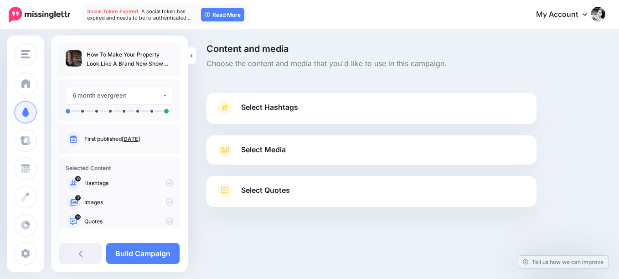
click at [284, 104] on span "Select Hashtags" at bounding box center [269, 107] width 57 height 12
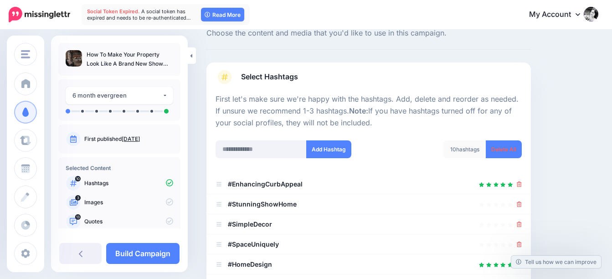
scroll to position [91, 0]
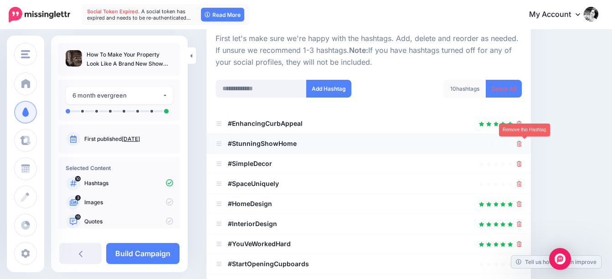
click at [522, 143] on icon at bounding box center [519, 143] width 5 height 5
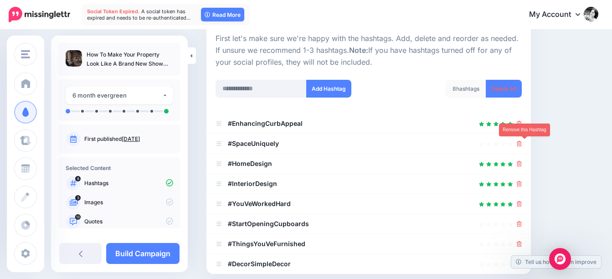
click at [522, 143] on icon at bounding box center [519, 143] width 5 height 5
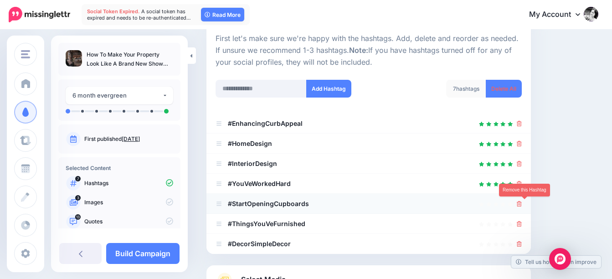
click at [522, 203] on icon at bounding box center [519, 203] width 5 height 5
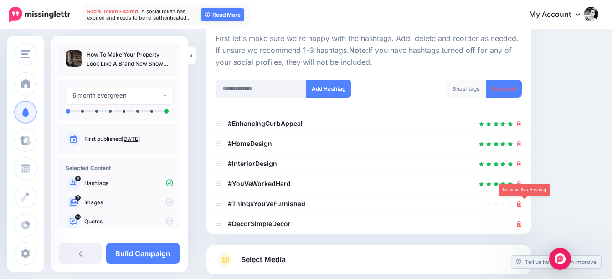
click at [522, 203] on icon at bounding box center [519, 203] width 5 height 5
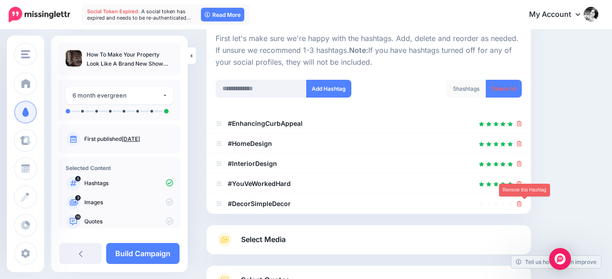
click at [522, 203] on icon at bounding box center [519, 203] width 5 height 5
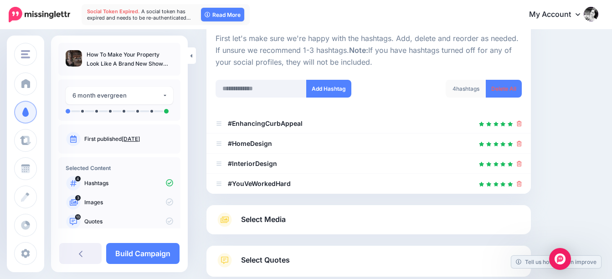
click at [281, 227] on div "Select Media Next, let's make sure we have the best media for this campaign. De…" at bounding box center [369, 219] width 325 height 29
click at [522, 182] on icon at bounding box center [519, 183] width 5 height 5
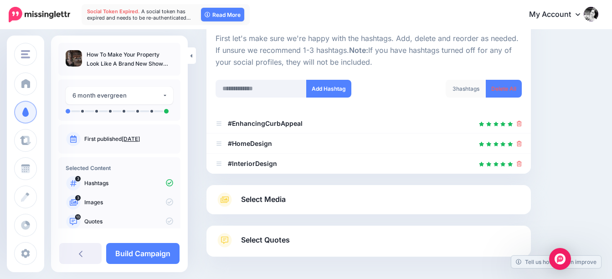
click at [268, 197] on span "Select Media" at bounding box center [263, 199] width 45 height 12
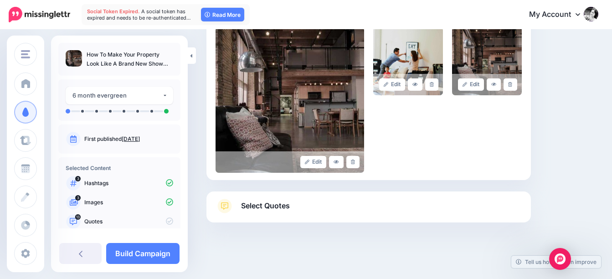
scroll to position [225, 0]
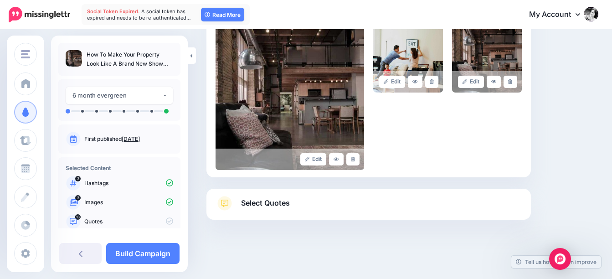
click at [276, 205] on span "Select Quotes" at bounding box center [265, 203] width 49 height 12
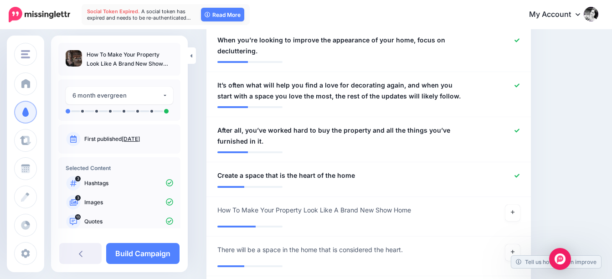
scroll to position [681, 0]
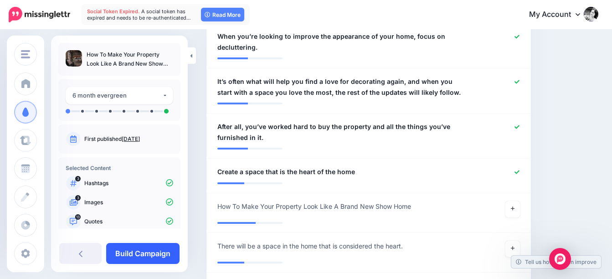
click at [166, 249] on link "Build Campaign" at bounding box center [142, 253] width 73 height 21
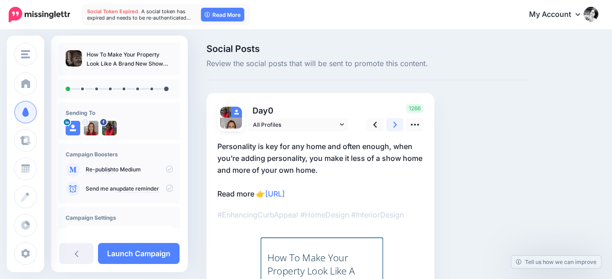
click at [394, 125] on icon at bounding box center [396, 125] width 4 height 10
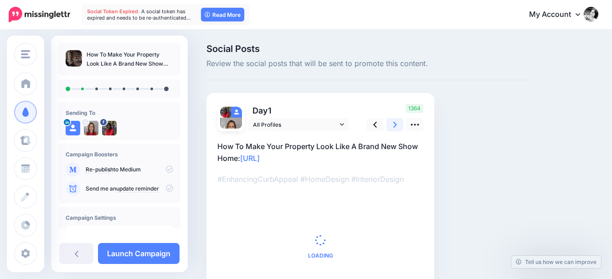
click at [394, 125] on icon at bounding box center [396, 125] width 4 height 10
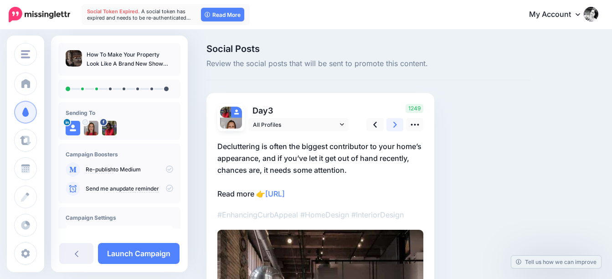
click at [394, 125] on icon at bounding box center [396, 125] width 4 height 10
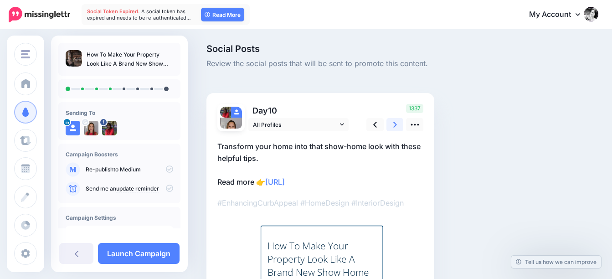
click at [394, 125] on icon at bounding box center [396, 125] width 4 height 10
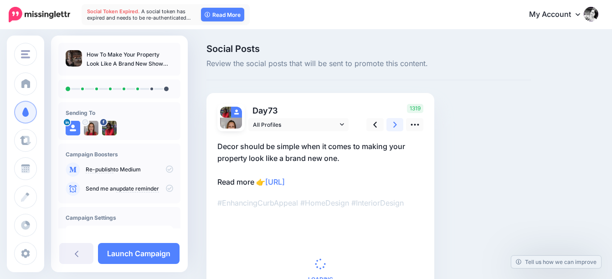
click at [394, 125] on icon at bounding box center [396, 125] width 4 height 10
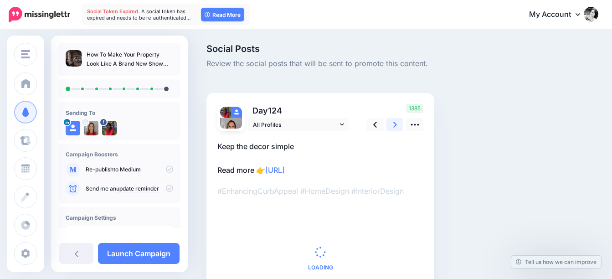
click at [394, 125] on icon at bounding box center [396, 125] width 4 height 10
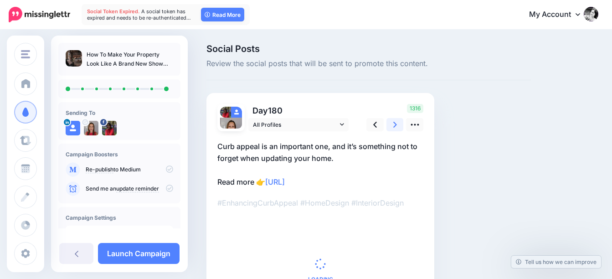
click at [395, 125] on icon at bounding box center [396, 125] width 4 height 10
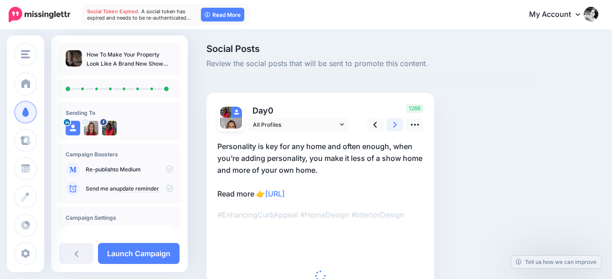
click at [395, 125] on icon at bounding box center [396, 125] width 4 height 10
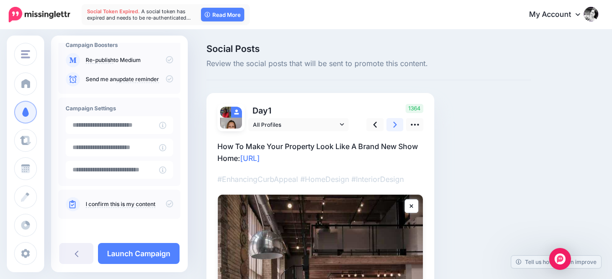
scroll to position [111, 0]
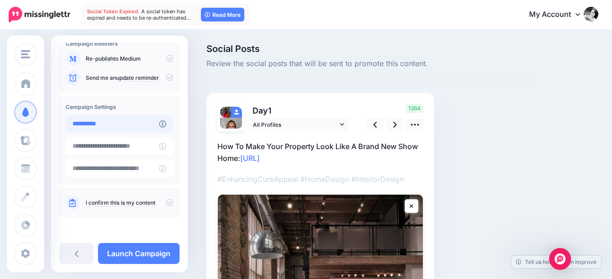
click at [124, 123] on input "**********" at bounding box center [112, 124] width 93 height 18
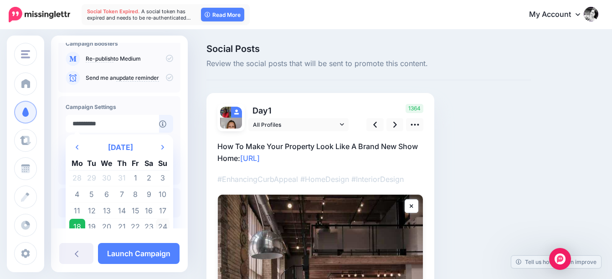
click at [163, 226] on td "24" at bounding box center [163, 227] width 14 height 16
type input "**********"
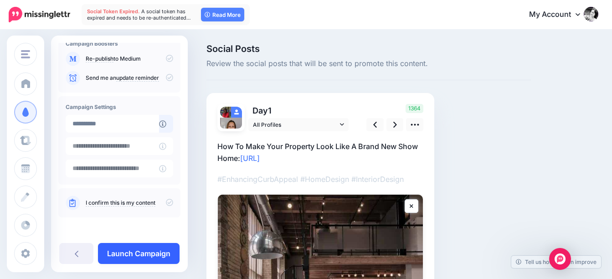
click at [150, 255] on link "Launch Campaign" at bounding box center [139, 253] width 82 height 21
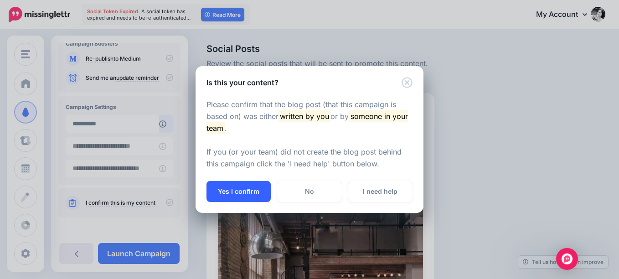
click at [252, 191] on button "Yes I confirm" at bounding box center [239, 191] width 64 height 21
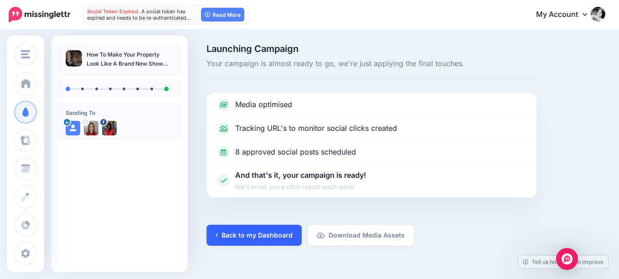
click at [264, 234] on link "Back to my Dashboard" at bounding box center [254, 235] width 95 height 21
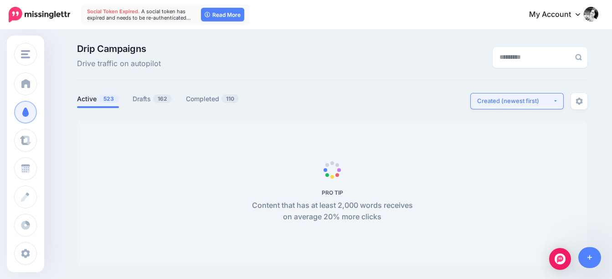
click at [499, 103] on div "Created (newest first)" at bounding box center [515, 101] width 76 height 9
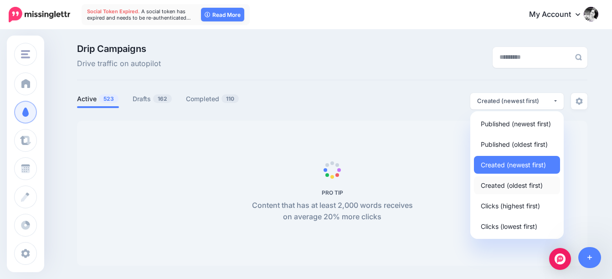
click at [517, 186] on span "Created (oldest first)" at bounding box center [512, 185] width 62 height 11
select select "**********"
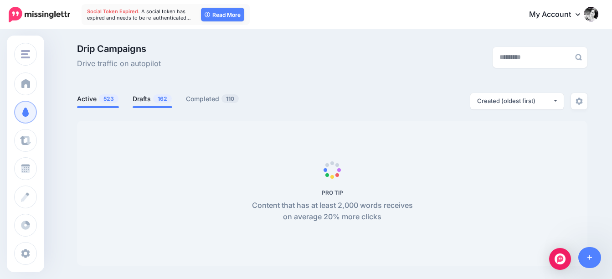
click at [147, 93] on link "Drafts 162" at bounding box center [153, 98] width 40 height 11
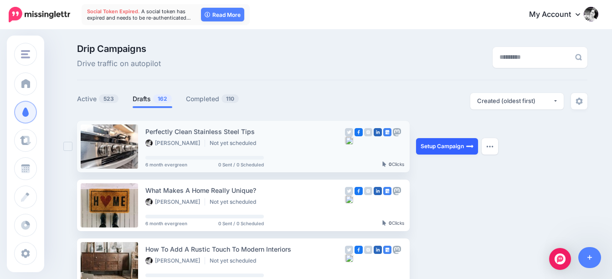
click at [452, 145] on link "Setup Campaign" at bounding box center [447, 146] width 62 height 16
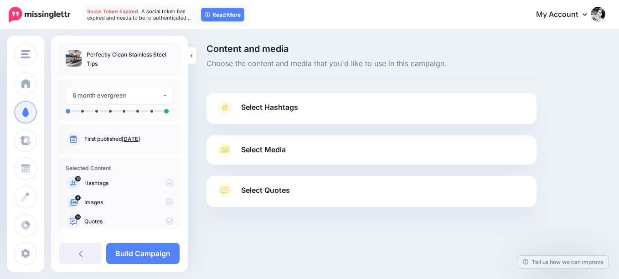
click at [275, 108] on span "Select Hashtags" at bounding box center [269, 107] width 57 height 12
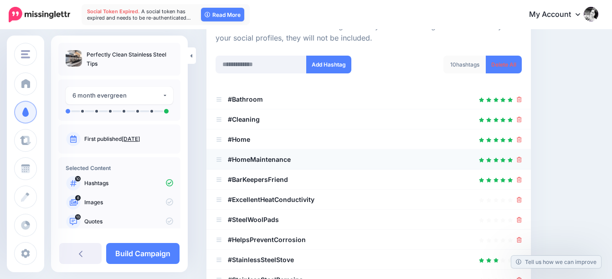
scroll to position [137, 0]
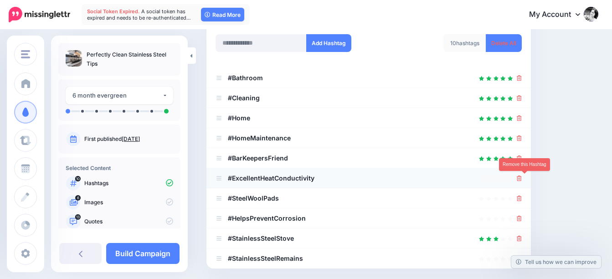
click at [522, 177] on icon at bounding box center [519, 178] width 5 height 5
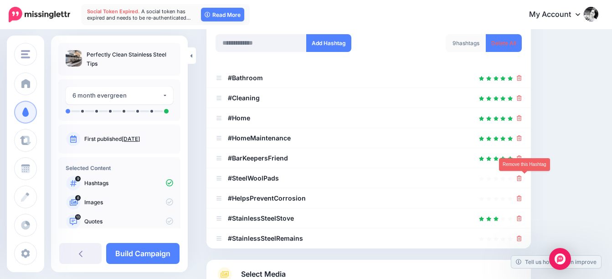
click at [522, 177] on icon at bounding box center [519, 178] width 5 height 5
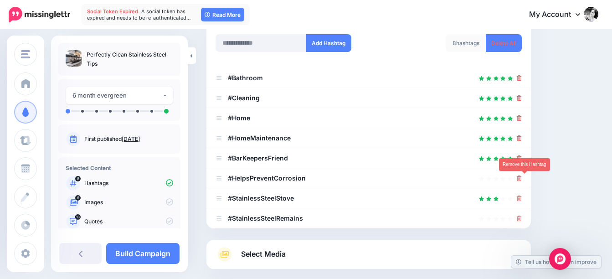
click at [522, 177] on icon at bounding box center [519, 178] width 5 height 5
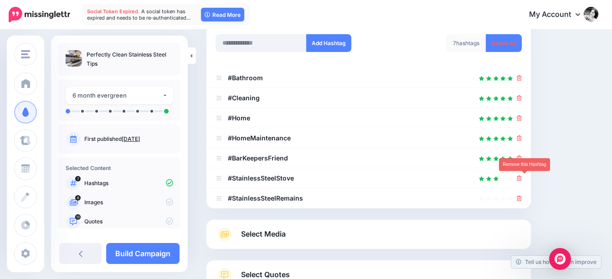
click at [522, 177] on icon at bounding box center [519, 178] width 5 height 5
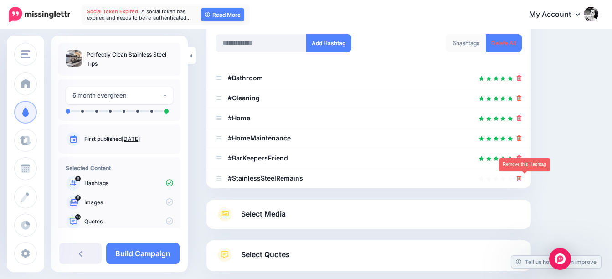
click at [522, 177] on icon at bounding box center [519, 178] width 5 height 5
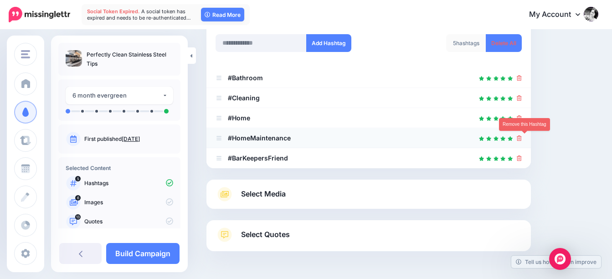
click at [522, 137] on icon at bounding box center [519, 137] width 5 height 5
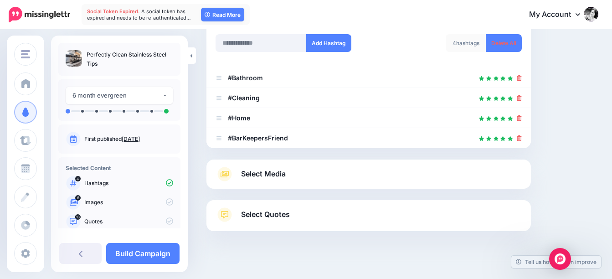
click at [270, 175] on span "Select Media" at bounding box center [263, 174] width 45 height 12
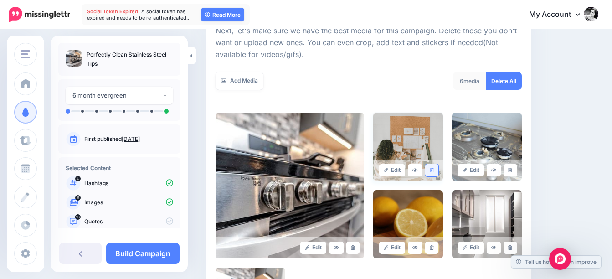
click at [434, 170] on icon at bounding box center [432, 170] width 4 height 5
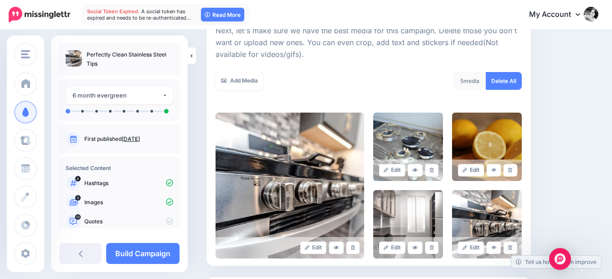
scroll to position [182, 0]
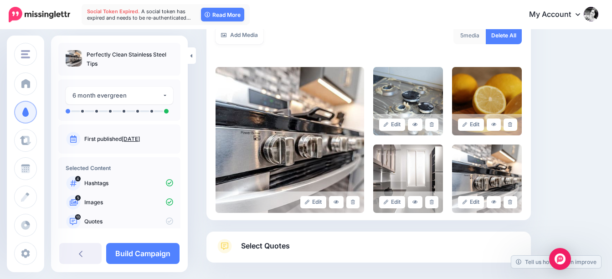
click at [260, 245] on span "Select Quotes" at bounding box center [265, 246] width 49 height 12
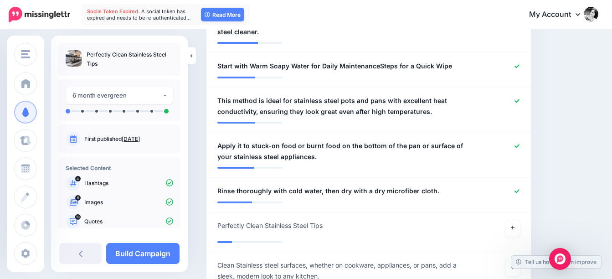
scroll to position [684, 0]
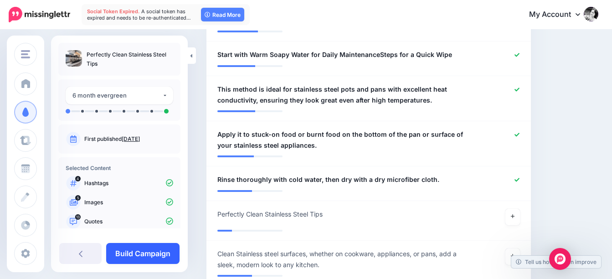
click at [136, 253] on link "Build Campaign" at bounding box center [142, 253] width 73 height 21
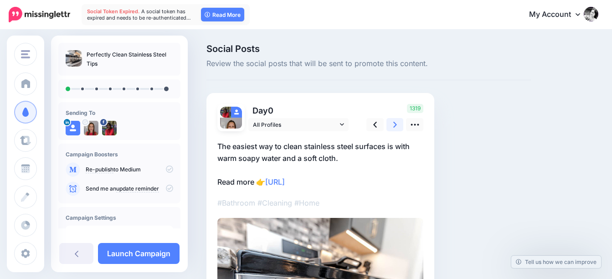
click at [400, 126] on link at bounding box center [395, 124] width 17 height 13
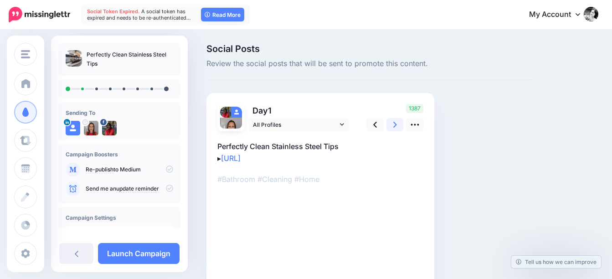
click at [400, 126] on link at bounding box center [395, 124] width 17 height 13
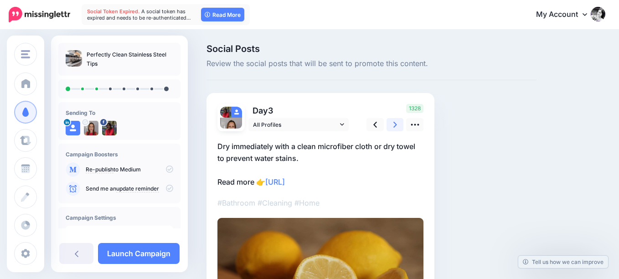
click at [400, 126] on link at bounding box center [395, 124] width 17 height 13
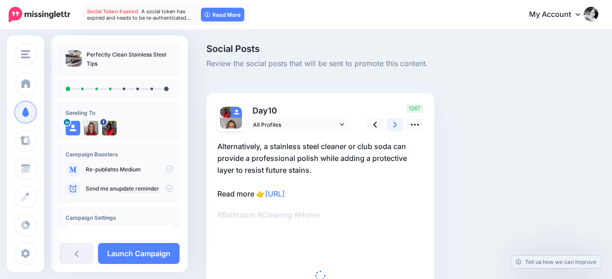
click at [400, 126] on link at bounding box center [395, 124] width 17 height 13
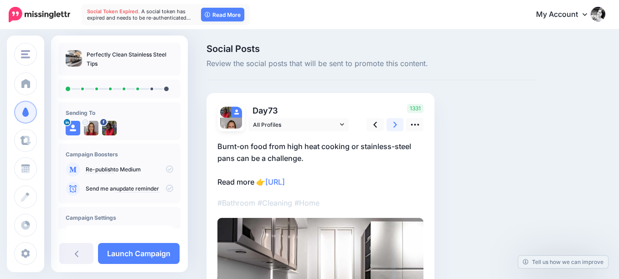
click at [400, 126] on link at bounding box center [395, 124] width 17 height 13
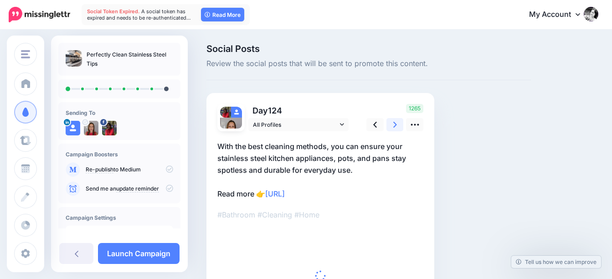
click at [400, 126] on link at bounding box center [395, 124] width 17 height 13
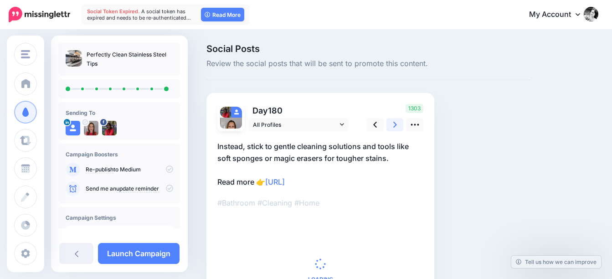
click at [400, 126] on link at bounding box center [395, 124] width 17 height 13
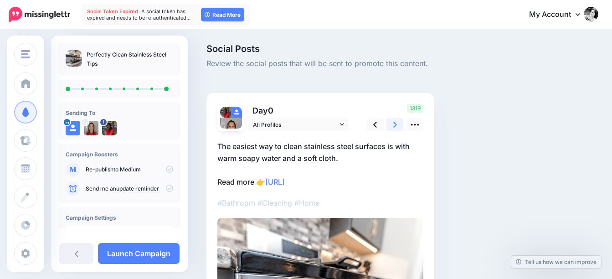
click at [400, 126] on link at bounding box center [395, 124] width 17 height 13
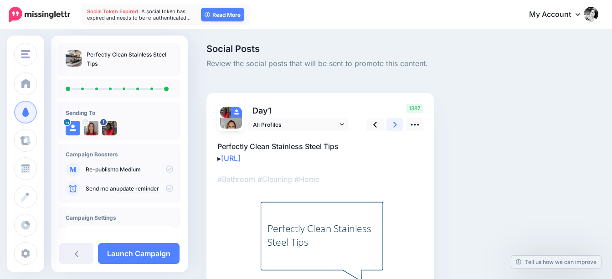
scroll to position [111, 0]
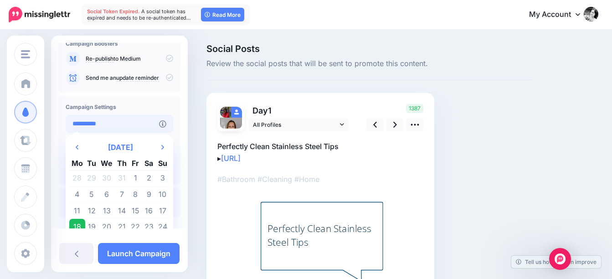
click at [124, 122] on input "**********" at bounding box center [112, 124] width 93 height 18
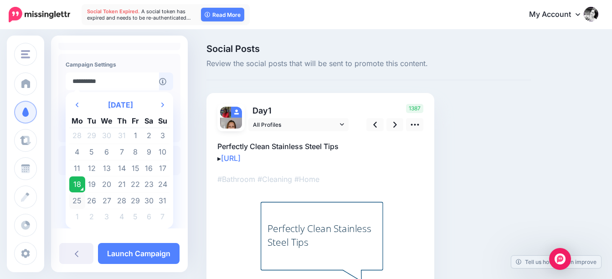
click at [76, 200] on td "25" at bounding box center [77, 200] width 16 height 16
type input "**********"
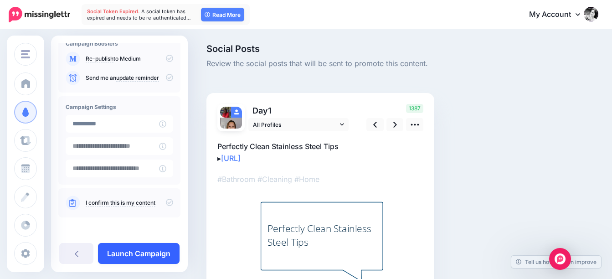
click at [142, 254] on link "Launch Campaign" at bounding box center [139, 253] width 82 height 21
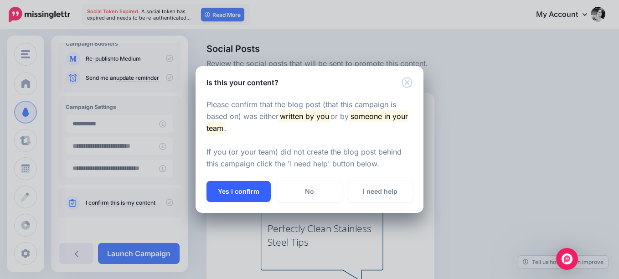
click at [251, 193] on button "Yes I confirm" at bounding box center [239, 191] width 64 height 21
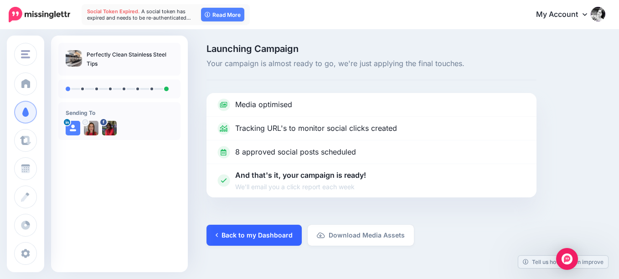
click at [253, 228] on link "Back to my Dashboard" at bounding box center [254, 235] width 95 height 21
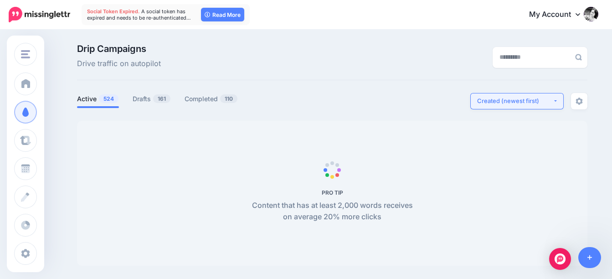
click at [523, 103] on div "Created (newest first)" at bounding box center [515, 101] width 76 height 9
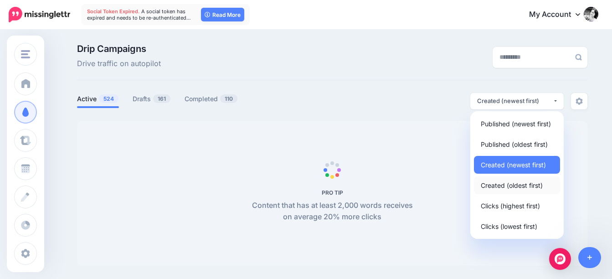
click at [504, 190] on span "Created (oldest first)" at bounding box center [512, 185] width 62 height 11
select select "**********"
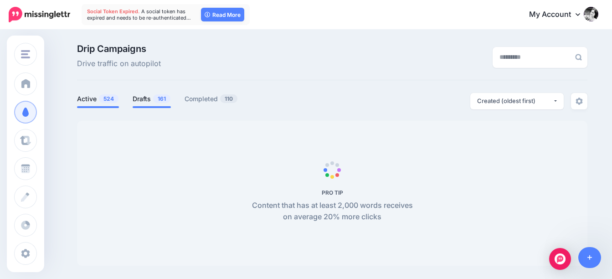
click at [148, 96] on link "Drafts 161" at bounding box center [152, 98] width 38 height 11
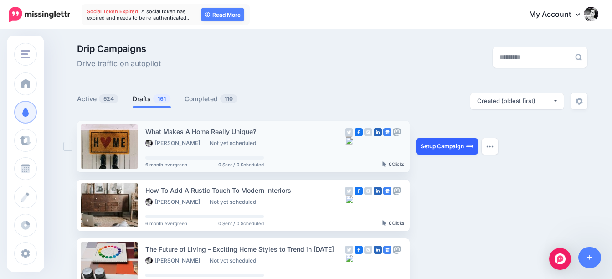
click at [449, 144] on link "Setup Campaign" at bounding box center [447, 146] width 62 height 16
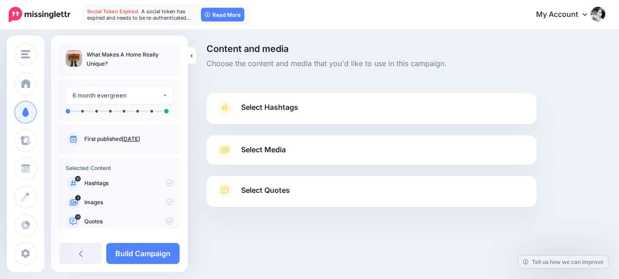
click at [291, 111] on span "Select Hashtags" at bounding box center [269, 107] width 57 height 12
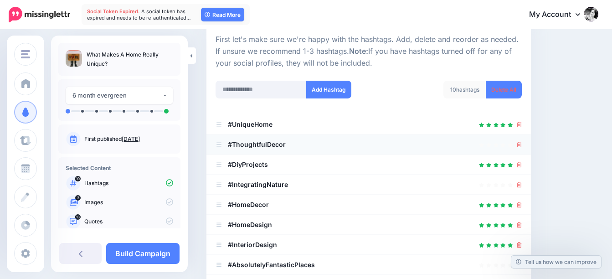
scroll to position [91, 0]
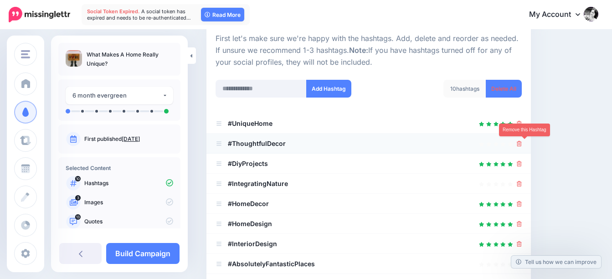
click at [522, 143] on icon at bounding box center [519, 143] width 5 height 5
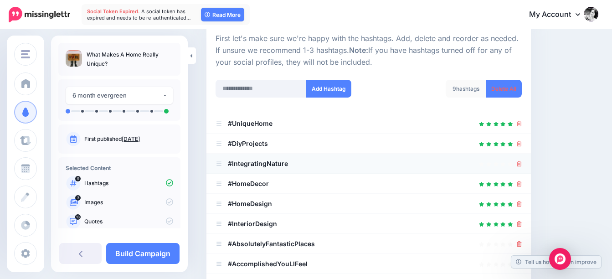
click at [522, 164] on div at bounding box center [369, 163] width 306 height 11
click at [522, 164] on icon at bounding box center [519, 163] width 5 height 5
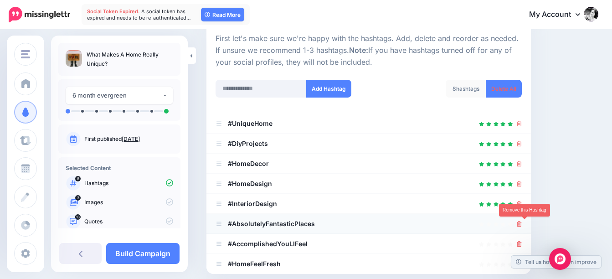
click at [522, 225] on icon at bounding box center [519, 223] width 5 height 5
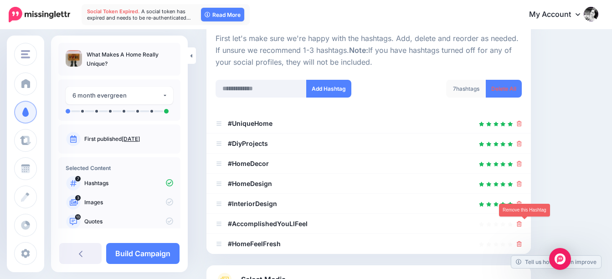
click at [522, 225] on icon at bounding box center [519, 223] width 5 height 5
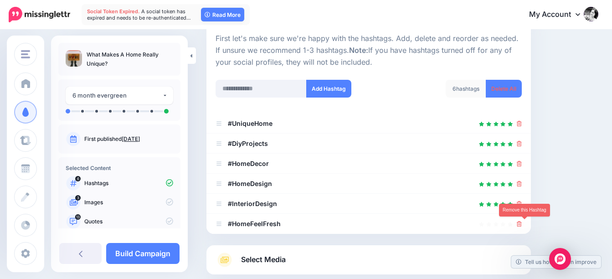
click at [522, 225] on icon at bounding box center [519, 223] width 5 height 5
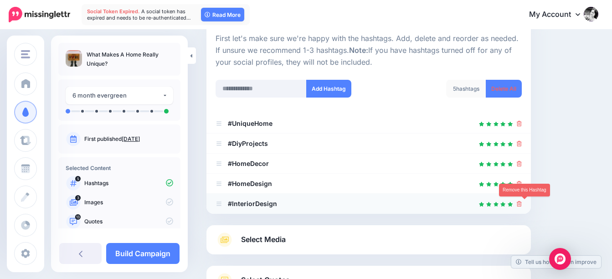
click at [522, 204] on icon at bounding box center [519, 203] width 5 height 5
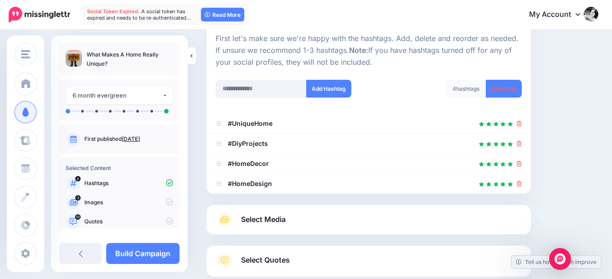
click at [261, 213] on link "Select Media" at bounding box center [369, 220] width 306 height 15
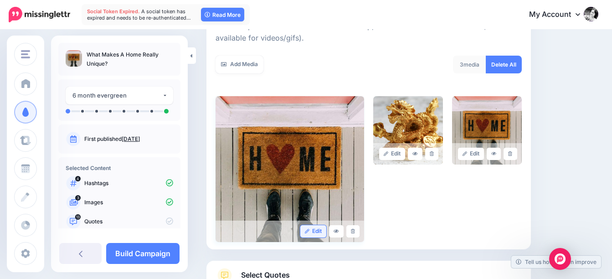
scroll to position [182, 0]
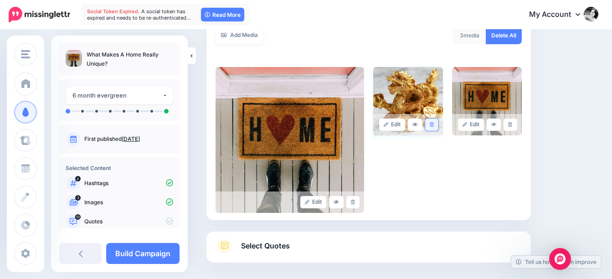
click at [434, 125] on icon at bounding box center [432, 124] width 4 height 5
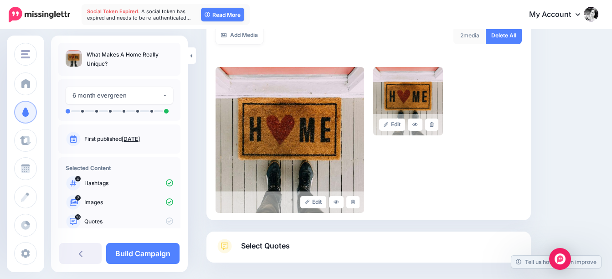
click at [271, 247] on span "Select Quotes" at bounding box center [265, 246] width 49 height 12
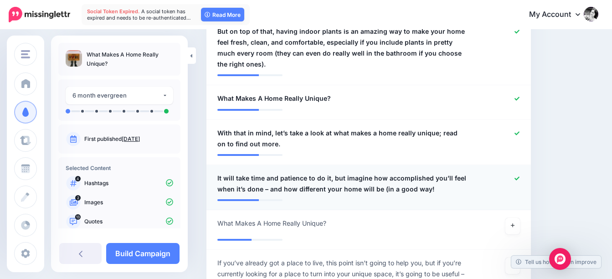
scroll to position [820, 0]
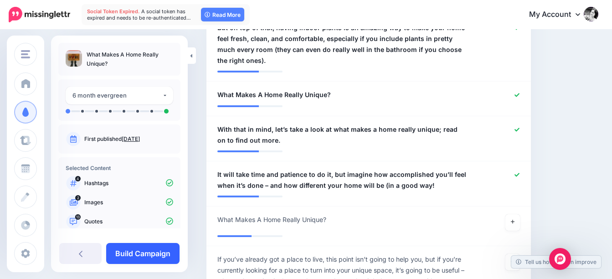
click at [130, 254] on link "Build Campaign" at bounding box center [142, 253] width 73 height 21
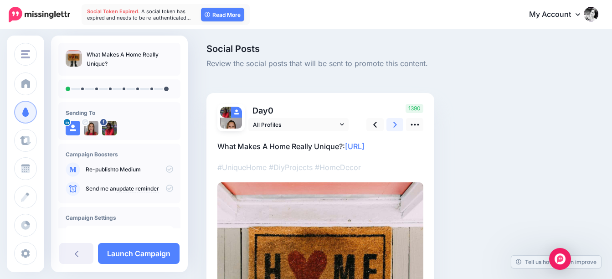
click at [396, 123] on icon at bounding box center [396, 125] width 4 height 10
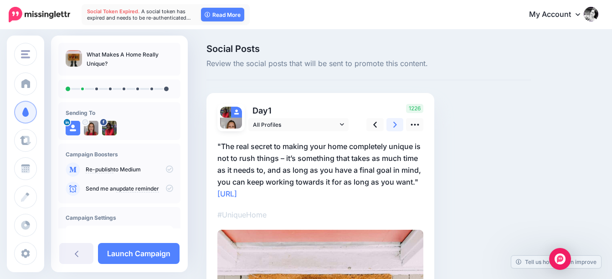
click at [396, 123] on icon at bounding box center [396, 125] width 4 height 10
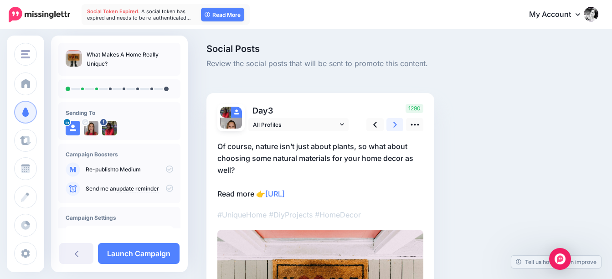
click at [396, 123] on icon at bounding box center [396, 125] width 4 height 10
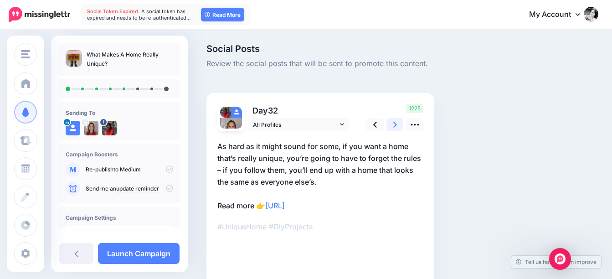
click at [396, 123] on icon at bounding box center [396, 125] width 4 height 10
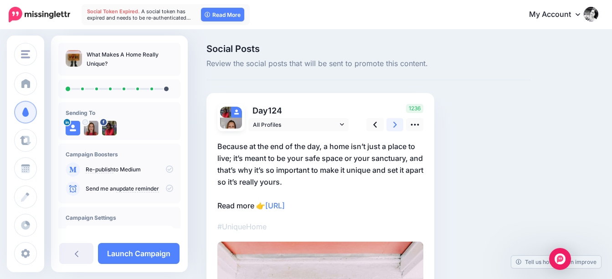
click at [396, 123] on icon at bounding box center [396, 125] width 4 height 10
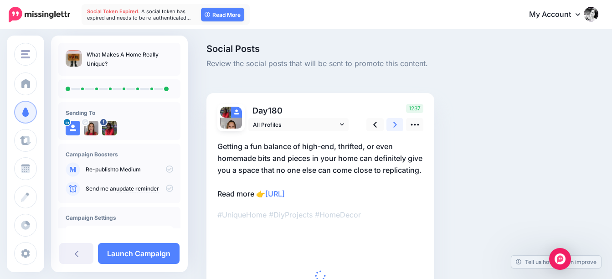
click at [396, 123] on icon at bounding box center [396, 125] width 4 height 10
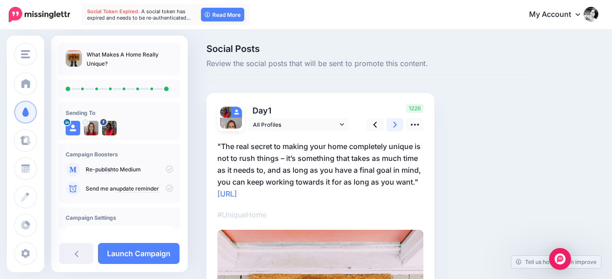
click at [396, 123] on icon at bounding box center [396, 125] width 4 height 10
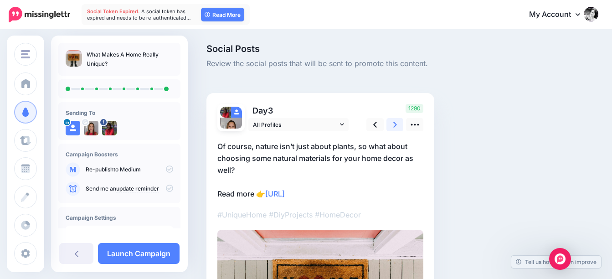
scroll to position [111, 0]
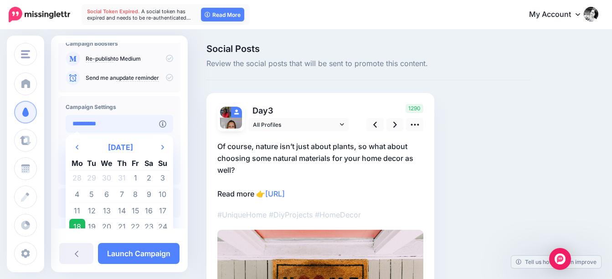
click at [130, 122] on input "**********" at bounding box center [112, 124] width 93 height 18
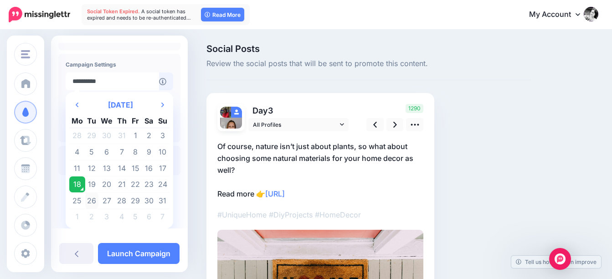
click at [93, 202] on td "26" at bounding box center [92, 200] width 14 height 16
type input "**********"
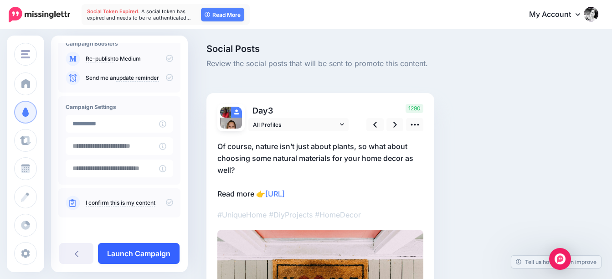
click at [153, 253] on link "Launch Campaign" at bounding box center [139, 253] width 82 height 21
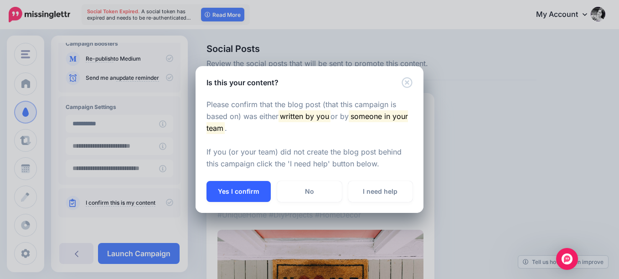
click at [264, 189] on button "Yes I confirm" at bounding box center [239, 191] width 64 height 21
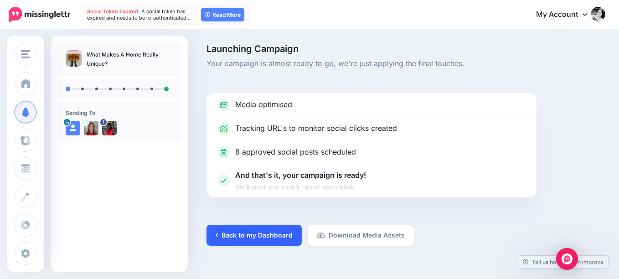
click at [266, 238] on link "Back to my Dashboard" at bounding box center [254, 235] width 95 height 21
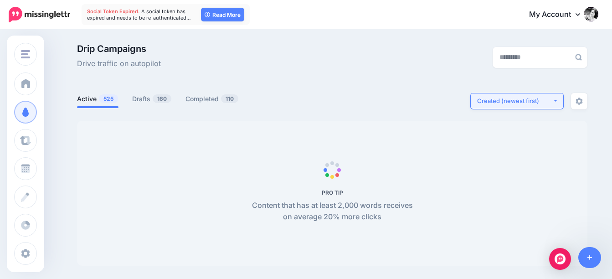
click at [506, 102] on div "Created (newest first)" at bounding box center [515, 101] width 76 height 9
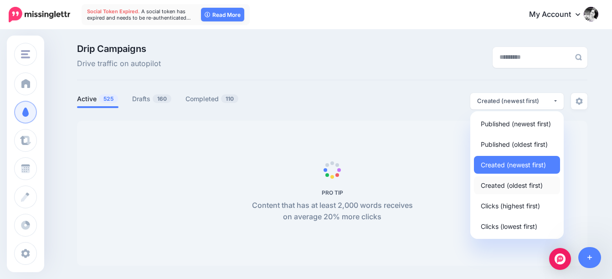
click at [510, 187] on span "Created (oldest first)" at bounding box center [512, 185] width 62 height 11
select select "**********"
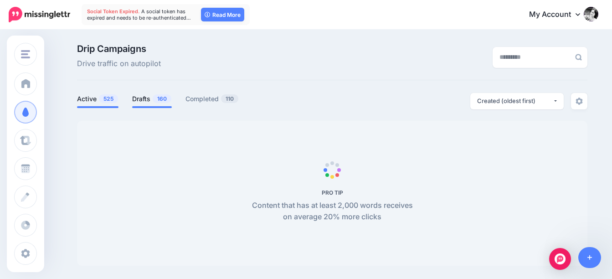
click at [155, 94] on link "Drafts 160" at bounding box center [152, 98] width 40 height 11
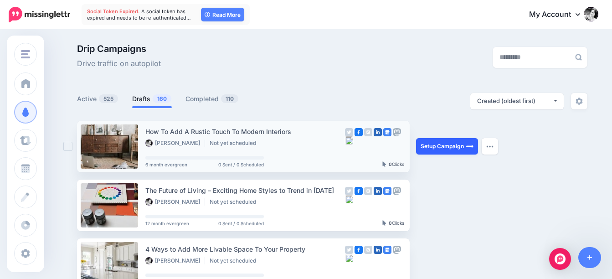
click at [453, 145] on link "Setup Campaign" at bounding box center [447, 146] width 62 height 16
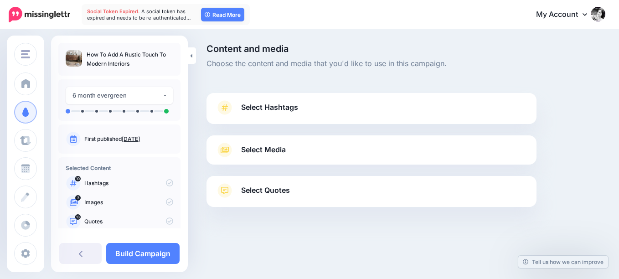
click at [273, 104] on span "Select Hashtags" at bounding box center [269, 107] width 57 height 12
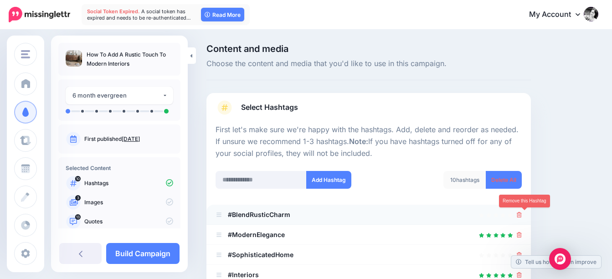
click at [522, 216] on icon at bounding box center [519, 214] width 5 height 5
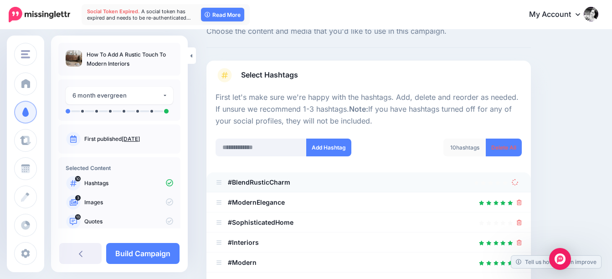
scroll to position [91, 0]
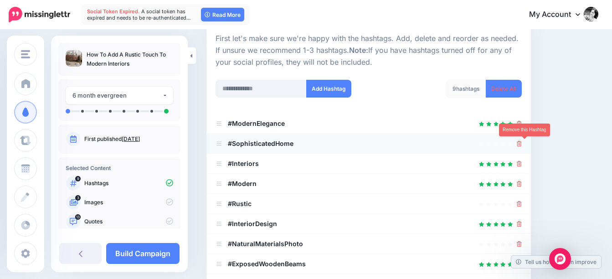
click at [522, 143] on icon at bounding box center [519, 143] width 5 height 5
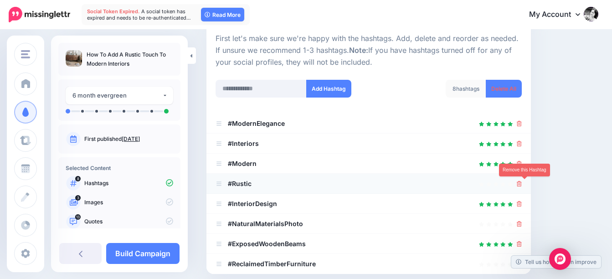
click at [522, 184] on icon at bounding box center [519, 183] width 5 height 5
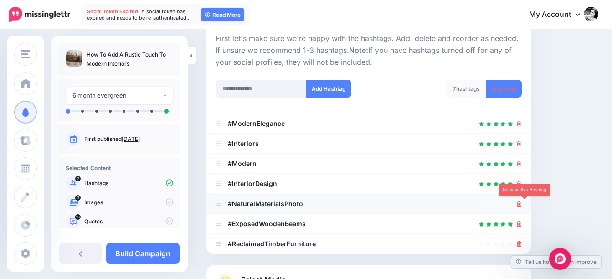
click at [522, 204] on icon at bounding box center [519, 203] width 5 height 5
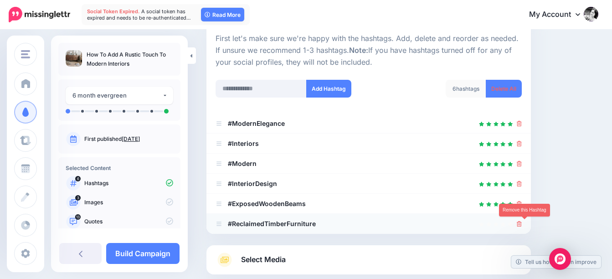
click at [522, 223] on icon at bounding box center [519, 223] width 5 height 5
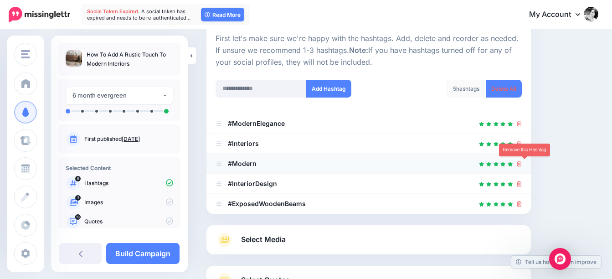
click at [522, 163] on icon at bounding box center [519, 163] width 5 height 5
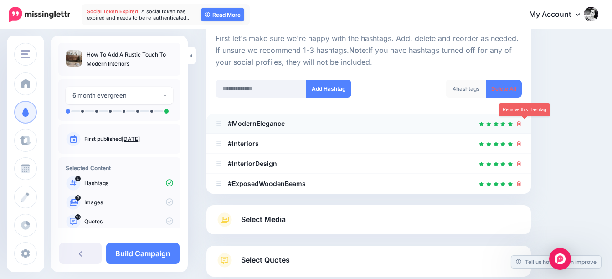
click at [522, 123] on icon at bounding box center [519, 123] width 5 height 5
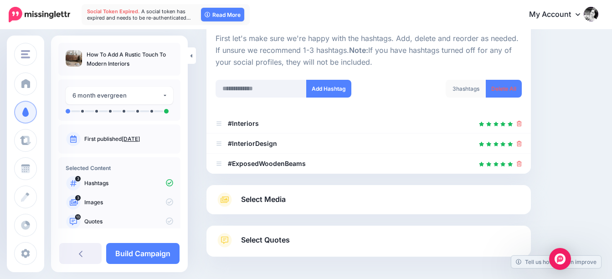
click at [265, 201] on span "Select Media" at bounding box center [263, 199] width 45 height 12
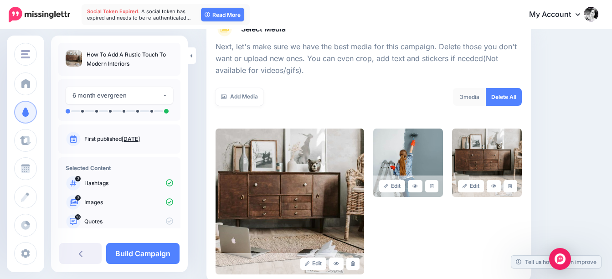
scroll to position [137, 0]
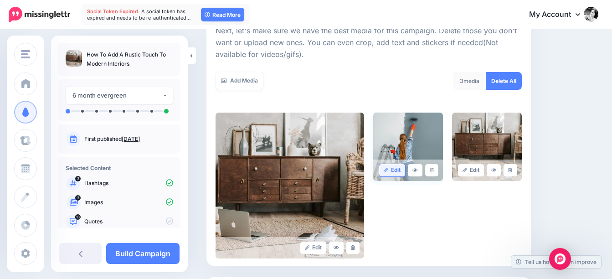
click at [434, 168] on icon at bounding box center [432, 170] width 4 height 5
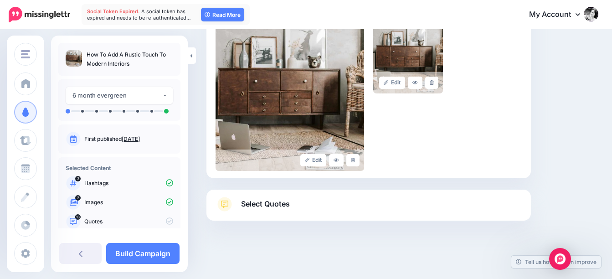
scroll to position [225, 0]
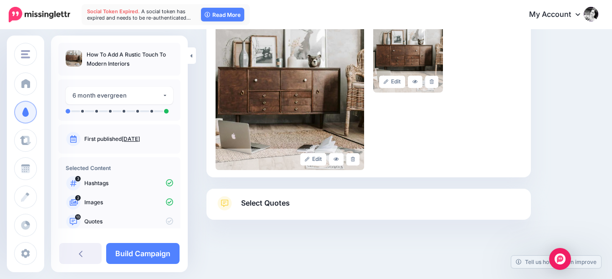
click at [296, 201] on link "Select Quotes" at bounding box center [369, 208] width 306 height 24
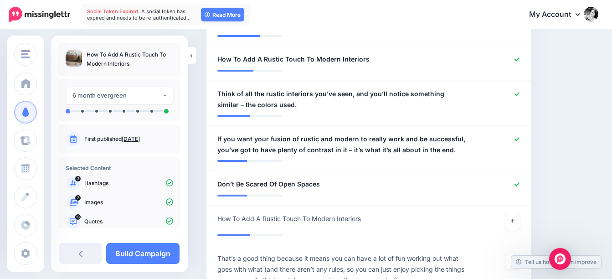
scroll to position [773, 0]
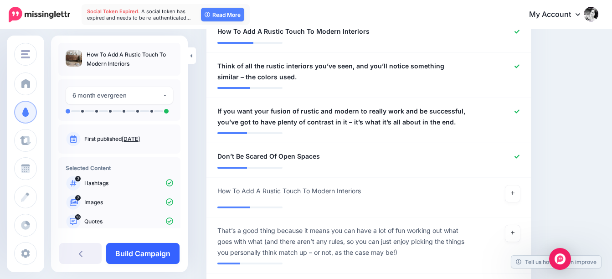
click at [157, 249] on link "Build Campaign" at bounding box center [142, 253] width 73 height 21
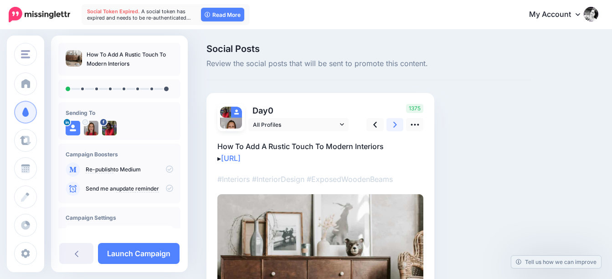
click at [395, 125] on icon at bounding box center [396, 125] width 4 height 10
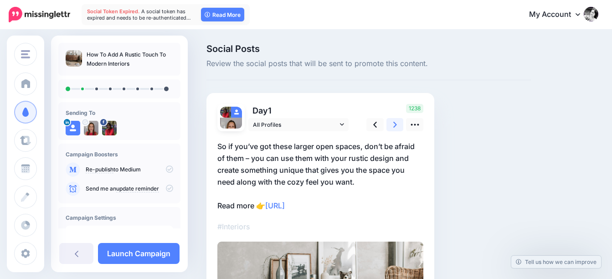
click at [395, 125] on icon at bounding box center [396, 125] width 4 height 10
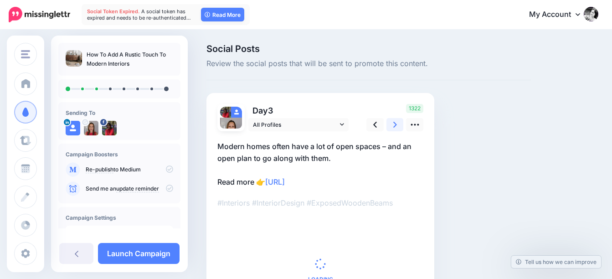
click at [396, 125] on icon at bounding box center [396, 125] width 4 height 6
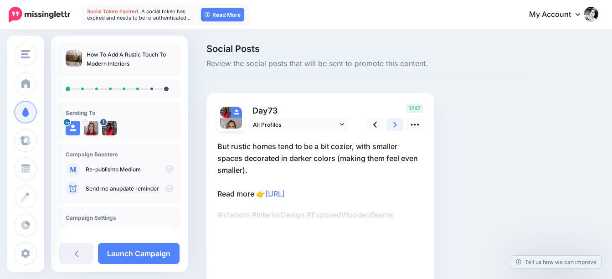
click at [396, 125] on icon at bounding box center [396, 125] width 4 height 6
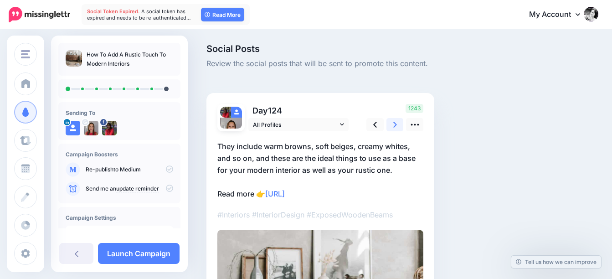
click at [396, 125] on icon at bounding box center [396, 125] width 4 height 6
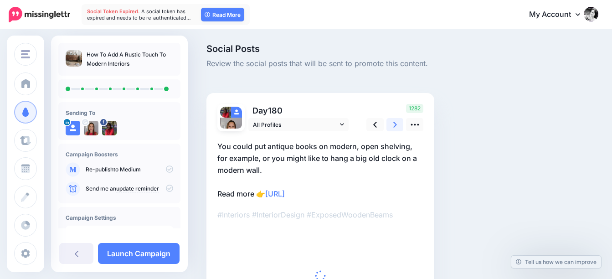
click at [396, 125] on icon at bounding box center [396, 125] width 4 height 6
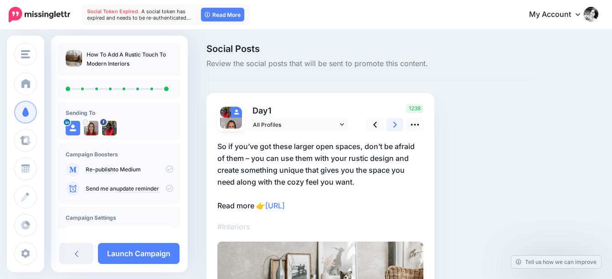
click at [396, 125] on icon at bounding box center [396, 125] width 4 height 6
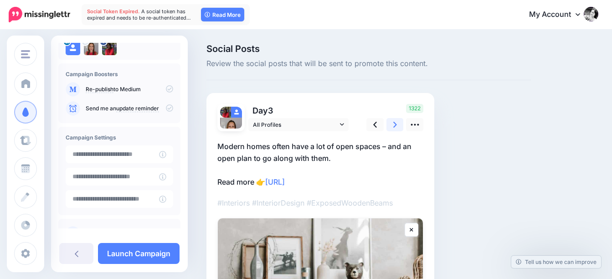
scroll to position [111, 0]
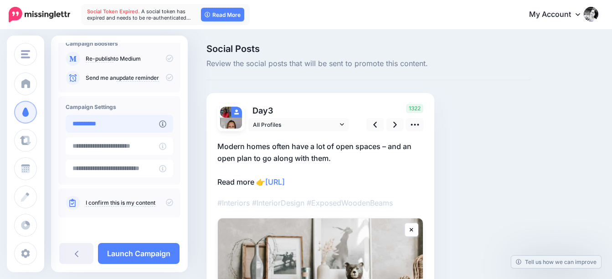
click at [134, 123] on input "**********" at bounding box center [112, 124] width 93 height 18
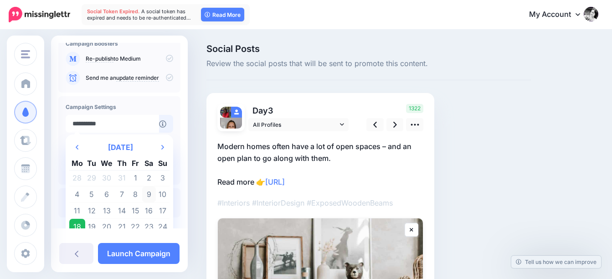
scroll to position [153, 0]
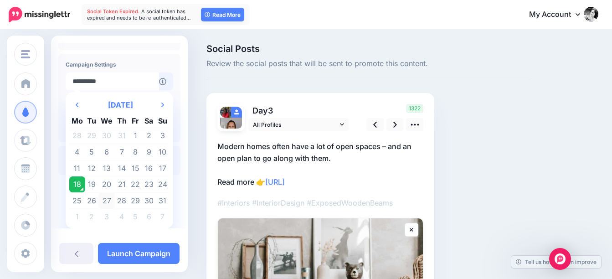
click at [107, 197] on td "27" at bounding box center [107, 200] width 16 height 16
type input "**********"
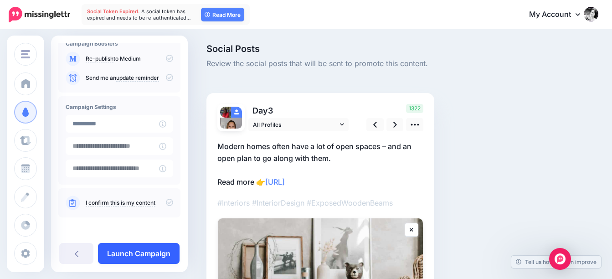
click at [150, 251] on link "Launch Campaign" at bounding box center [139, 253] width 82 height 21
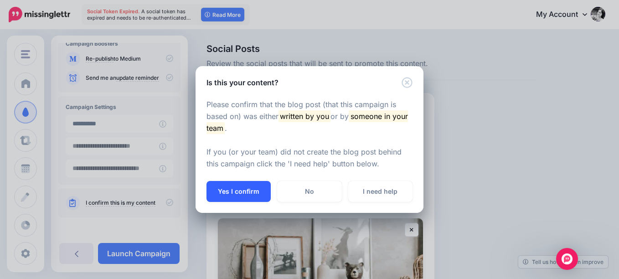
click at [252, 189] on button "Yes I confirm" at bounding box center [239, 191] width 64 height 21
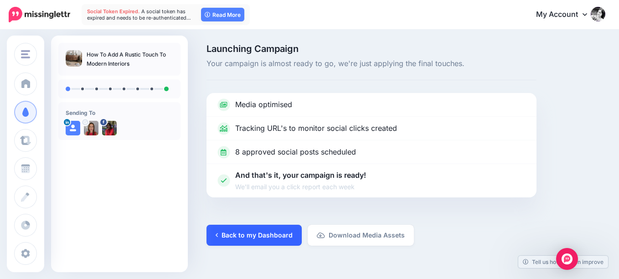
click at [280, 238] on link "Back to my Dashboard" at bounding box center [254, 235] width 95 height 21
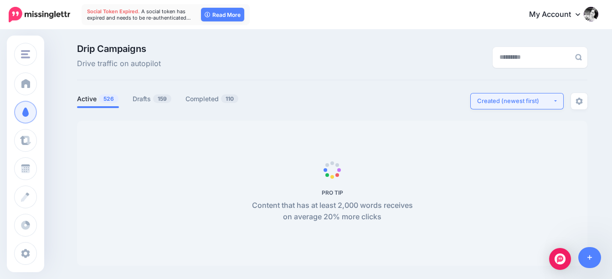
drag, startPoint x: 529, startPoint y: 101, endPoint x: 531, endPoint y: 109, distance: 8.8
click at [529, 101] on div "Created (newest first)" at bounding box center [515, 101] width 76 height 9
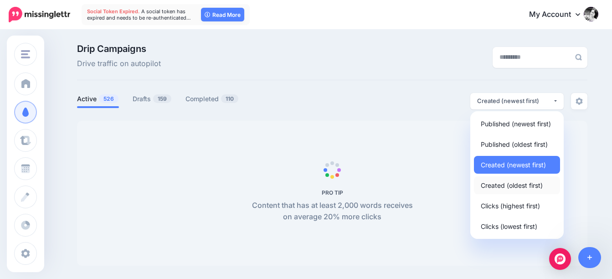
click at [522, 184] on span "Created (oldest first)" at bounding box center [512, 185] width 62 height 11
select select "**********"
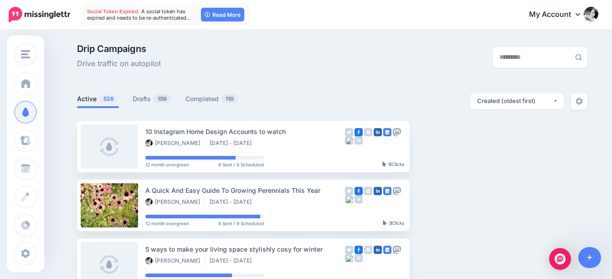
click at [558, 13] on link "My Account" at bounding box center [559, 15] width 78 height 22
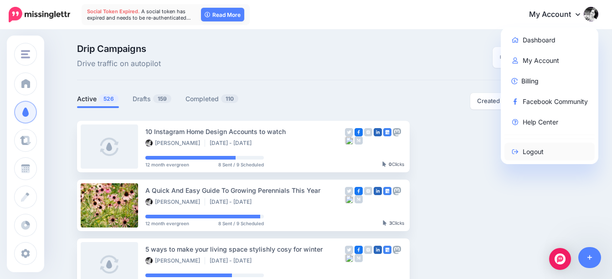
click at [545, 153] on link "Logout" at bounding box center [550, 152] width 91 height 18
